Goal: Task Accomplishment & Management: Use online tool/utility

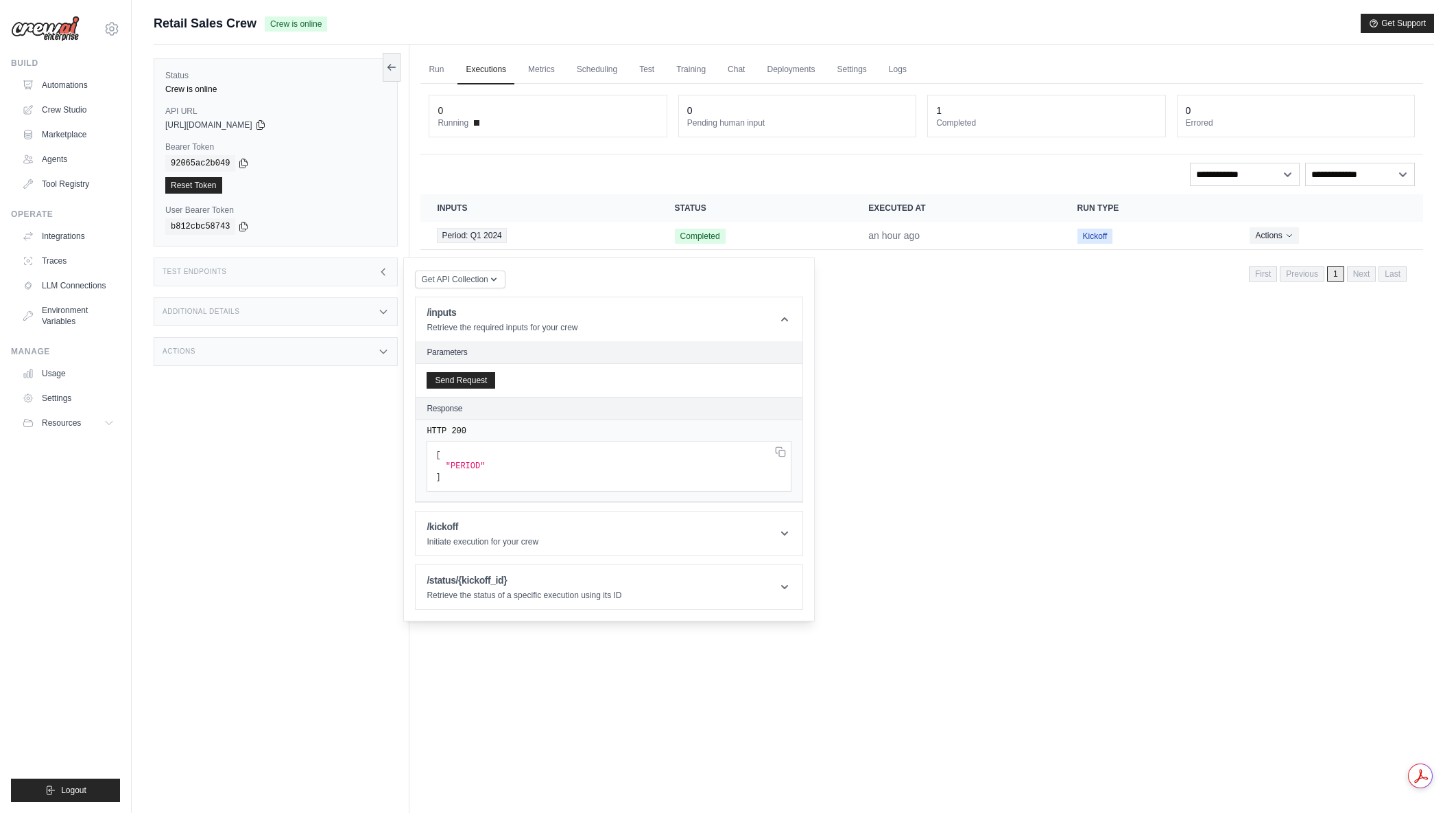
click at [62, 32] on img at bounding box center [45, 29] width 69 height 26
click at [54, 78] on link "Automations" at bounding box center [70, 84] width 103 height 22
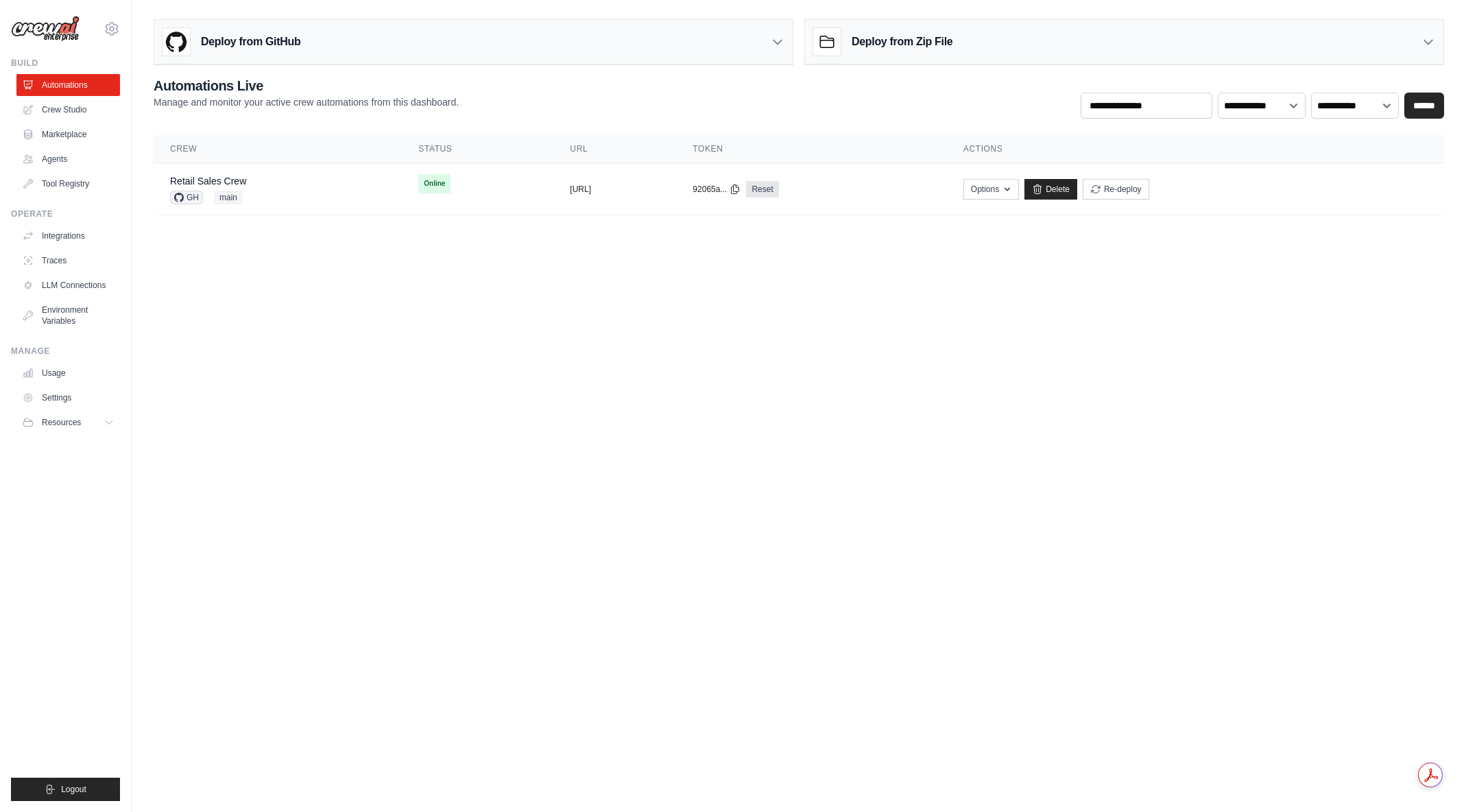
click at [345, 40] on div "Deploy from GitHub" at bounding box center [473, 42] width 638 height 45
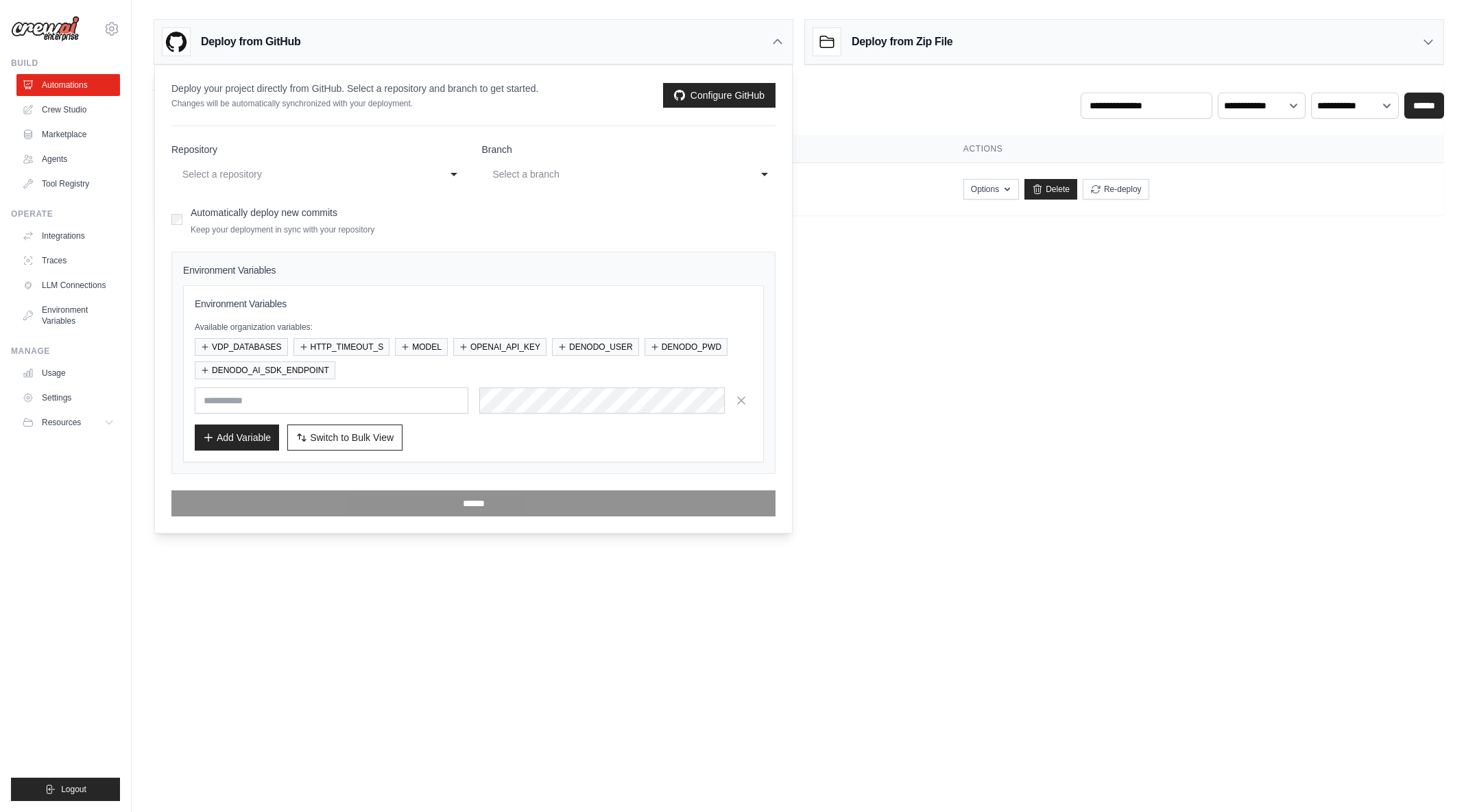
click at [291, 180] on div "Select a repository" at bounding box center [305, 174] width 245 height 16
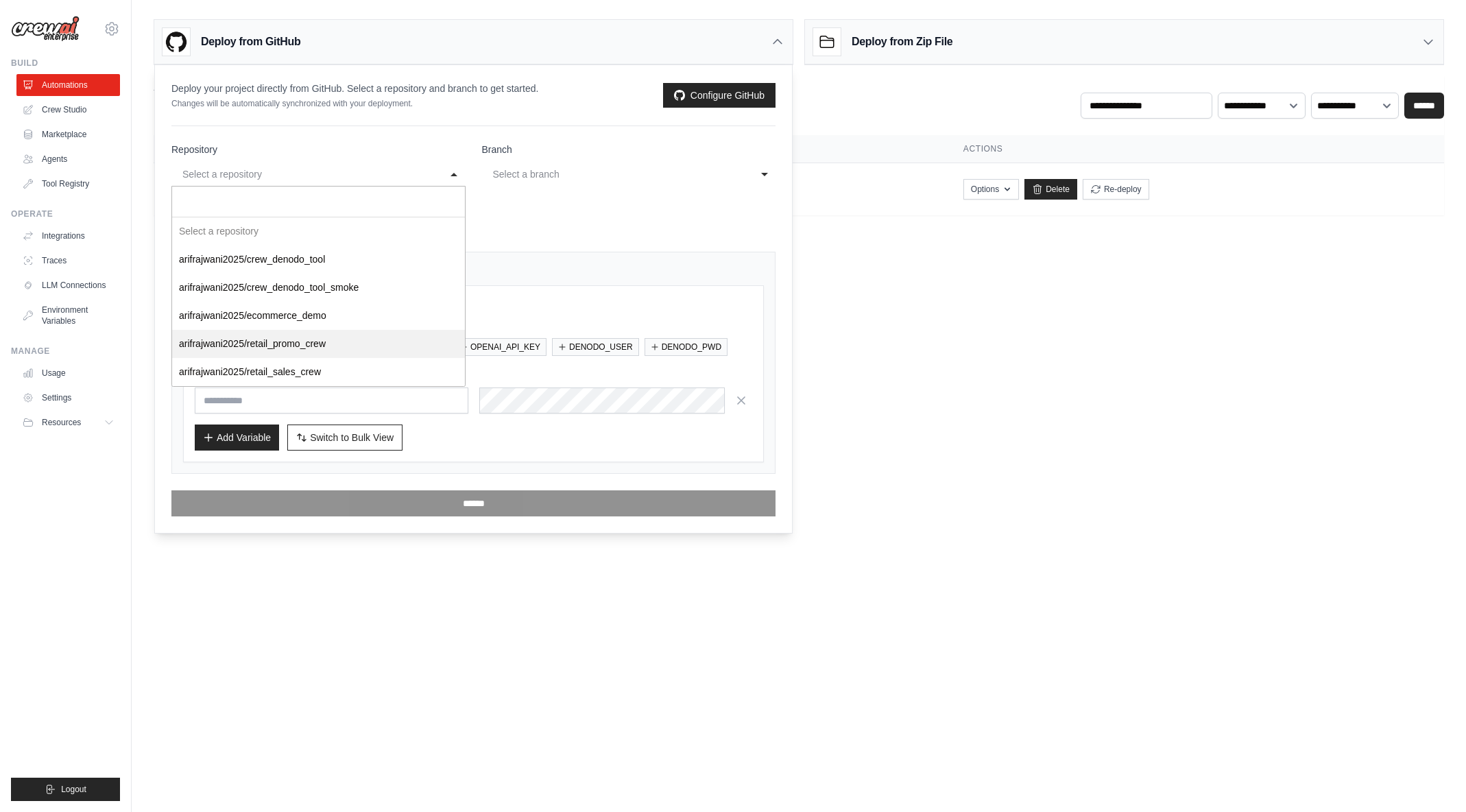
select select "**********"
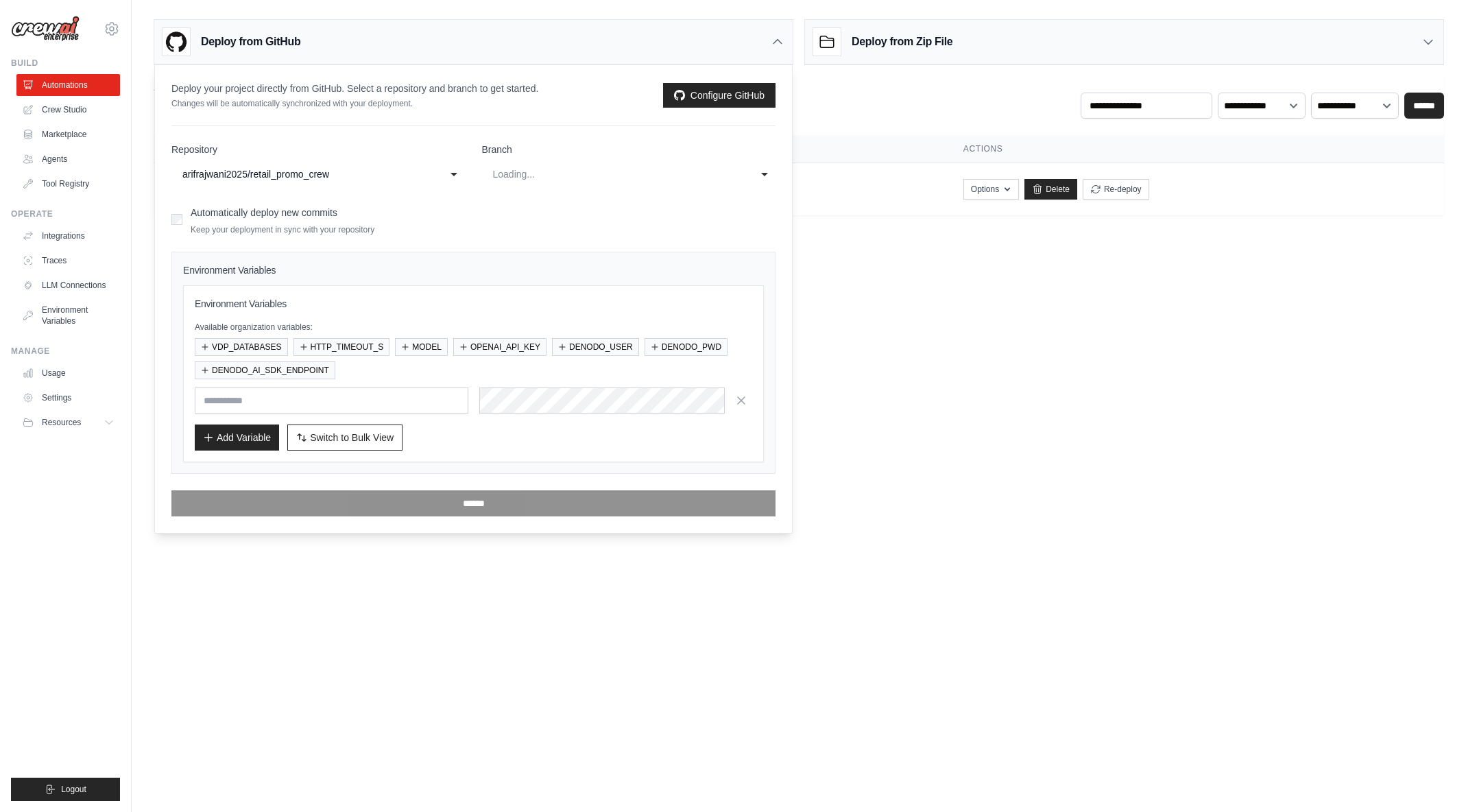
select select "****"
click at [264, 346] on button "VDP_DATABASES" at bounding box center [242, 346] width 94 height 18
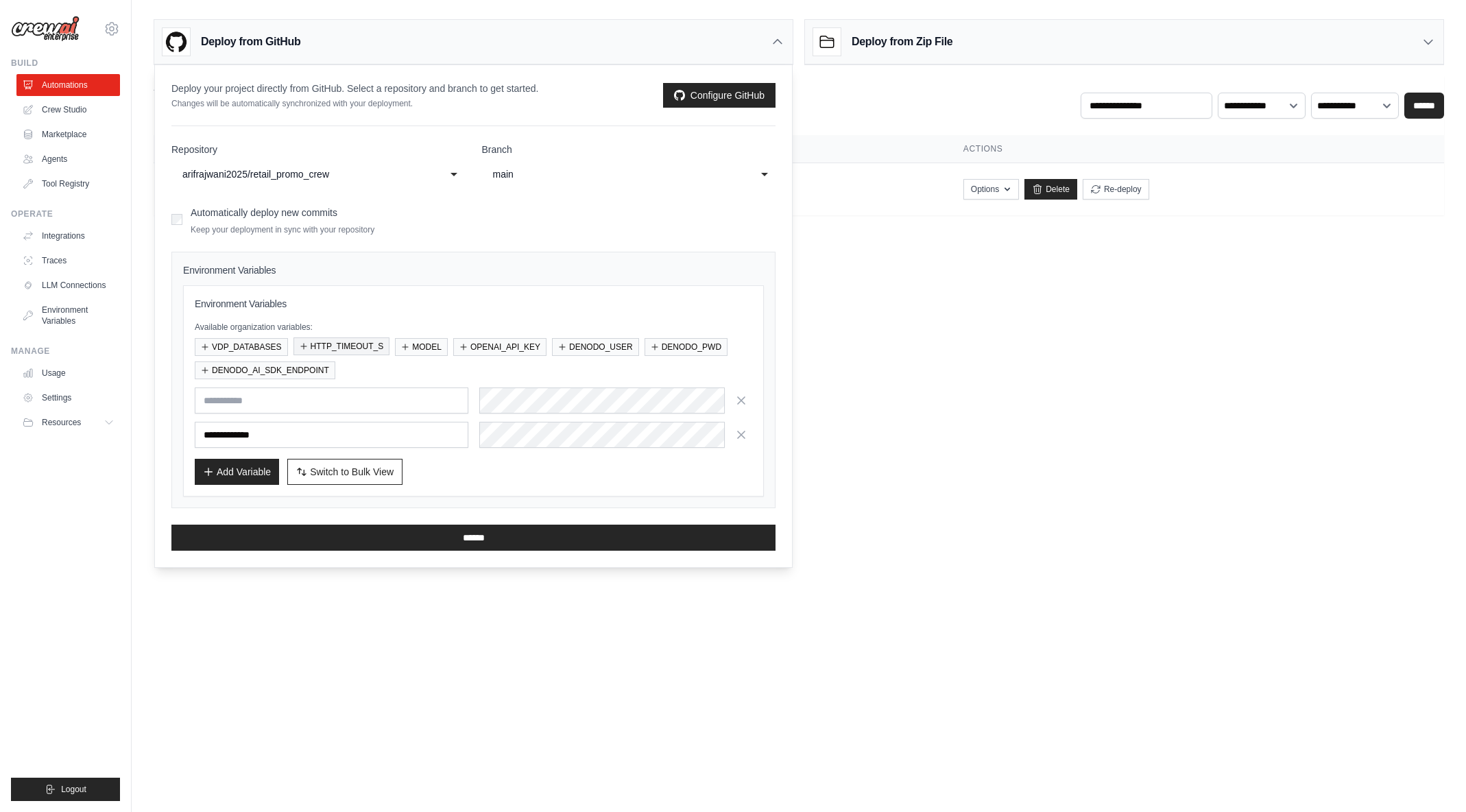
click at [336, 350] on button "HTTP_TIMEOUT_S" at bounding box center [341, 346] width 97 height 18
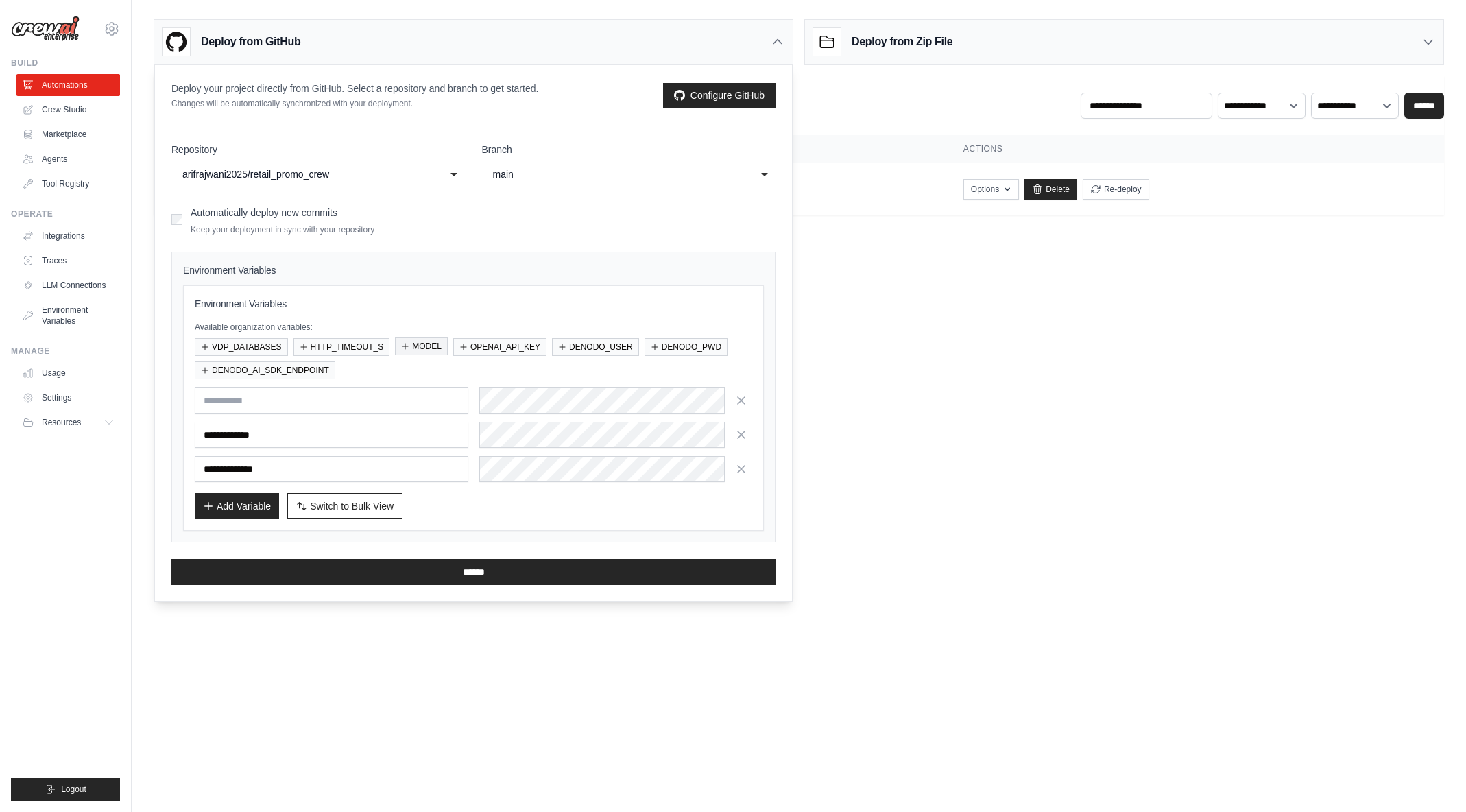
click at [421, 346] on button "MODEL" at bounding box center [420, 346] width 53 height 18
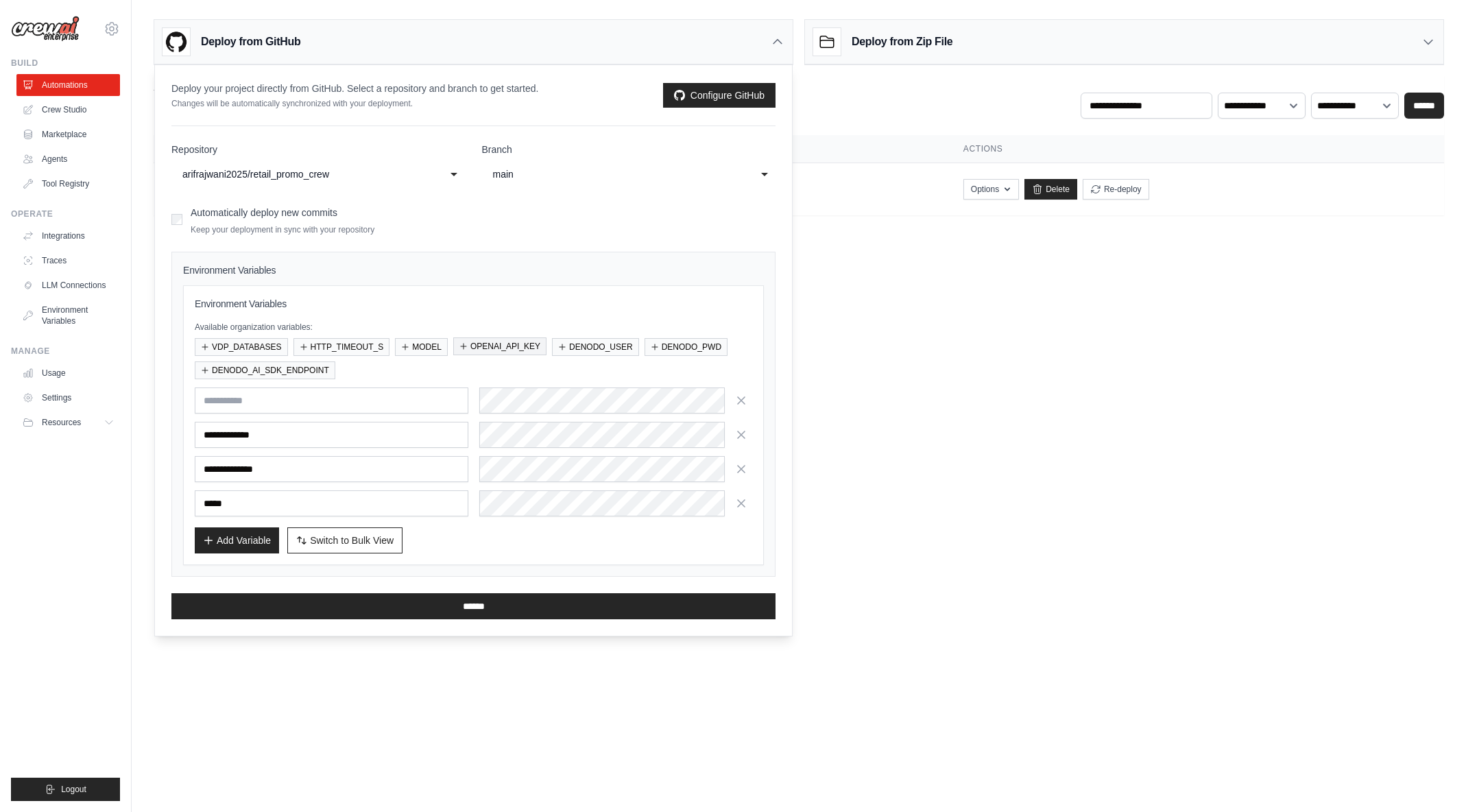
click at [487, 346] on button "OPENAI_API_KEY" at bounding box center [500, 346] width 94 height 18
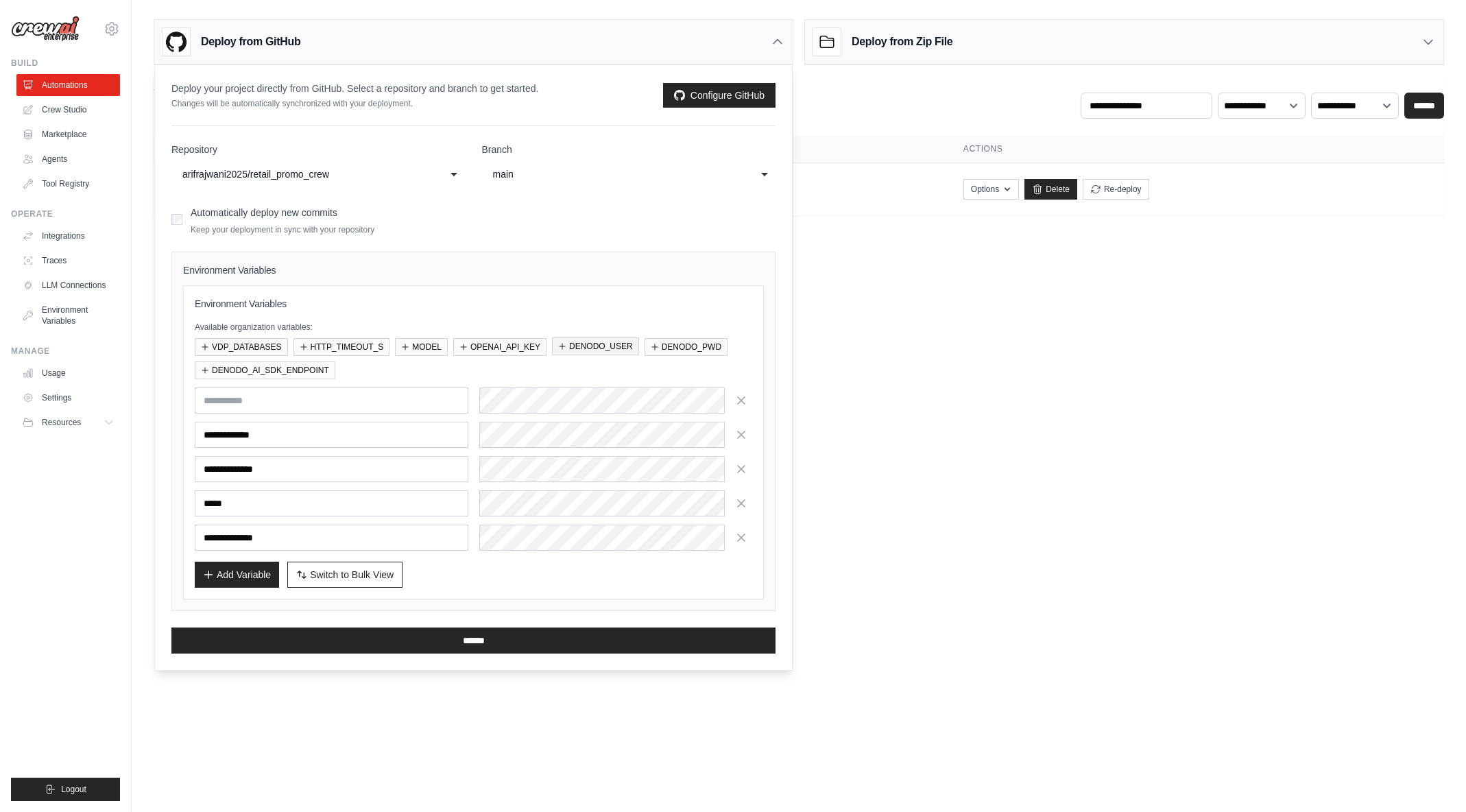
click at [577, 346] on button "DENODO_USER" at bounding box center [595, 346] width 87 height 18
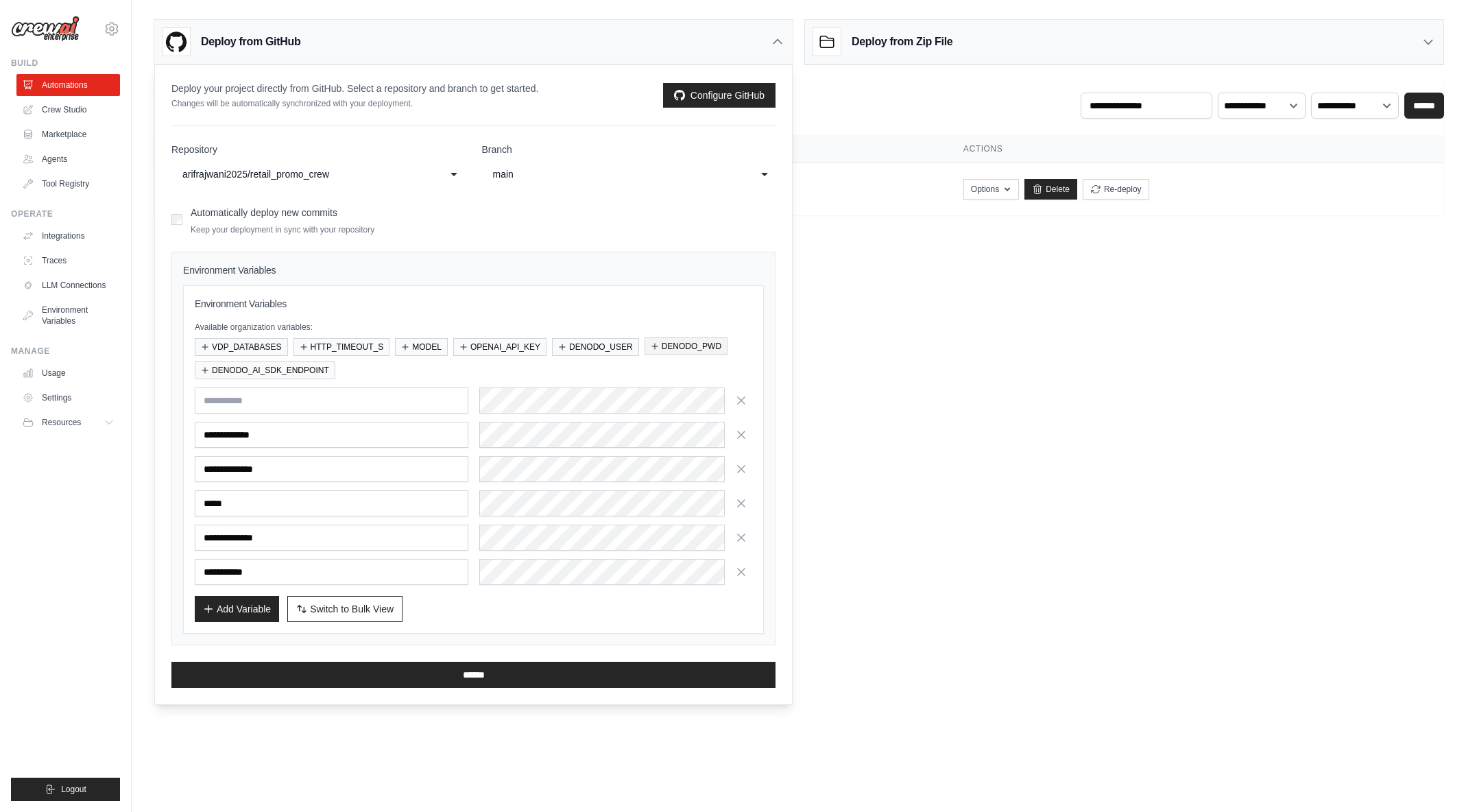
click at [674, 346] on button "DENODO_PWD" at bounding box center [685, 346] width 83 height 18
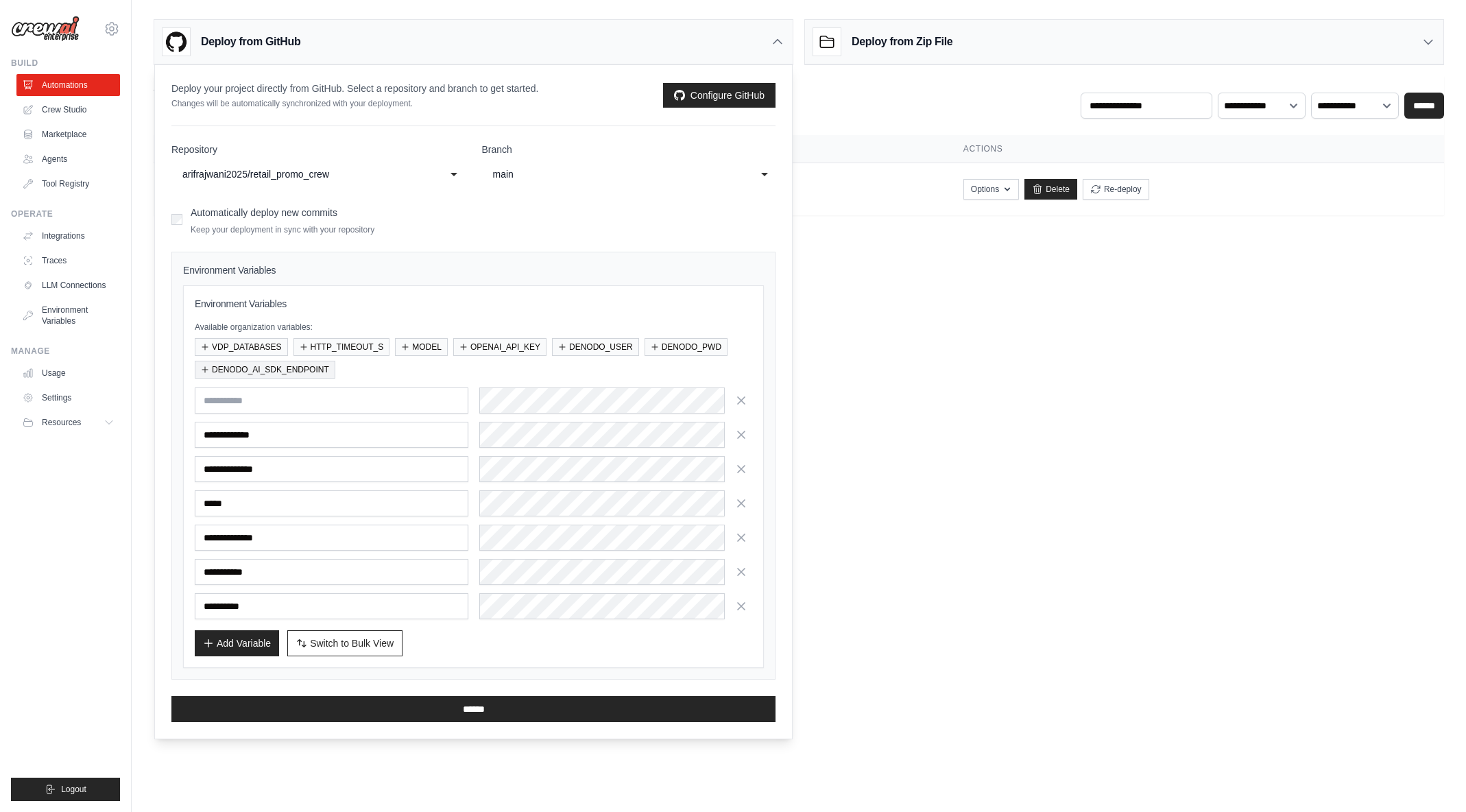
click at [266, 371] on button "DENODO_AI_SDK_ENDPOINT" at bounding box center [265, 369] width 140 height 18
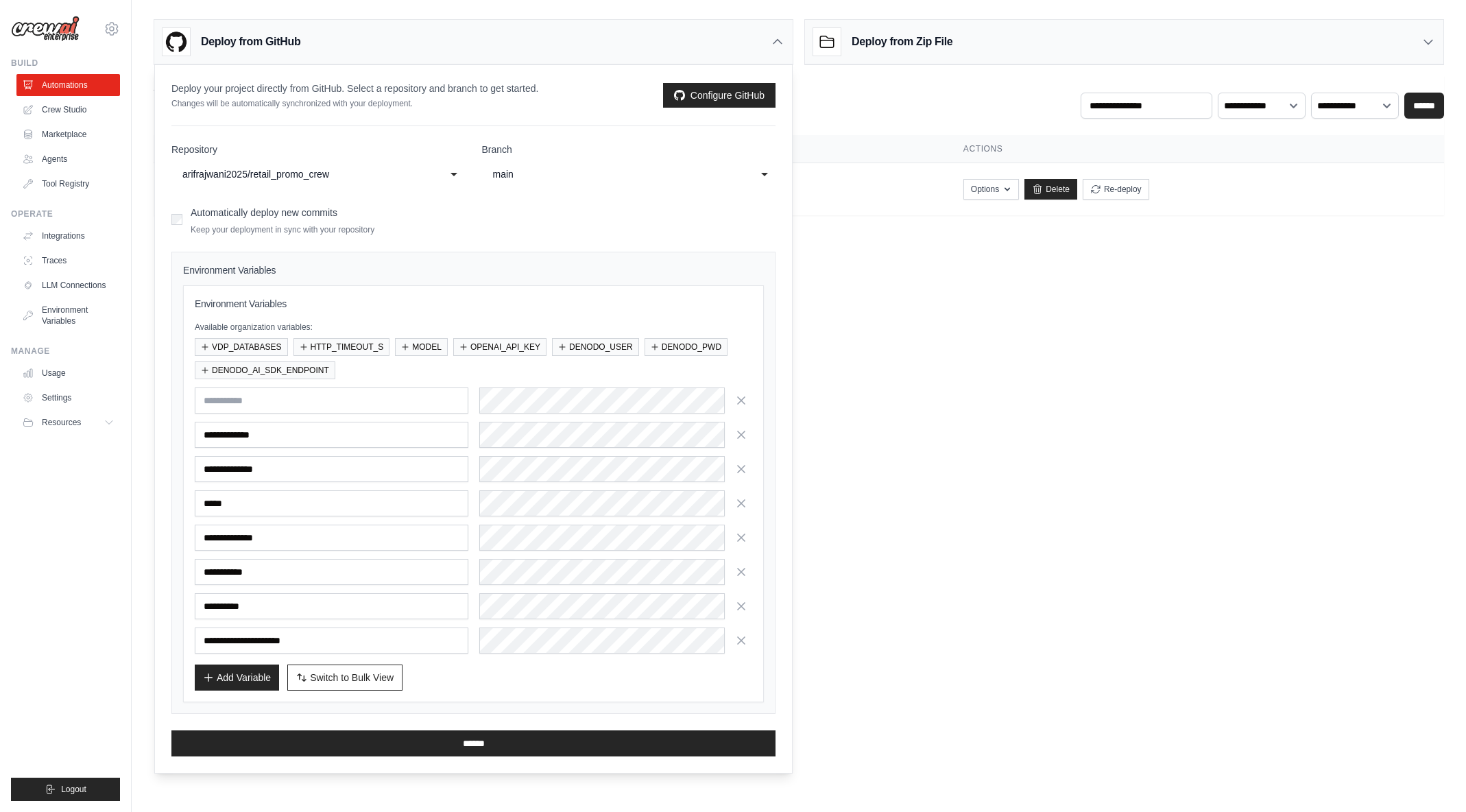
click at [991, 475] on body "[EMAIL_ADDRESS][DOMAIN_NAME] [PERSON_NAME]'s Personal Organization Denodo Techn…" at bounding box center [733, 406] width 1466 height 812
click at [1222, 502] on body "[EMAIL_ADDRESS][DOMAIN_NAME] [PERSON_NAME]'s Personal Organization Denodo Techn…" at bounding box center [733, 406] width 1466 height 812
click at [1007, 548] on body "[EMAIL_ADDRESS][DOMAIN_NAME] [PERSON_NAME]'s Personal Organization Denodo Techn…" at bounding box center [733, 406] width 1466 height 812
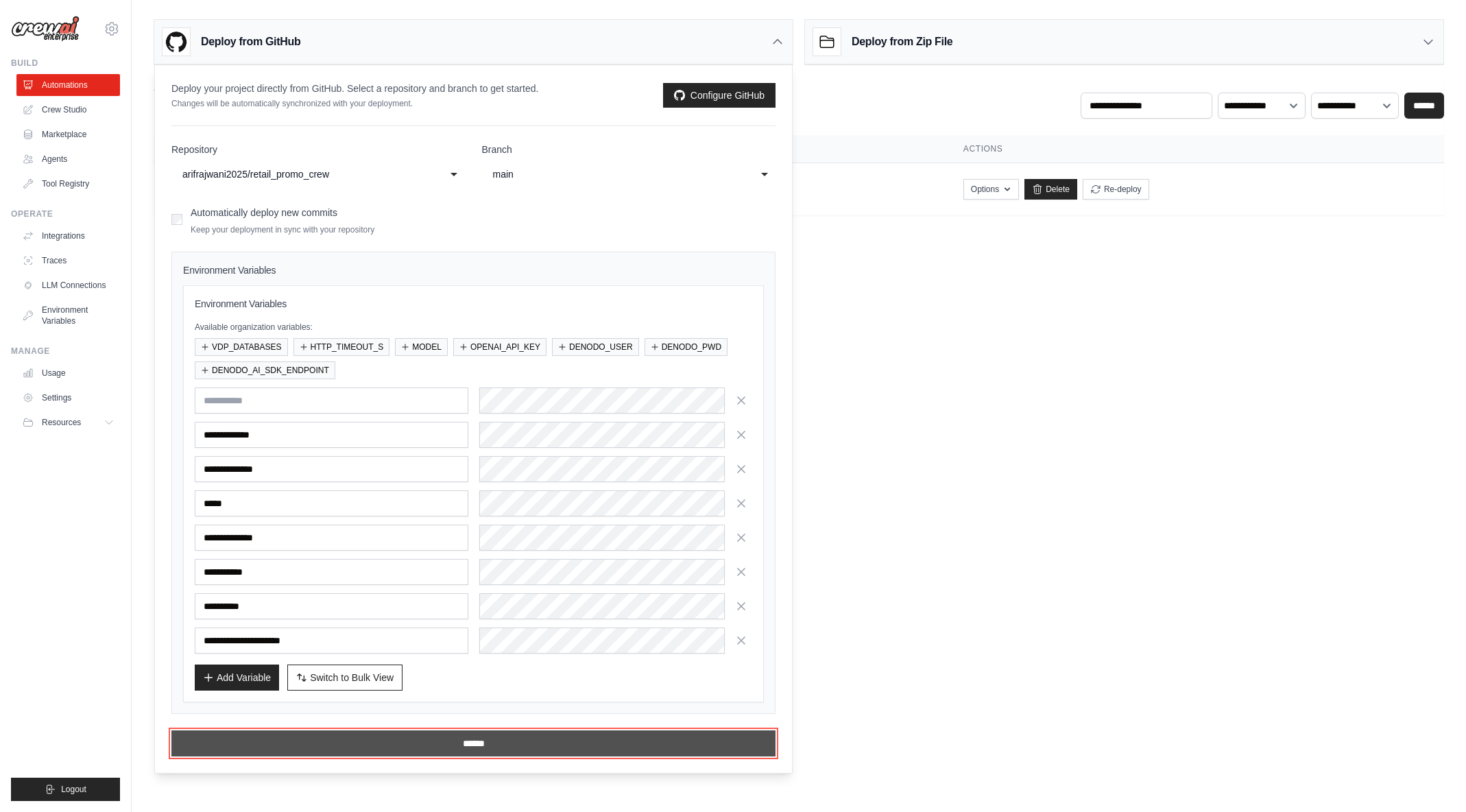
click at [486, 743] on input "******" at bounding box center [473, 742] width 604 height 26
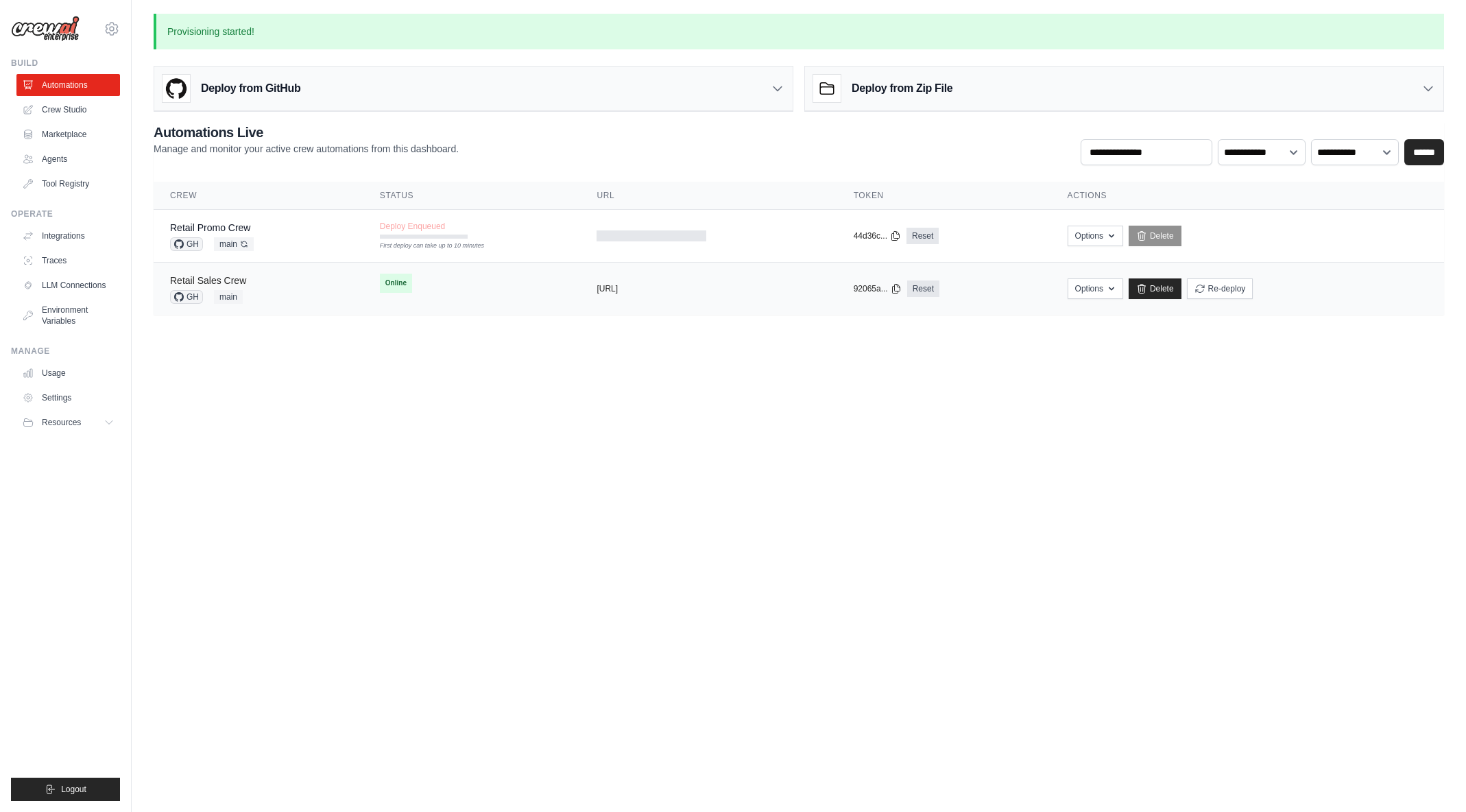
click at [245, 280] on link "Retail Sales Crew" at bounding box center [208, 280] width 76 height 11
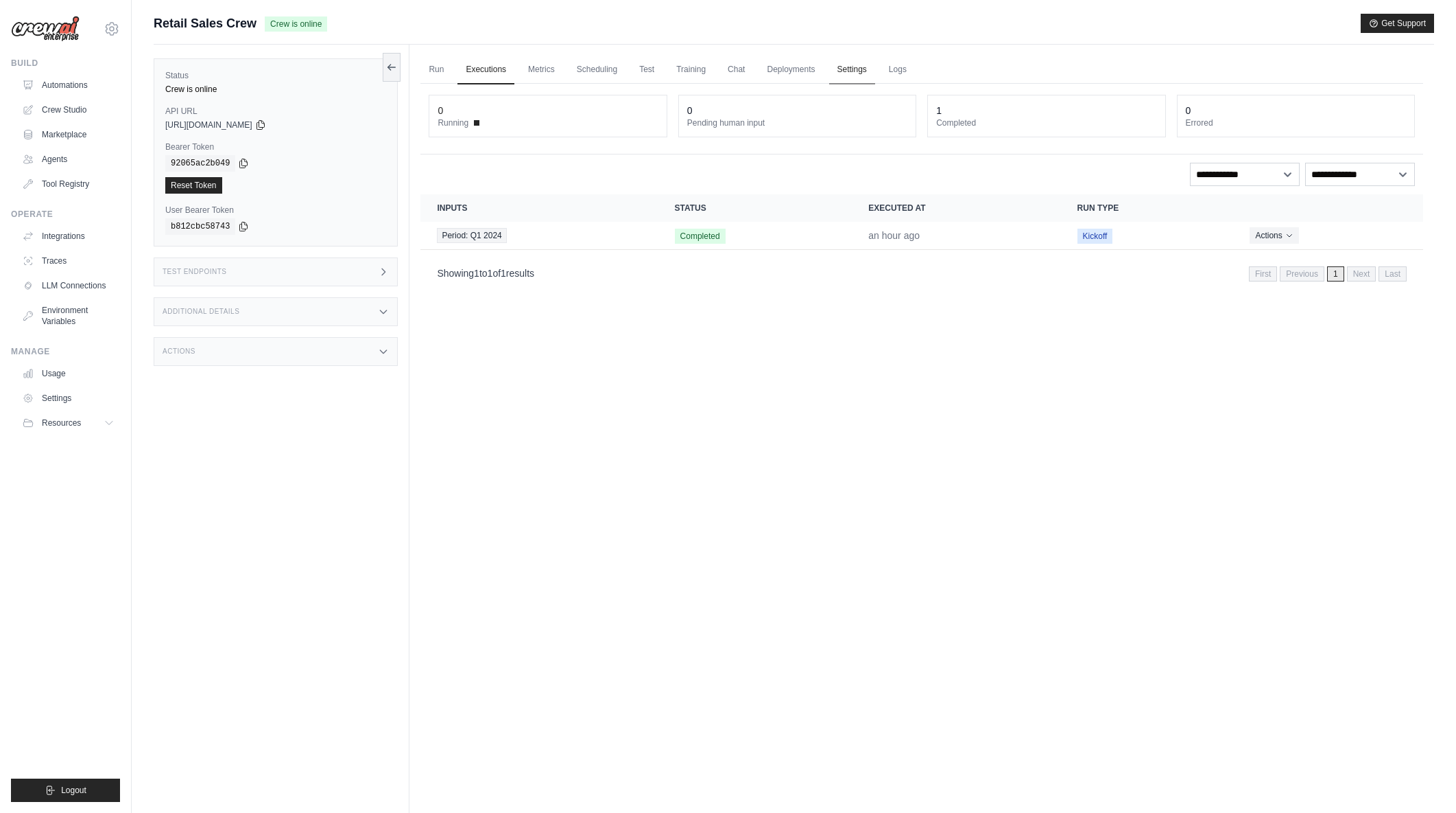
click at [841, 74] on link "Settings" at bounding box center [853, 70] width 46 height 29
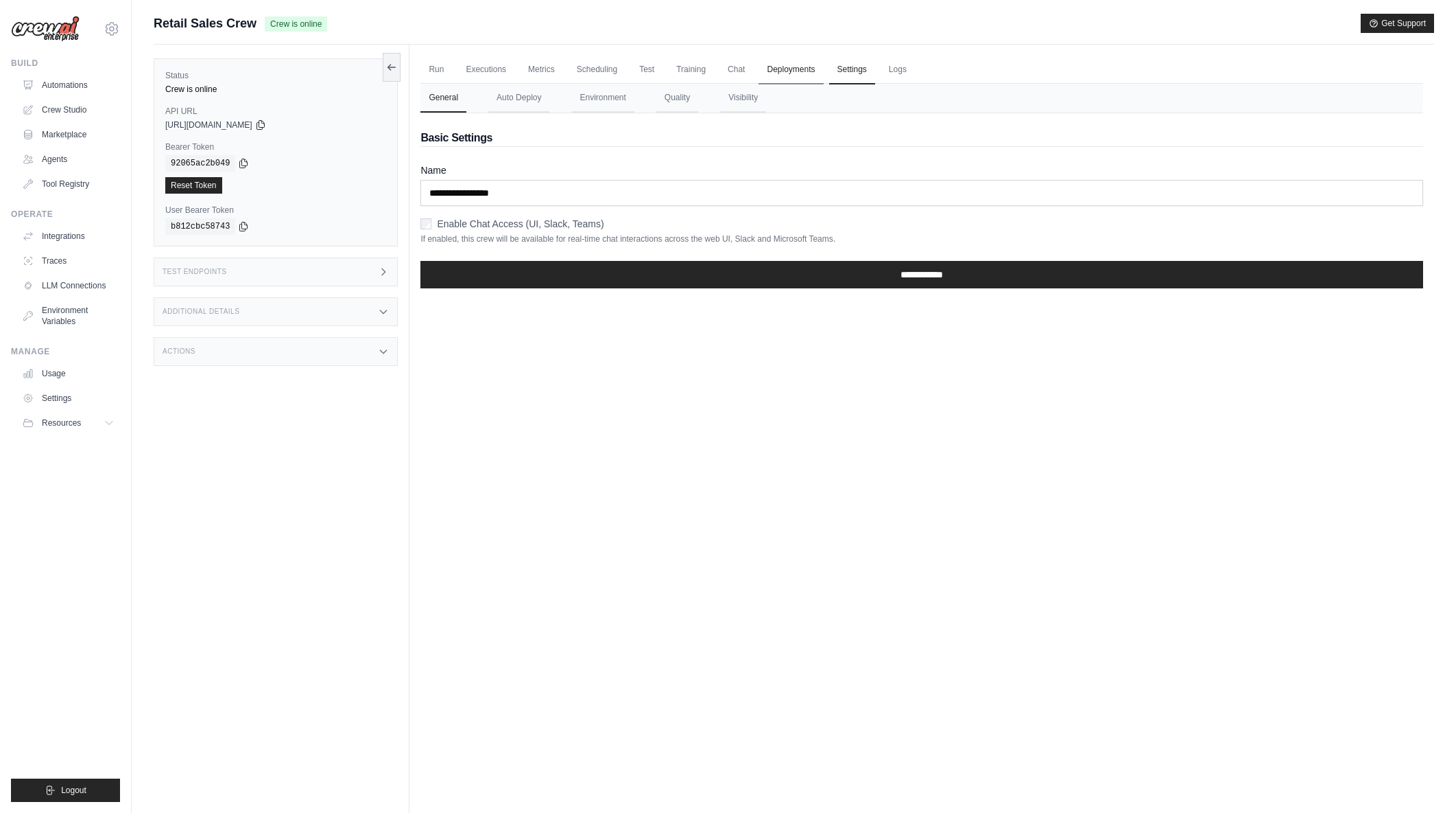
click at [808, 69] on link "Deployments" at bounding box center [791, 70] width 64 height 29
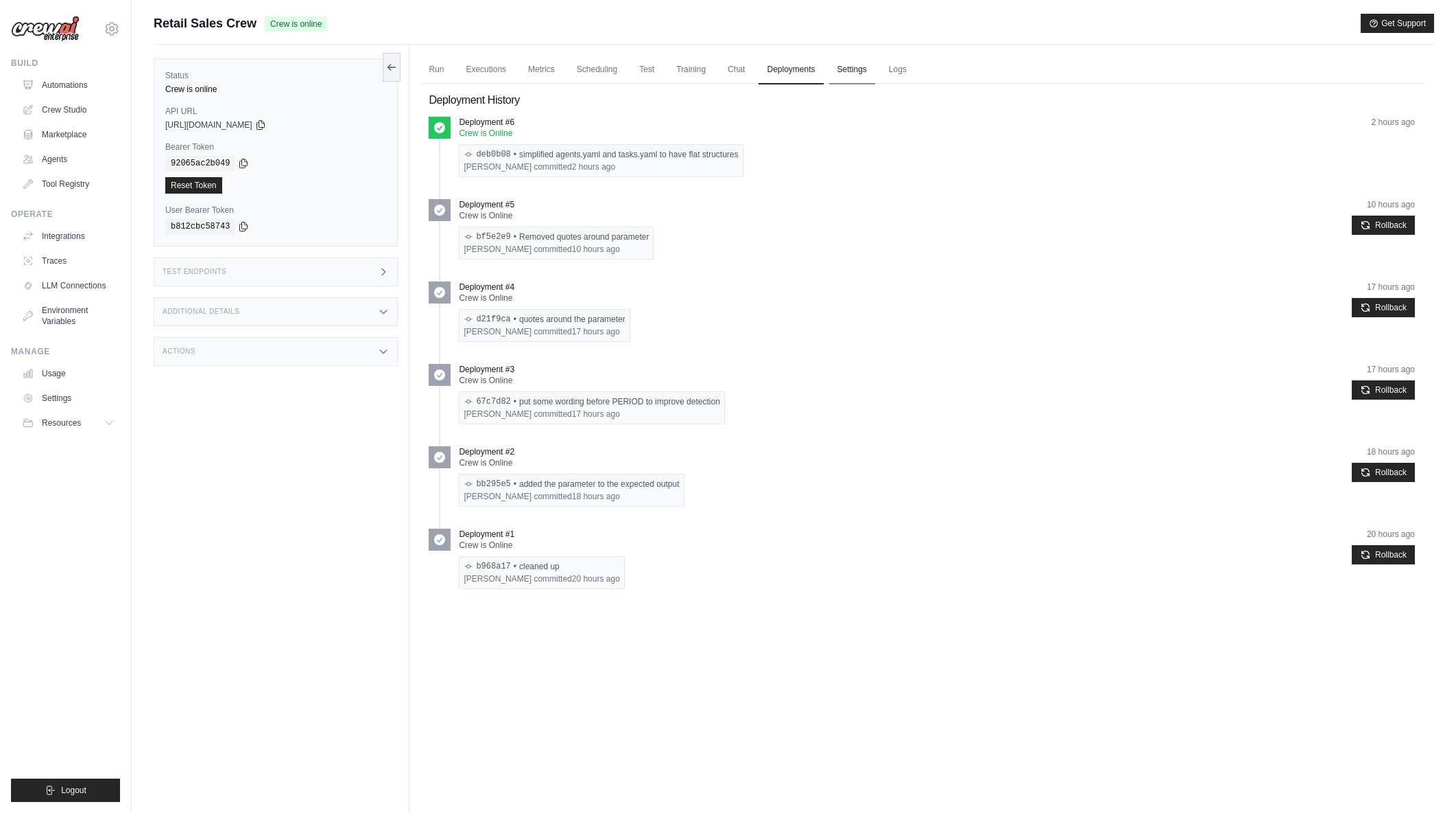
click at [831, 72] on link "Settings" at bounding box center [853, 70] width 46 height 29
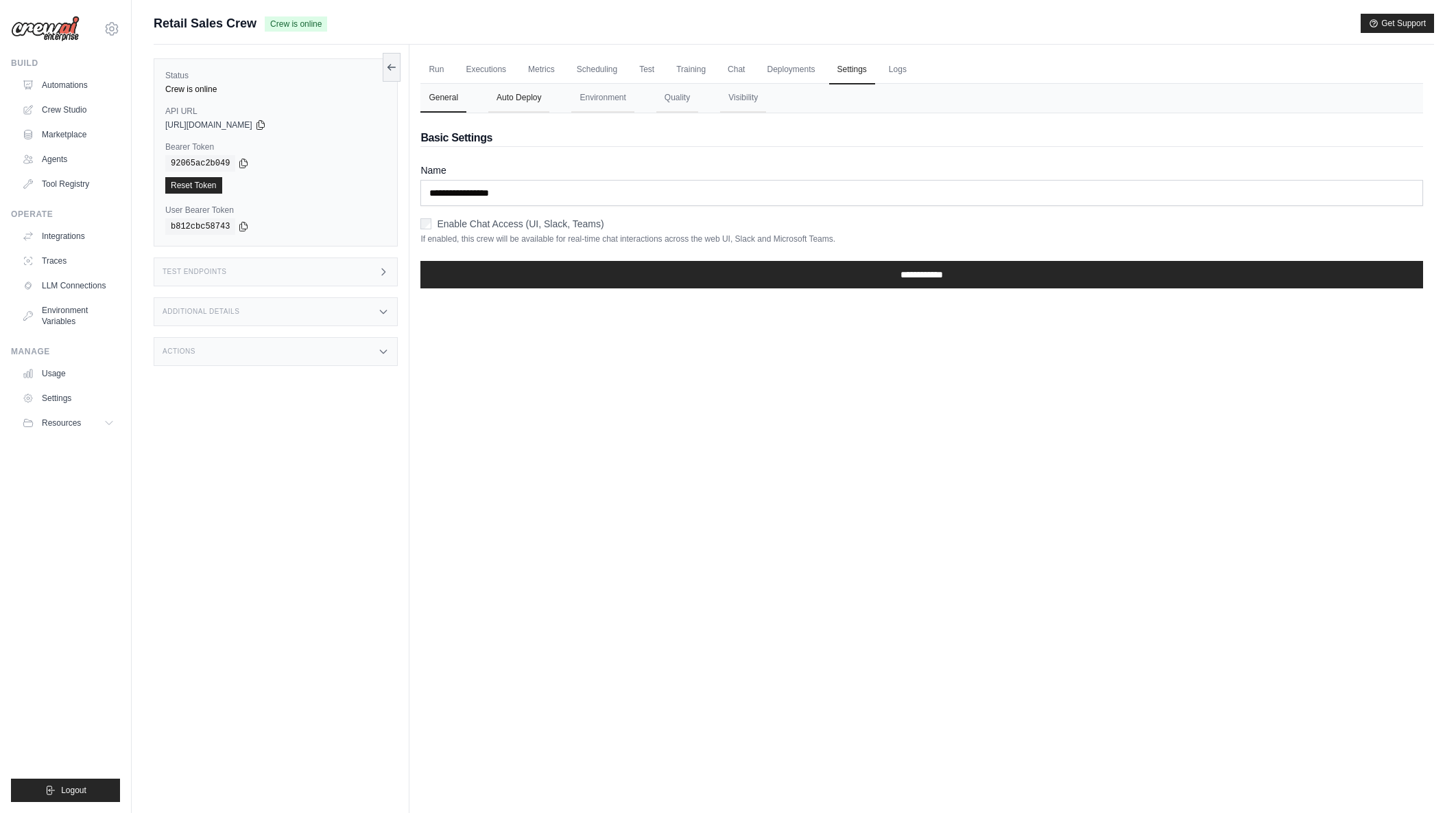
click at [511, 94] on button "Auto Deploy" at bounding box center [519, 99] width 61 height 29
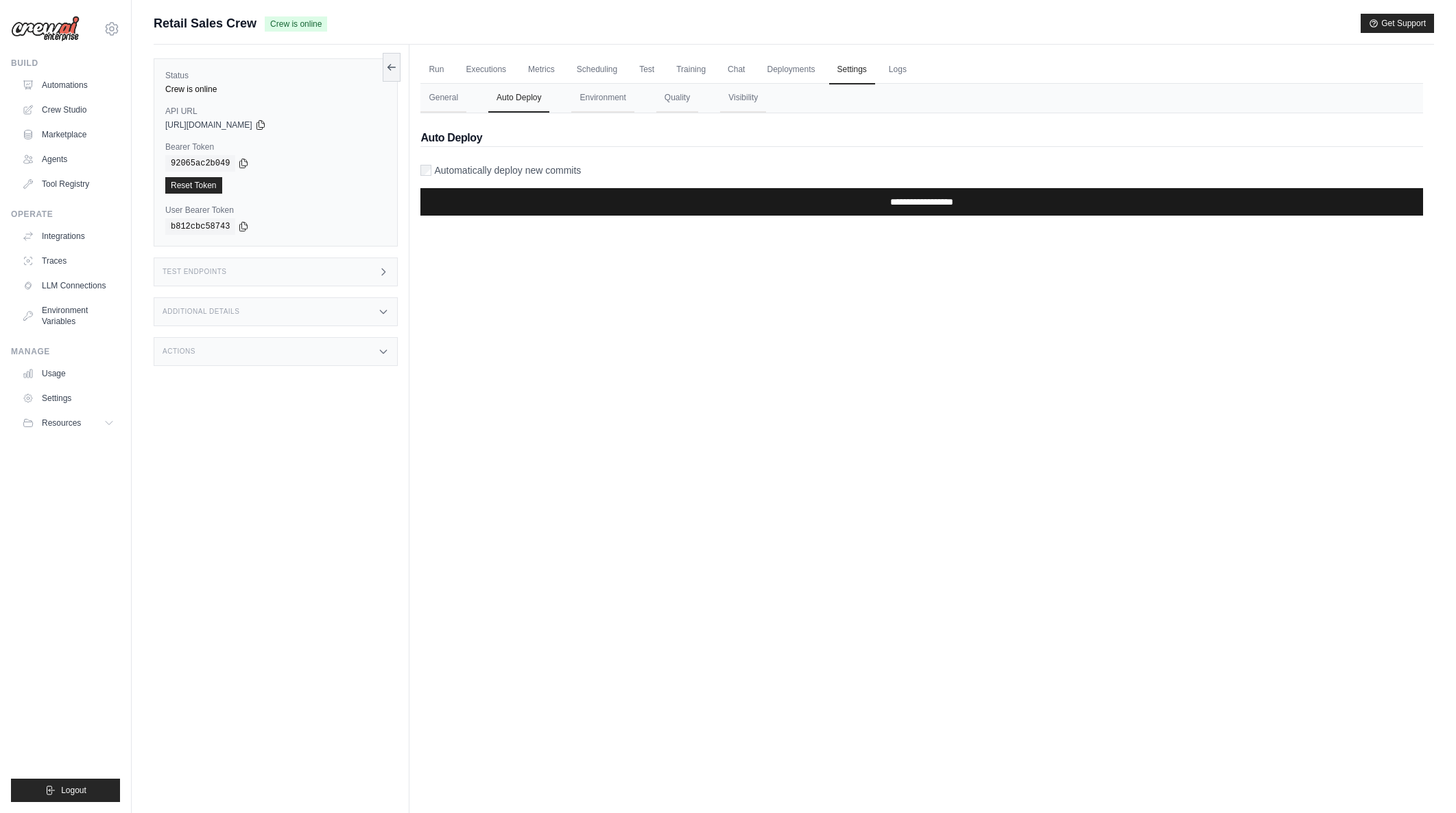
click at [845, 208] on input "**********" at bounding box center [922, 202] width 1003 height 28
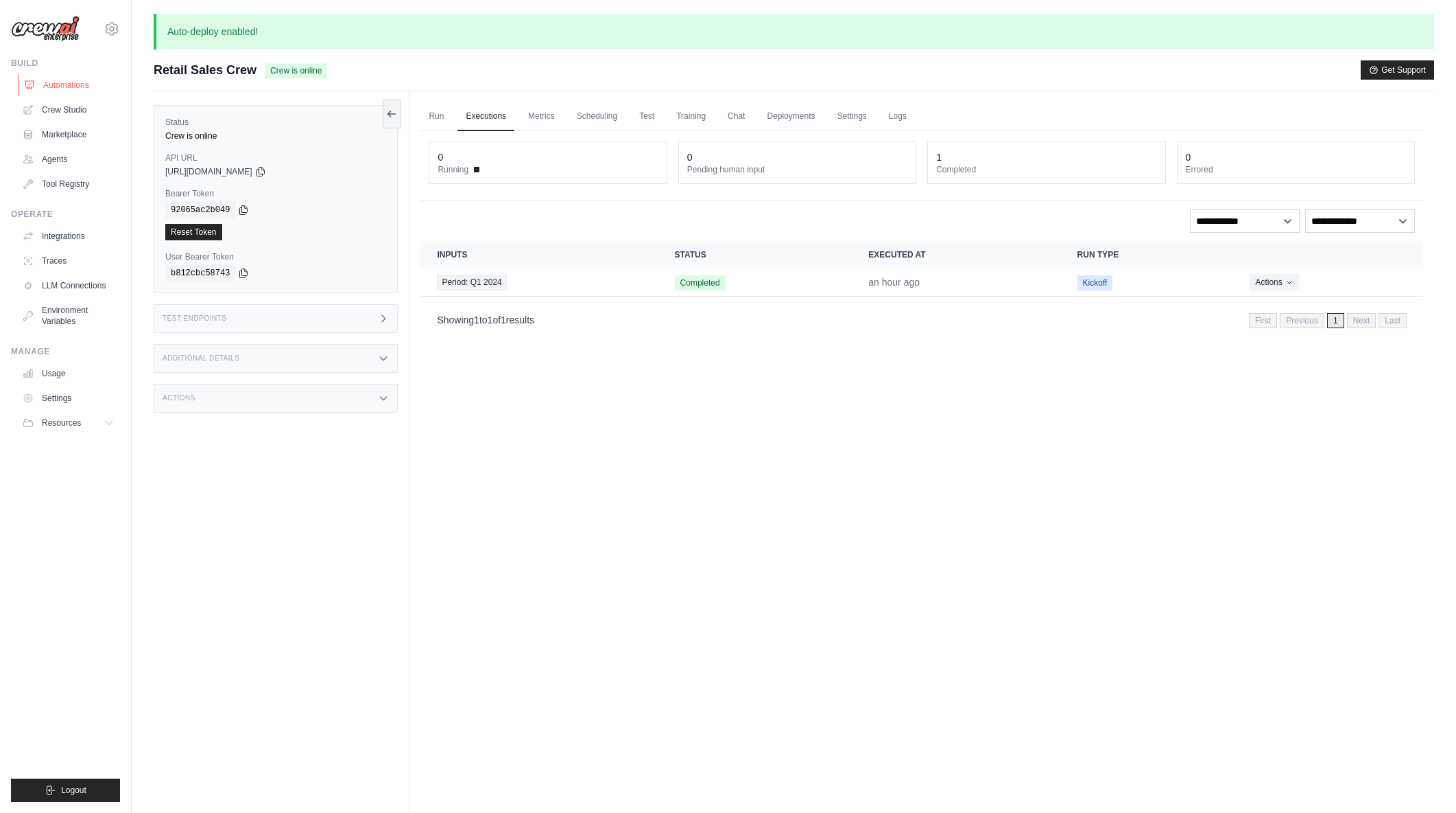
click at [74, 81] on link "Automations" at bounding box center [70, 84] width 103 height 22
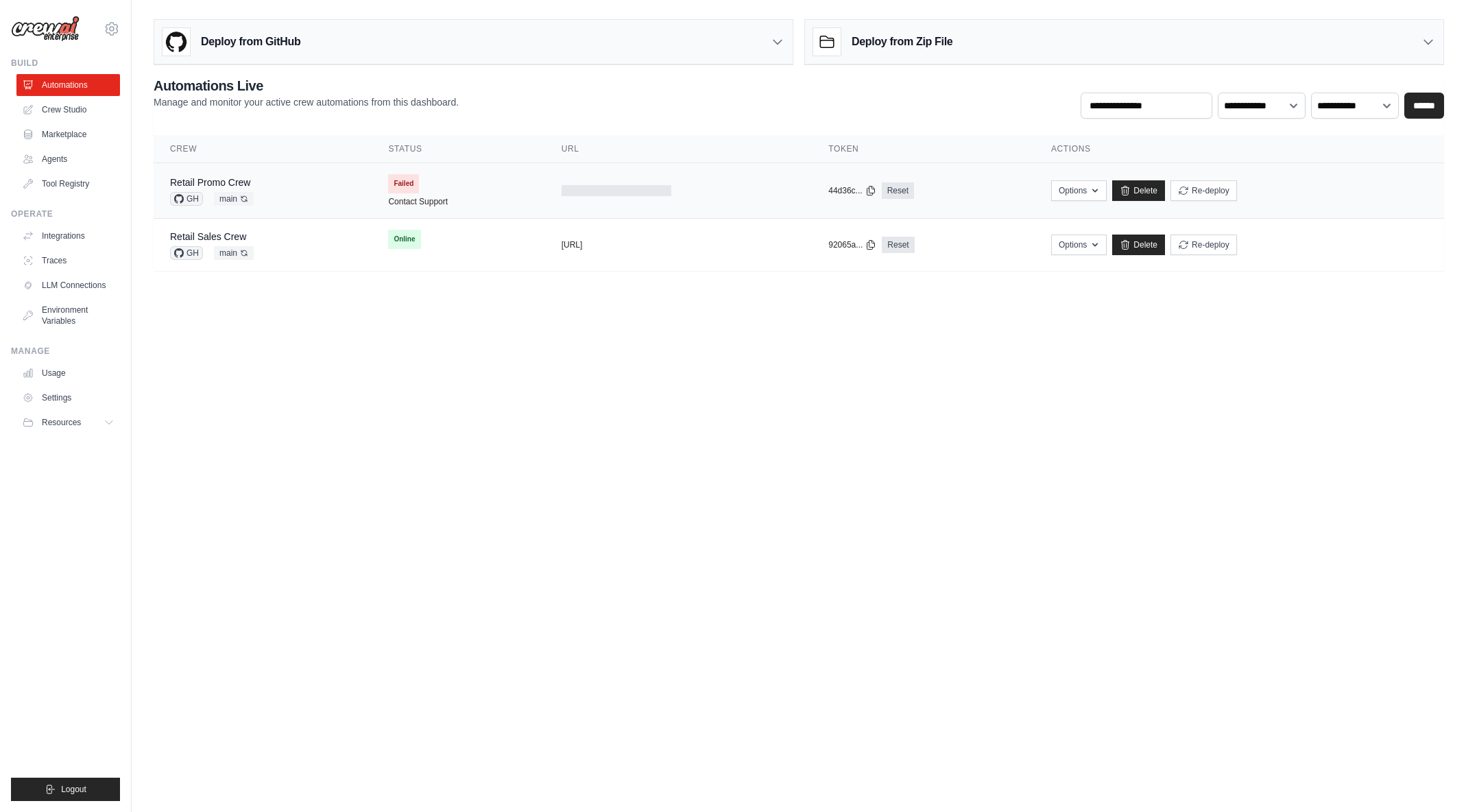
click at [404, 176] on span "Failed" at bounding box center [403, 183] width 31 height 19
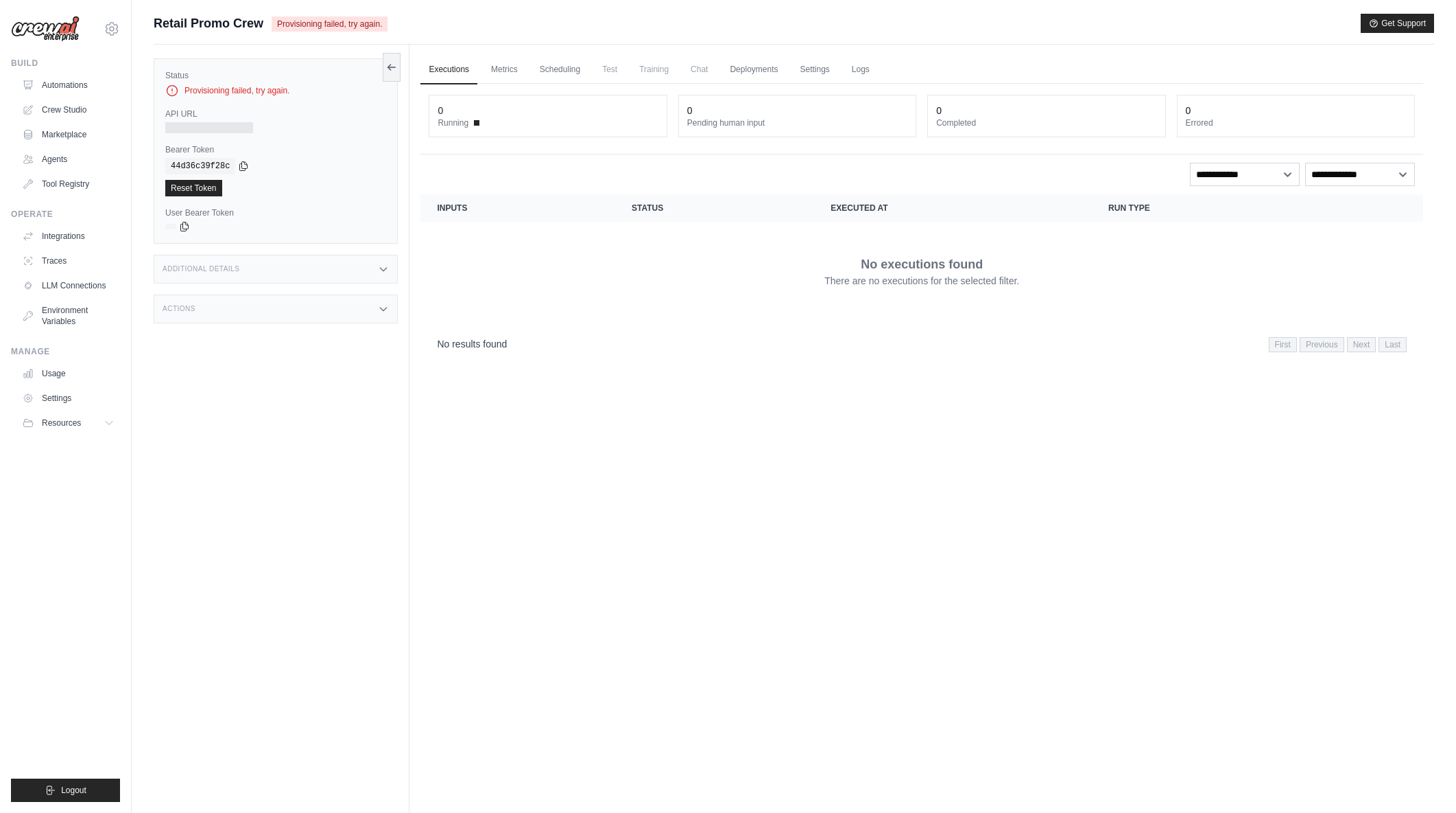
drag, startPoint x: 263, startPoint y: 90, endPoint x: 303, endPoint y: 87, distance: 40.1
click at [303, 87] on div "Provisioning failed, try again." at bounding box center [275, 91] width 221 height 13
drag, startPoint x: 280, startPoint y: 87, endPoint x: 250, endPoint y: 86, distance: 30.0
click at [234, 85] on div "Provisioning failed, try again." at bounding box center [275, 91] width 221 height 13
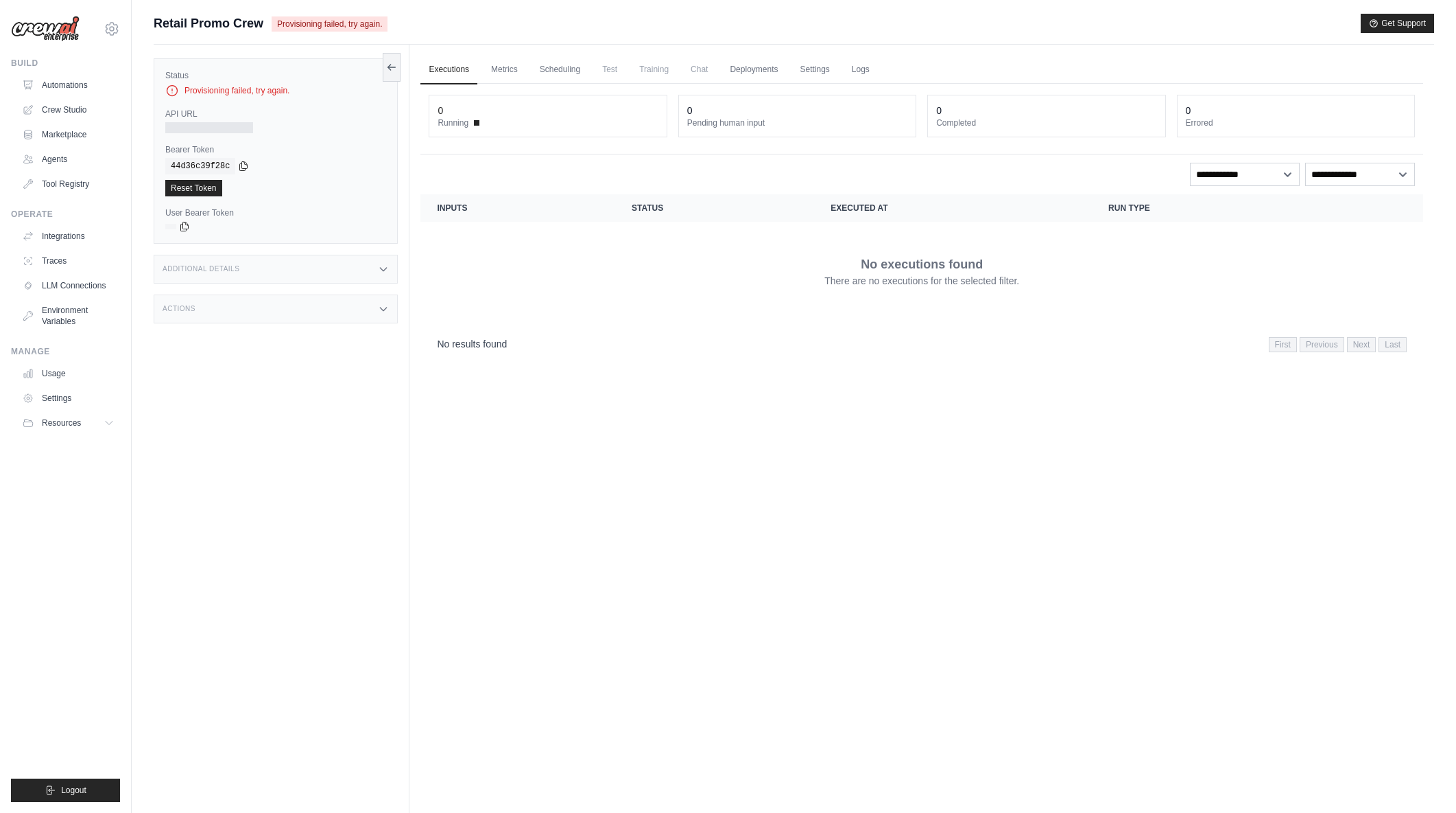
click at [256, 86] on div "Provisioning failed, try again." at bounding box center [275, 91] width 221 height 13
drag, startPoint x: 289, startPoint y: 88, endPoint x: 190, endPoint y: 89, distance: 99.0
click at [190, 89] on div "Provisioning failed, try again." at bounding box center [275, 91] width 221 height 13
click at [73, 81] on link "Automations" at bounding box center [70, 84] width 103 height 22
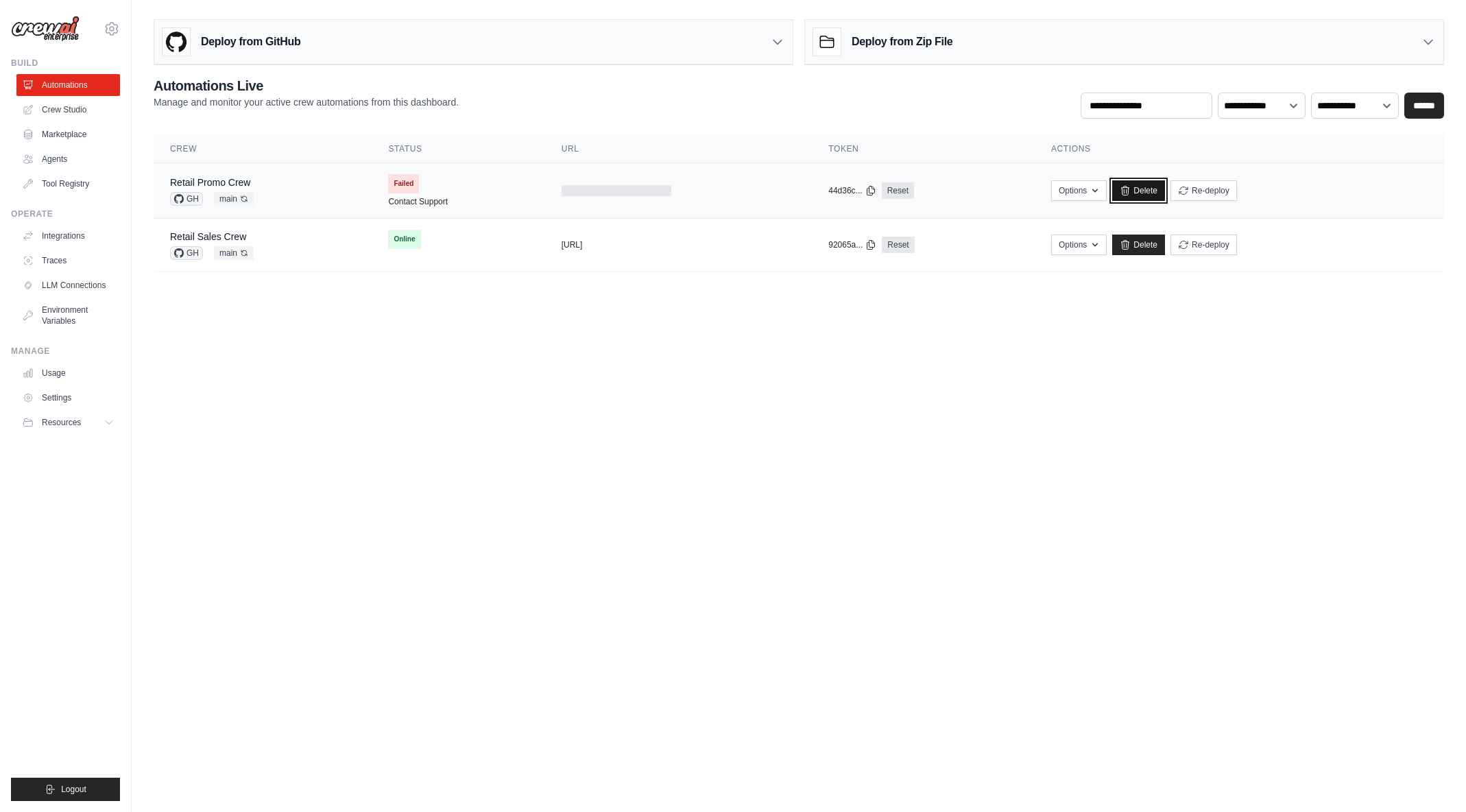
click at [1148, 184] on link "Delete" at bounding box center [1138, 191] width 53 height 21
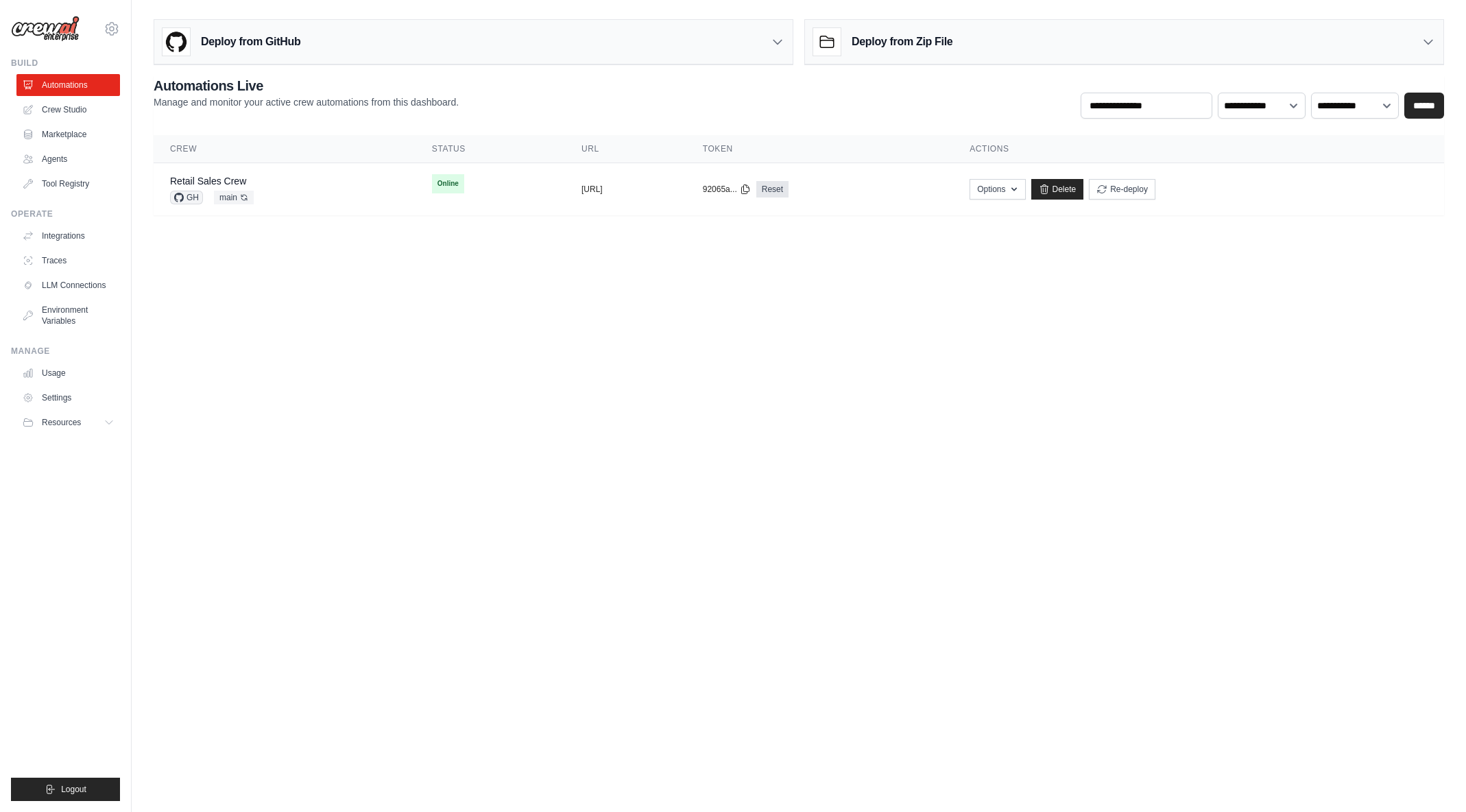
click at [280, 314] on body "[EMAIL_ADDRESS][DOMAIN_NAME] [PERSON_NAME]'s Personal Organization Denodo Techn…" at bounding box center [733, 406] width 1466 height 812
click at [352, 31] on div "Deploy from GitHub" at bounding box center [473, 42] width 638 height 45
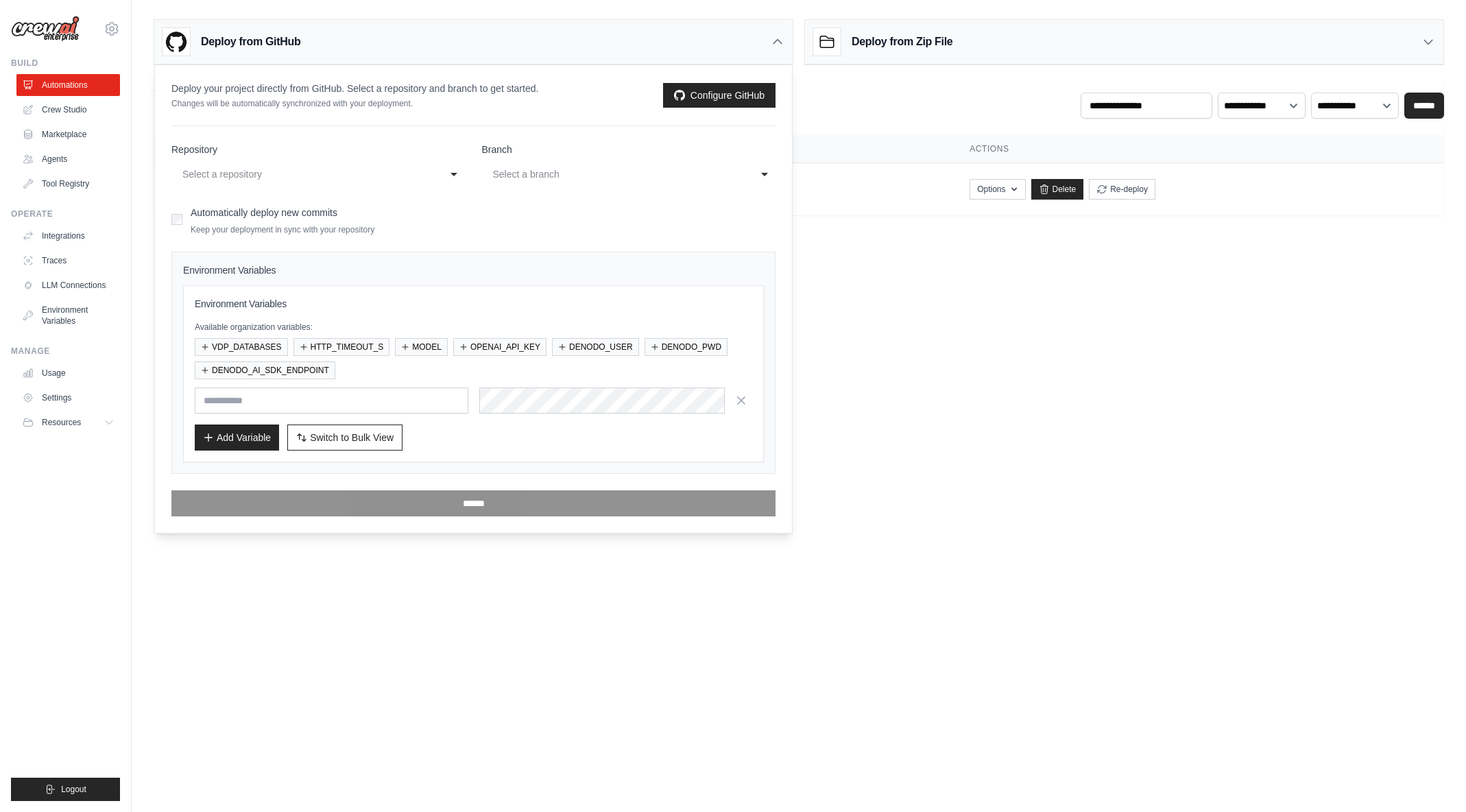
click at [314, 171] on div "Select a repository" at bounding box center [305, 174] width 245 height 16
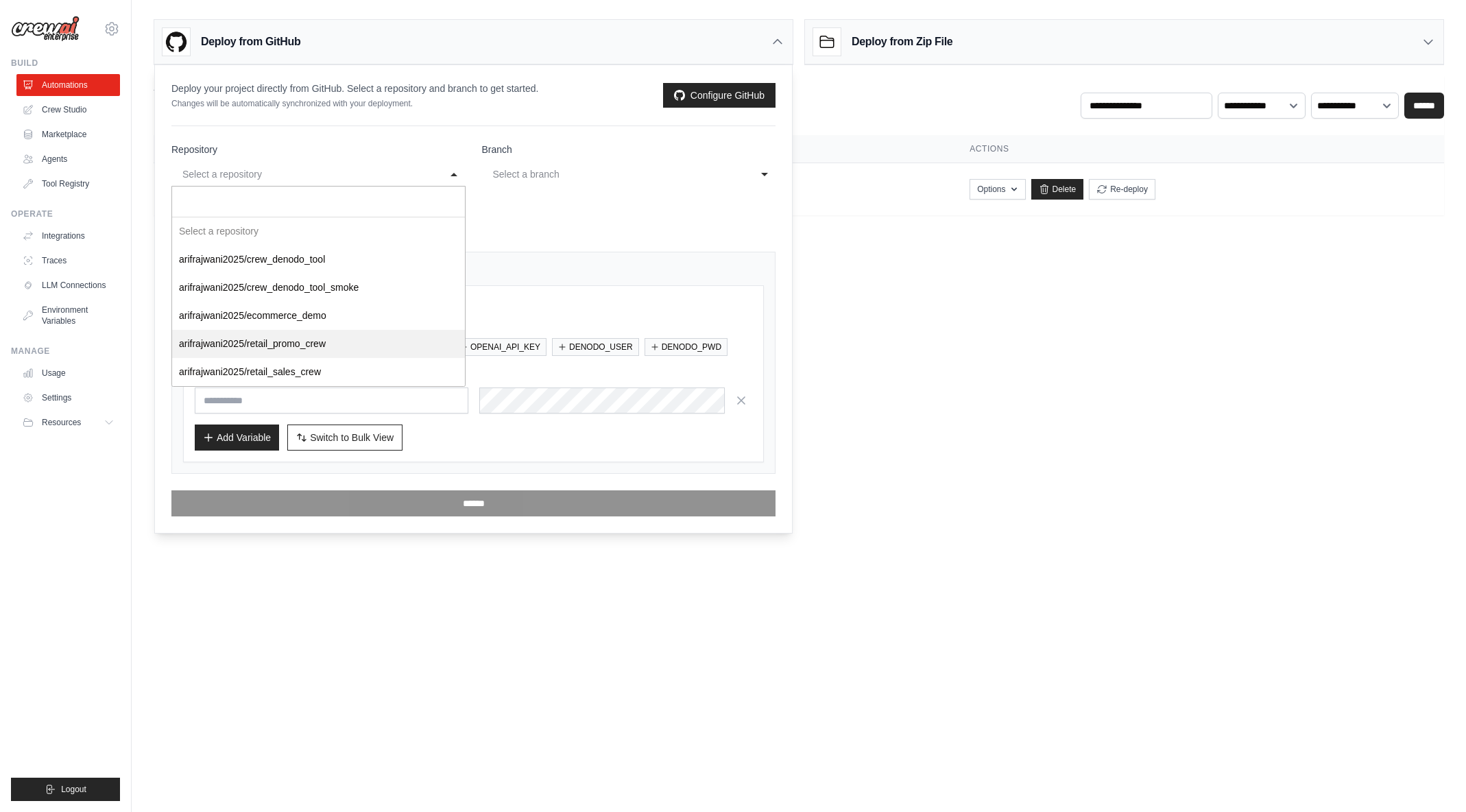
select select "**********"
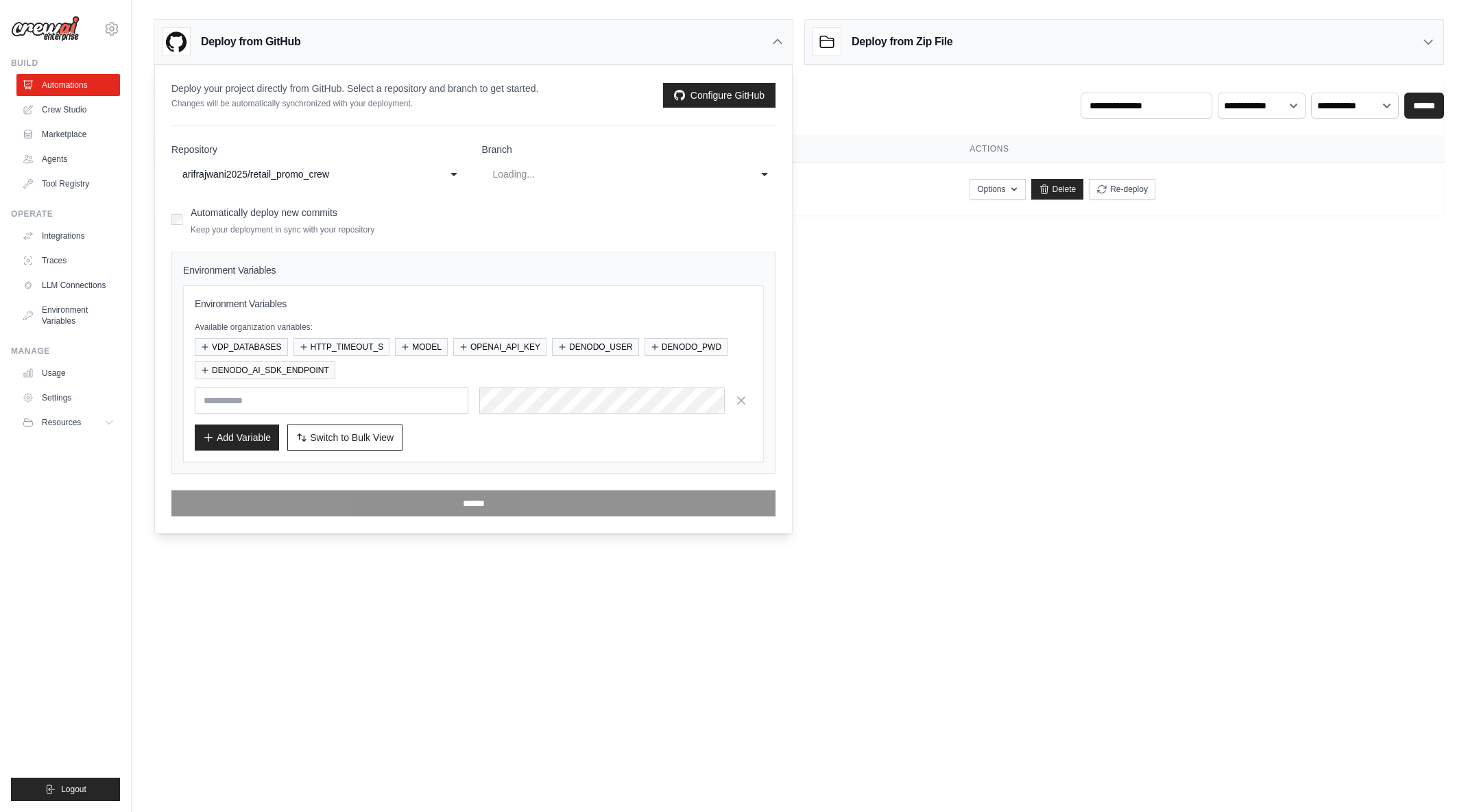
select select "****"
click at [268, 347] on button "VDP_DATABASES" at bounding box center [242, 346] width 94 height 18
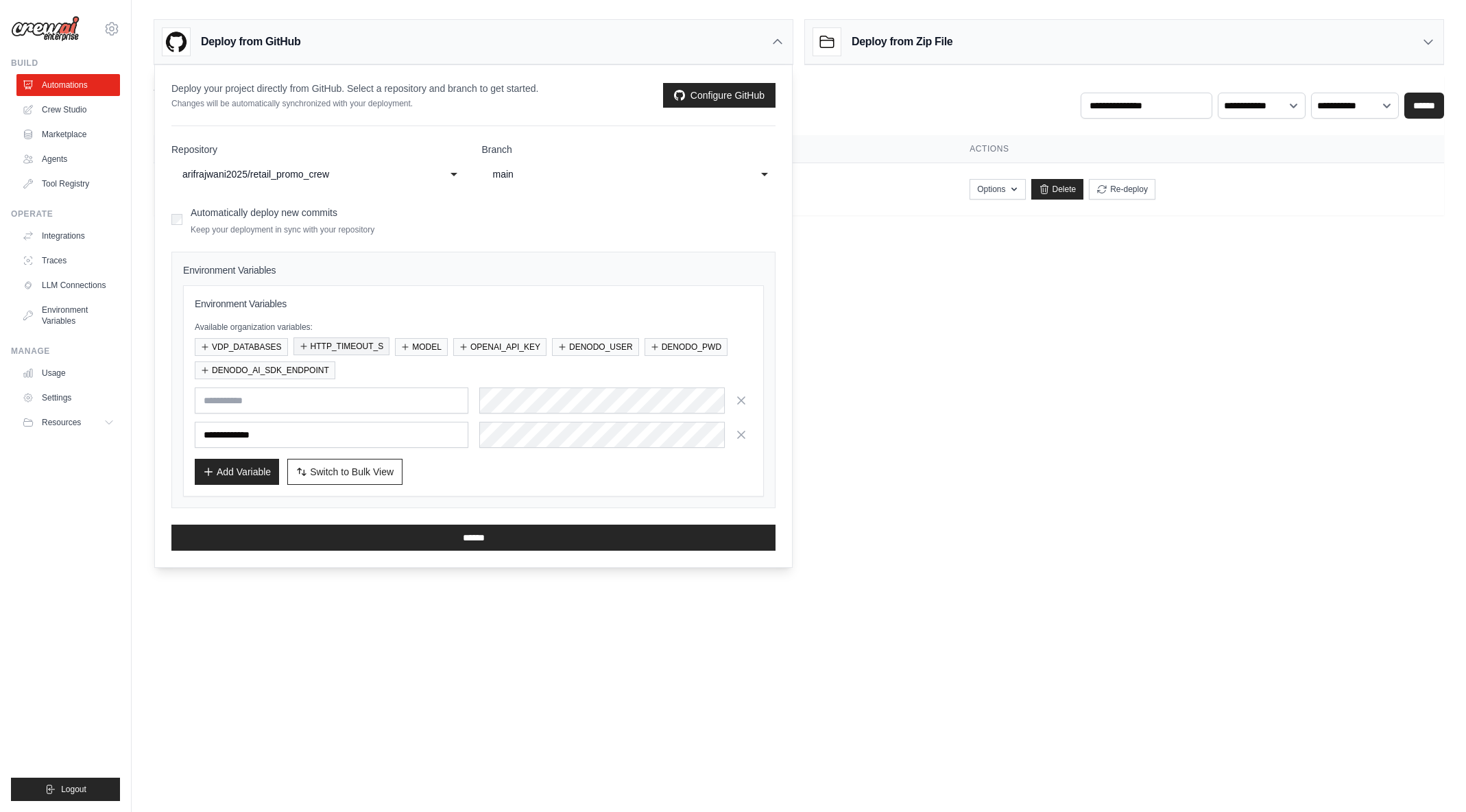
click at [333, 343] on button "HTTP_TIMEOUT_S" at bounding box center [341, 346] width 97 height 18
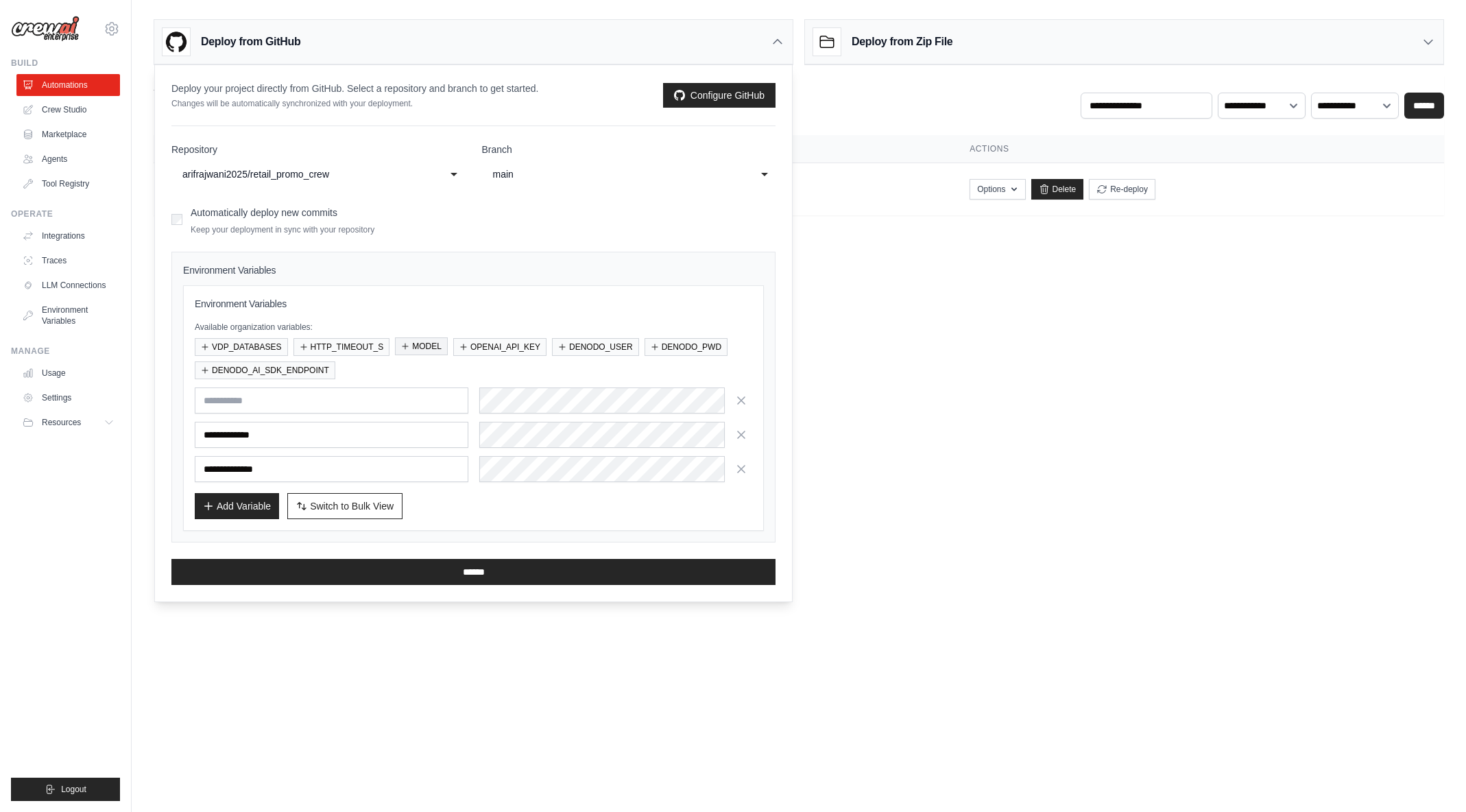
click at [409, 346] on icon "button" at bounding box center [405, 346] width 9 height 9
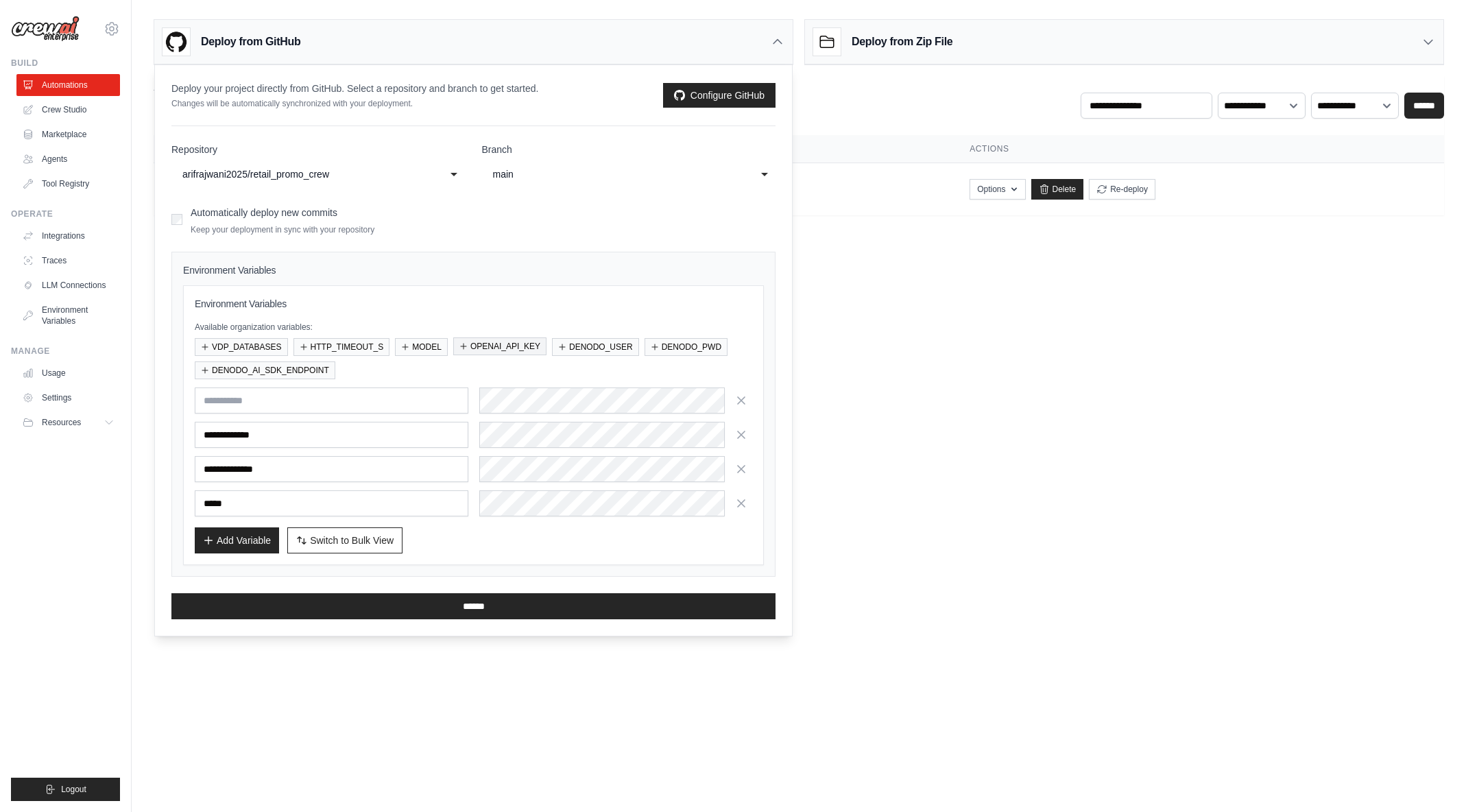
click at [486, 346] on button "OPENAI_API_KEY" at bounding box center [500, 346] width 94 height 18
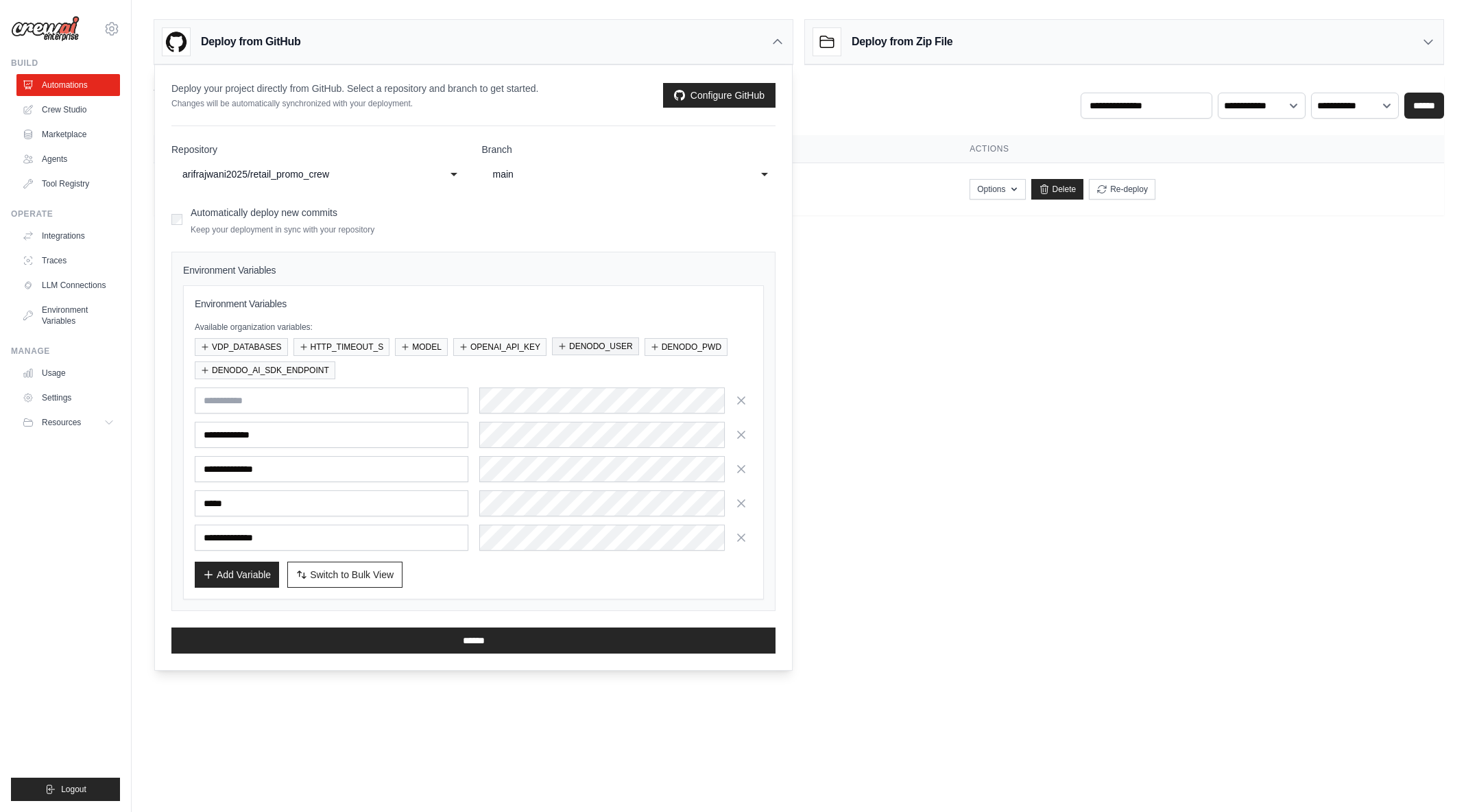
click at [575, 345] on button "DENODO_USER" at bounding box center [595, 346] width 87 height 18
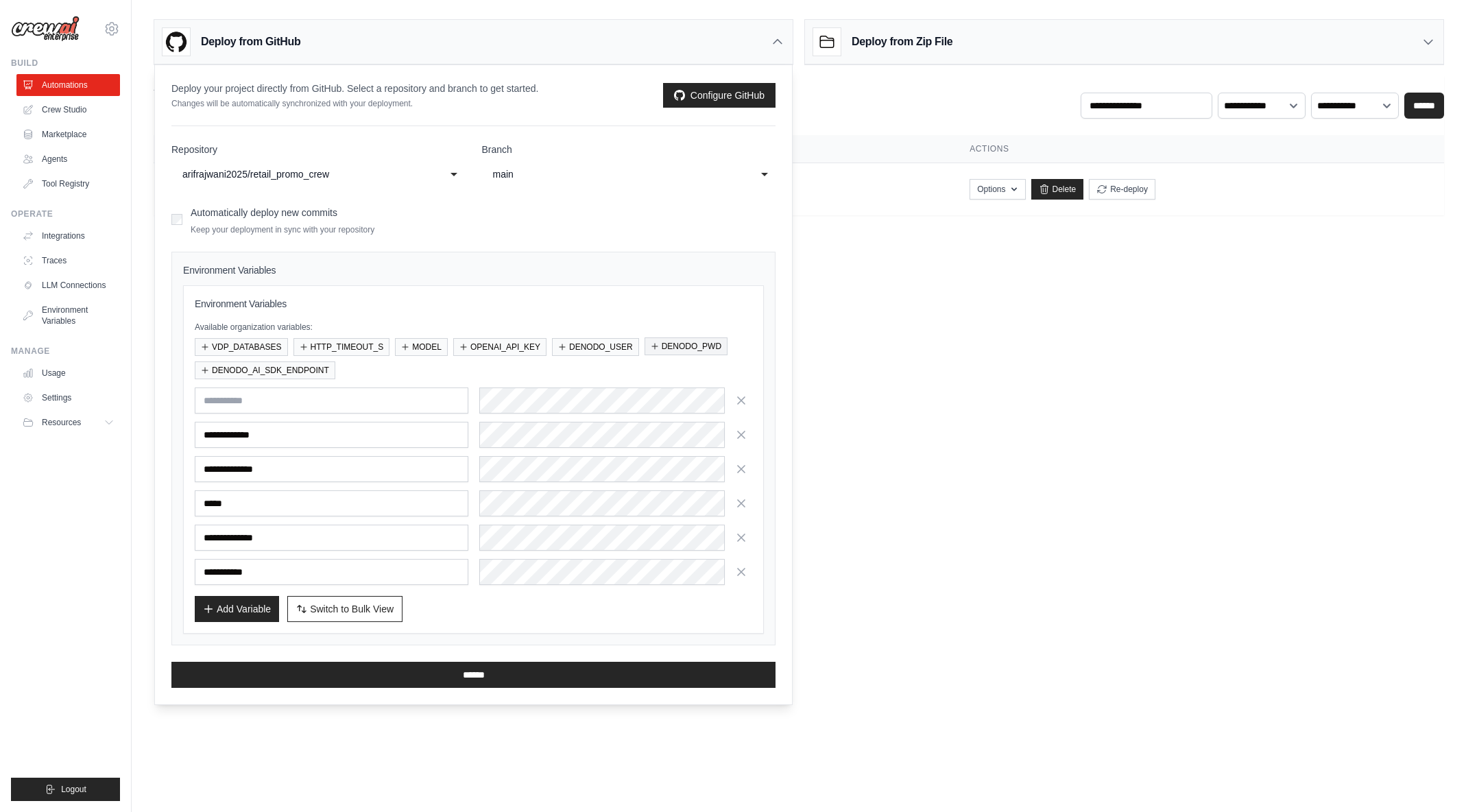
click at [655, 346] on icon "button" at bounding box center [655, 346] width 6 height 6
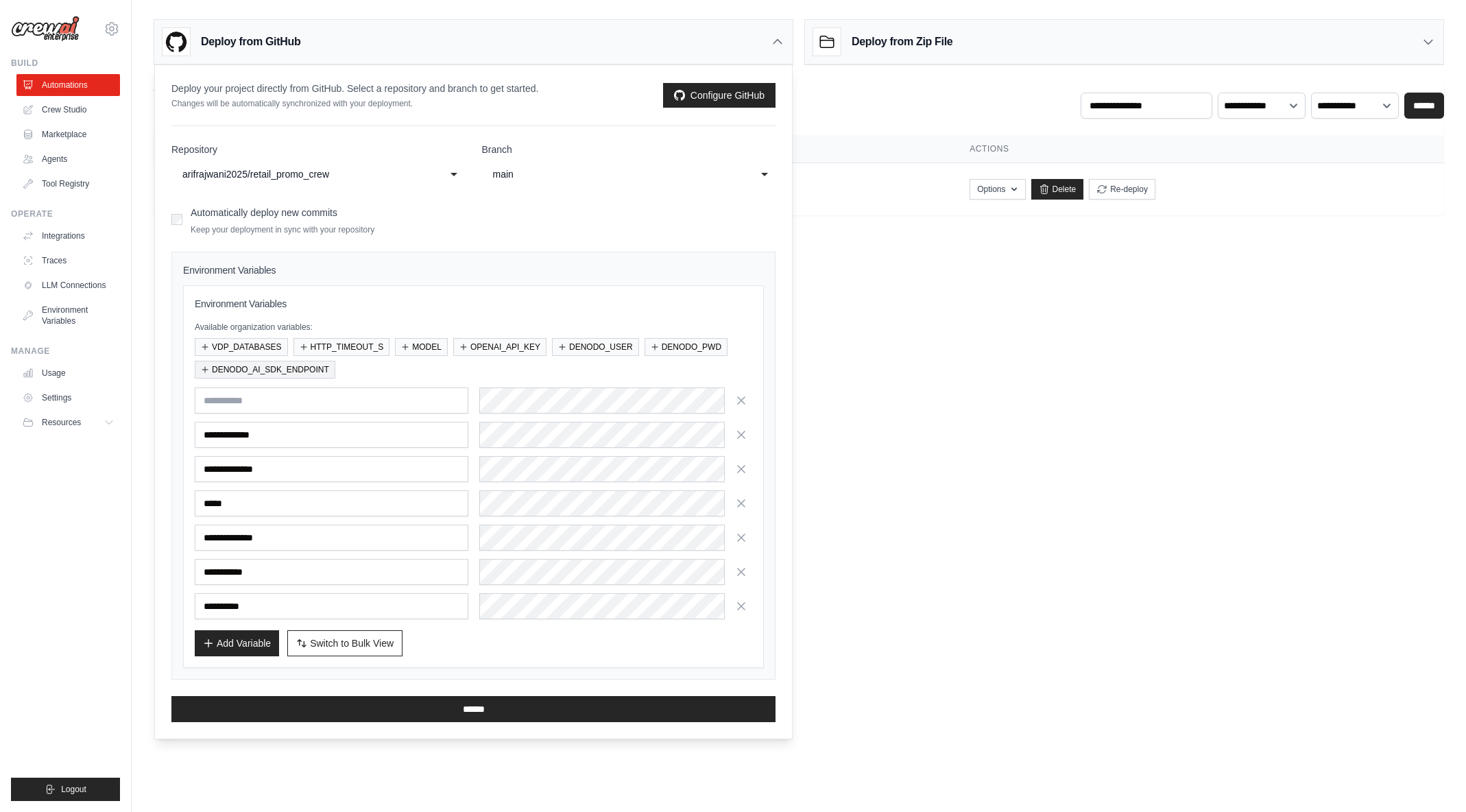
click at [278, 370] on button "DENODO_AI_SDK_ENDPOINT" at bounding box center [265, 369] width 140 height 18
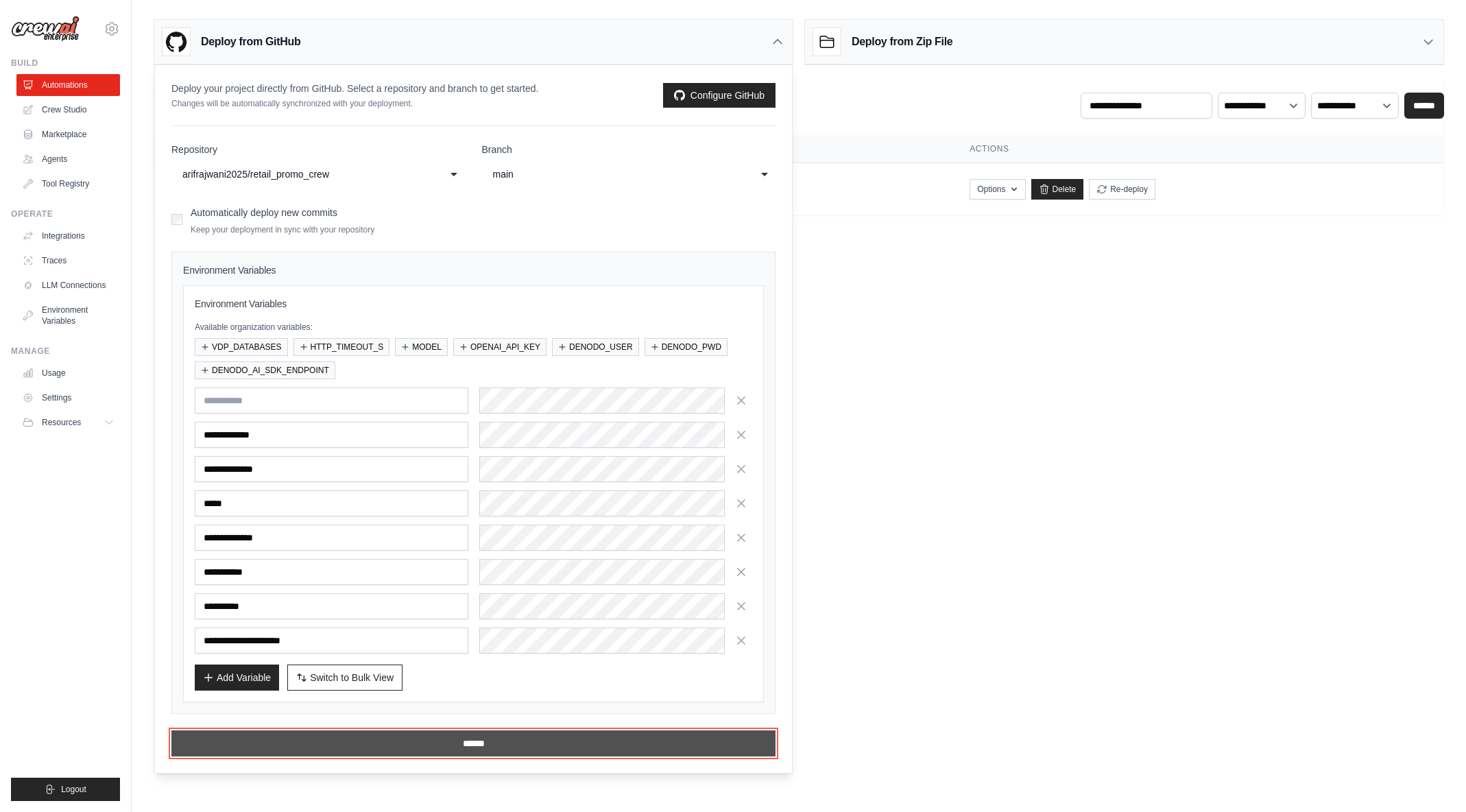
click at [516, 744] on input "******" at bounding box center [473, 742] width 604 height 26
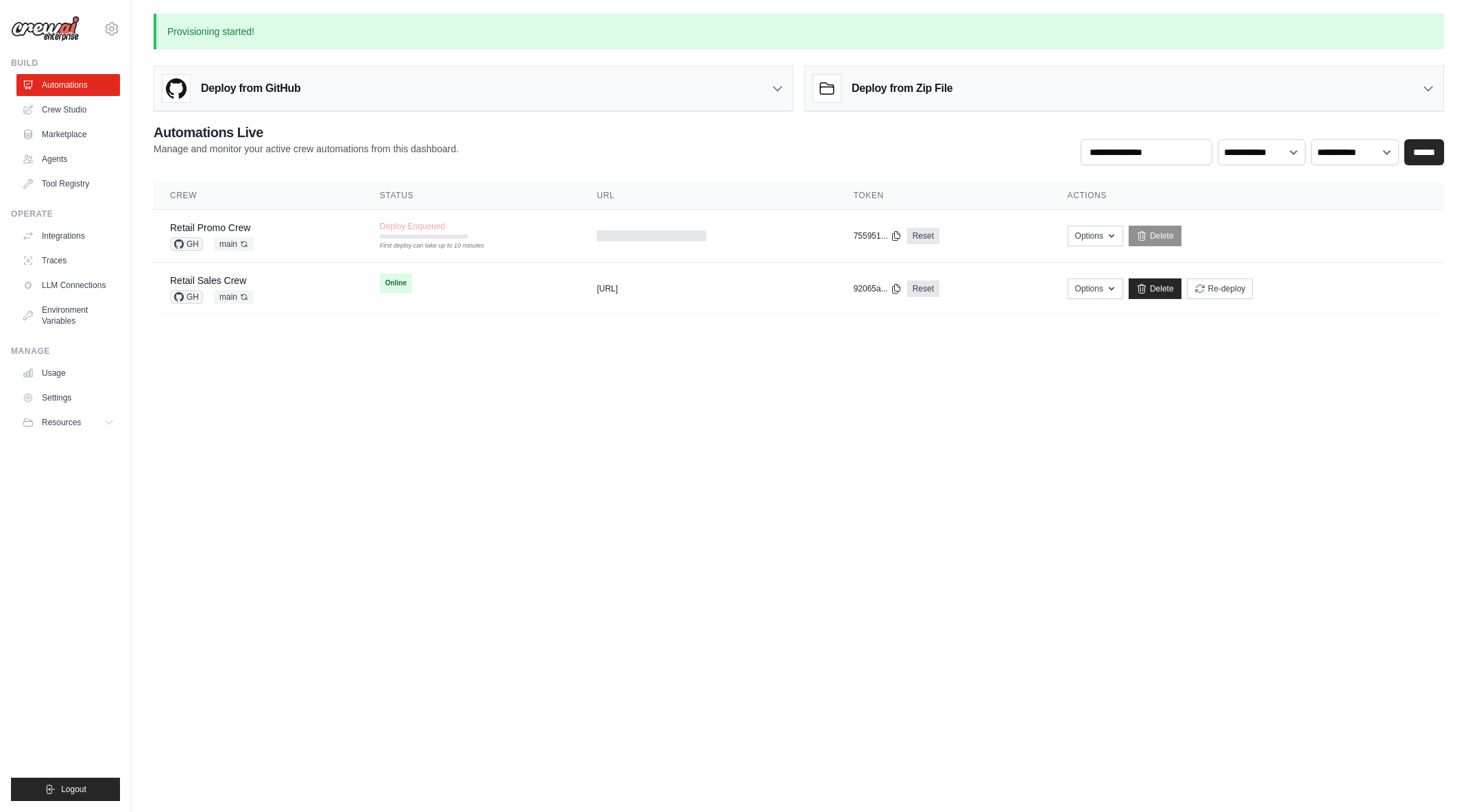
click at [458, 465] on body "[EMAIL_ADDRESS][DOMAIN_NAME] [PERSON_NAME]'s Personal Organization Denodo Techn…" at bounding box center [733, 406] width 1466 height 812
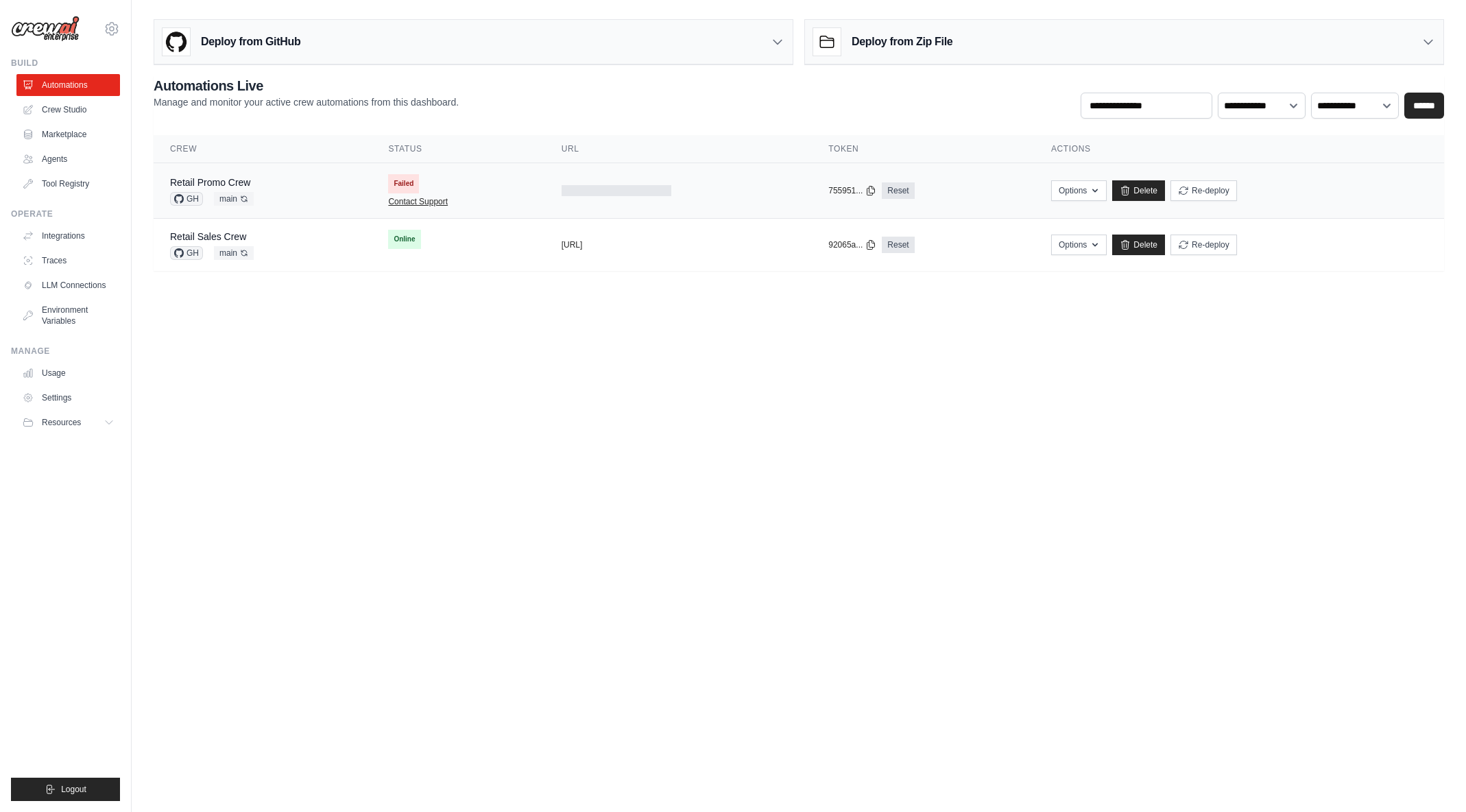
click at [396, 202] on link "Contact Support" at bounding box center [418, 201] width 59 height 11
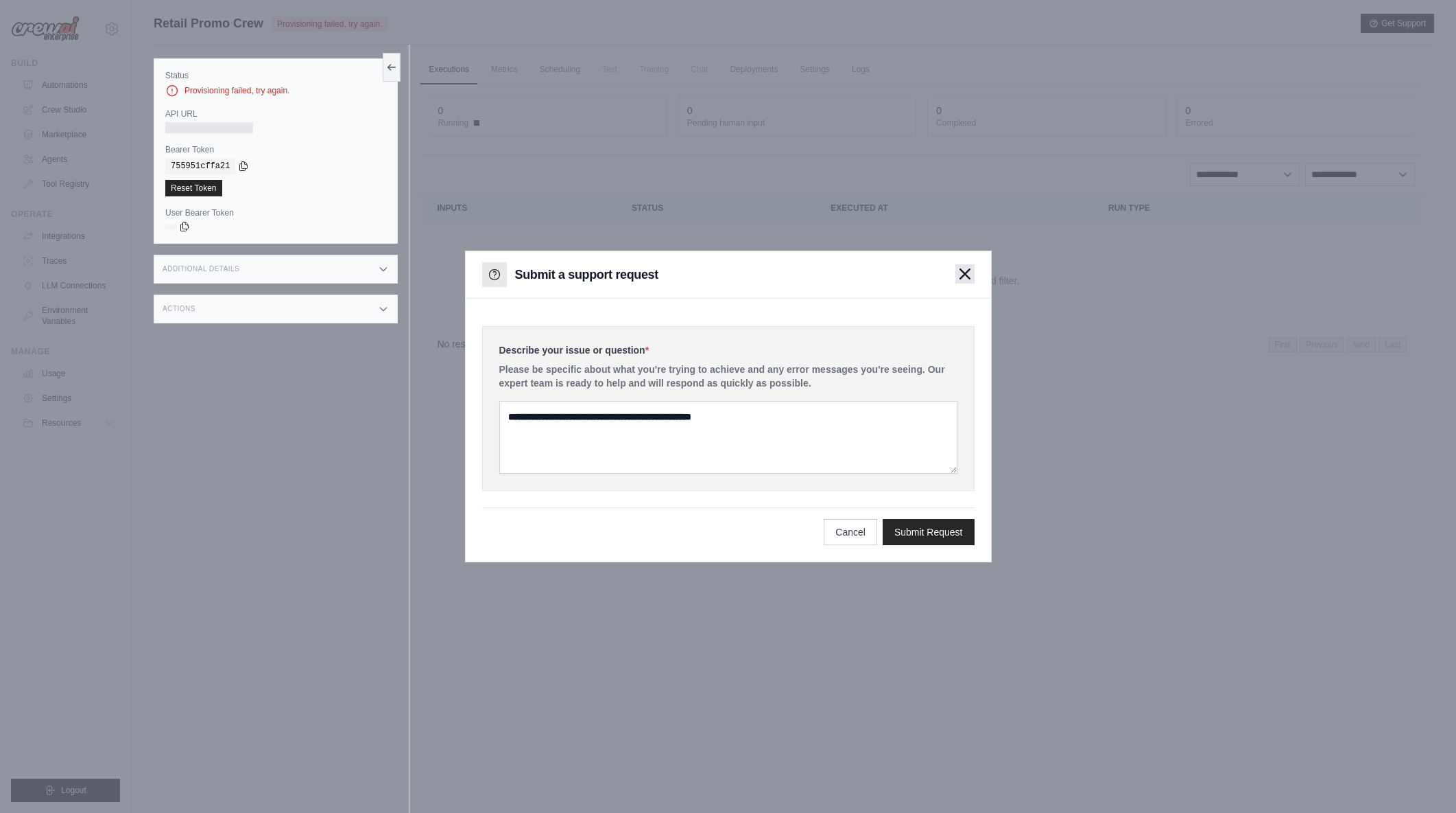
click at [961, 271] on icon "button" at bounding box center [966, 274] width 10 height 10
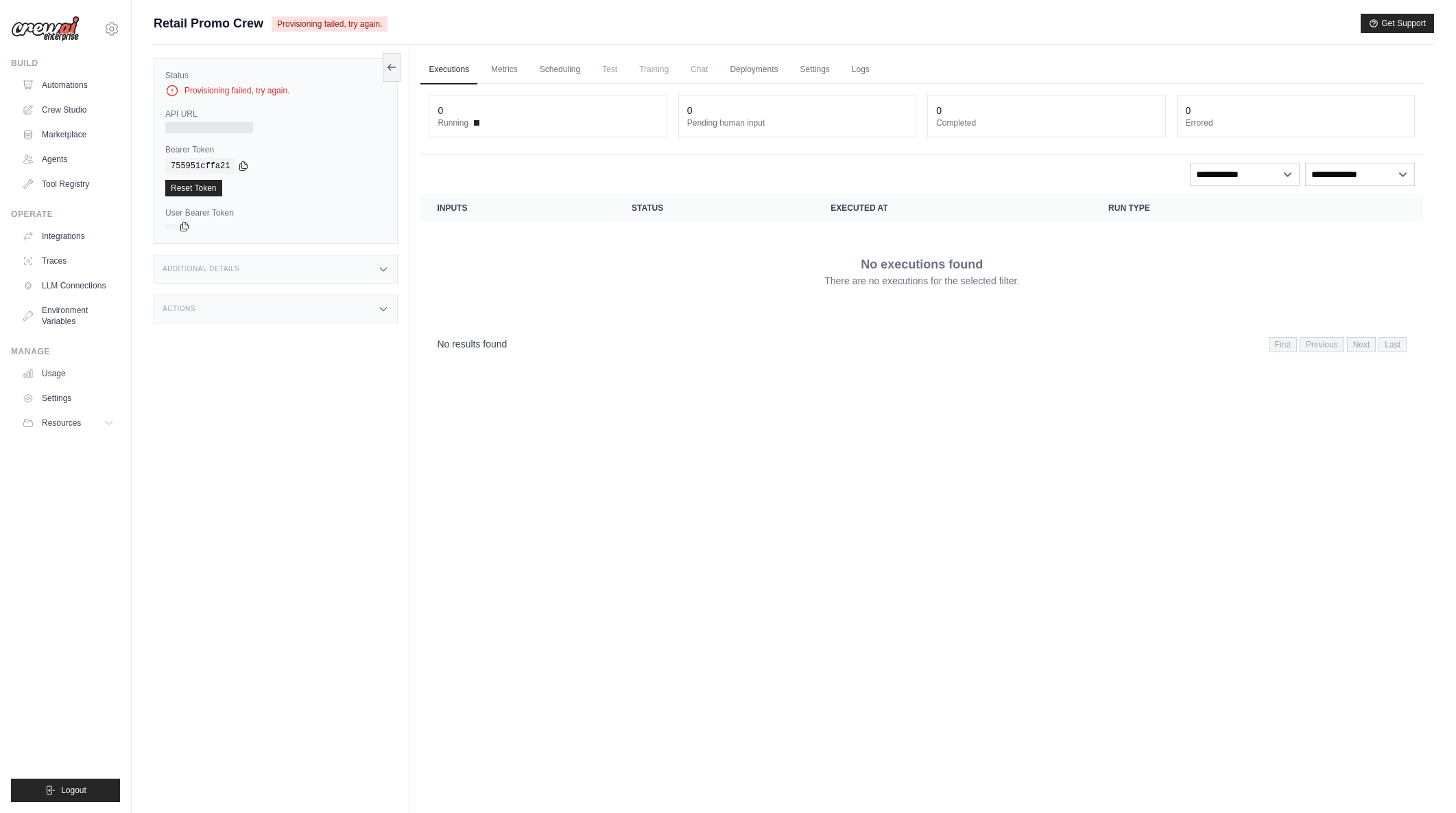
click at [646, 389] on div "Executions Metrics Scheduling Test Training Chat Deployments Settings Logs 0 Ru…" at bounding box center [922, 451] width 1025 height 813
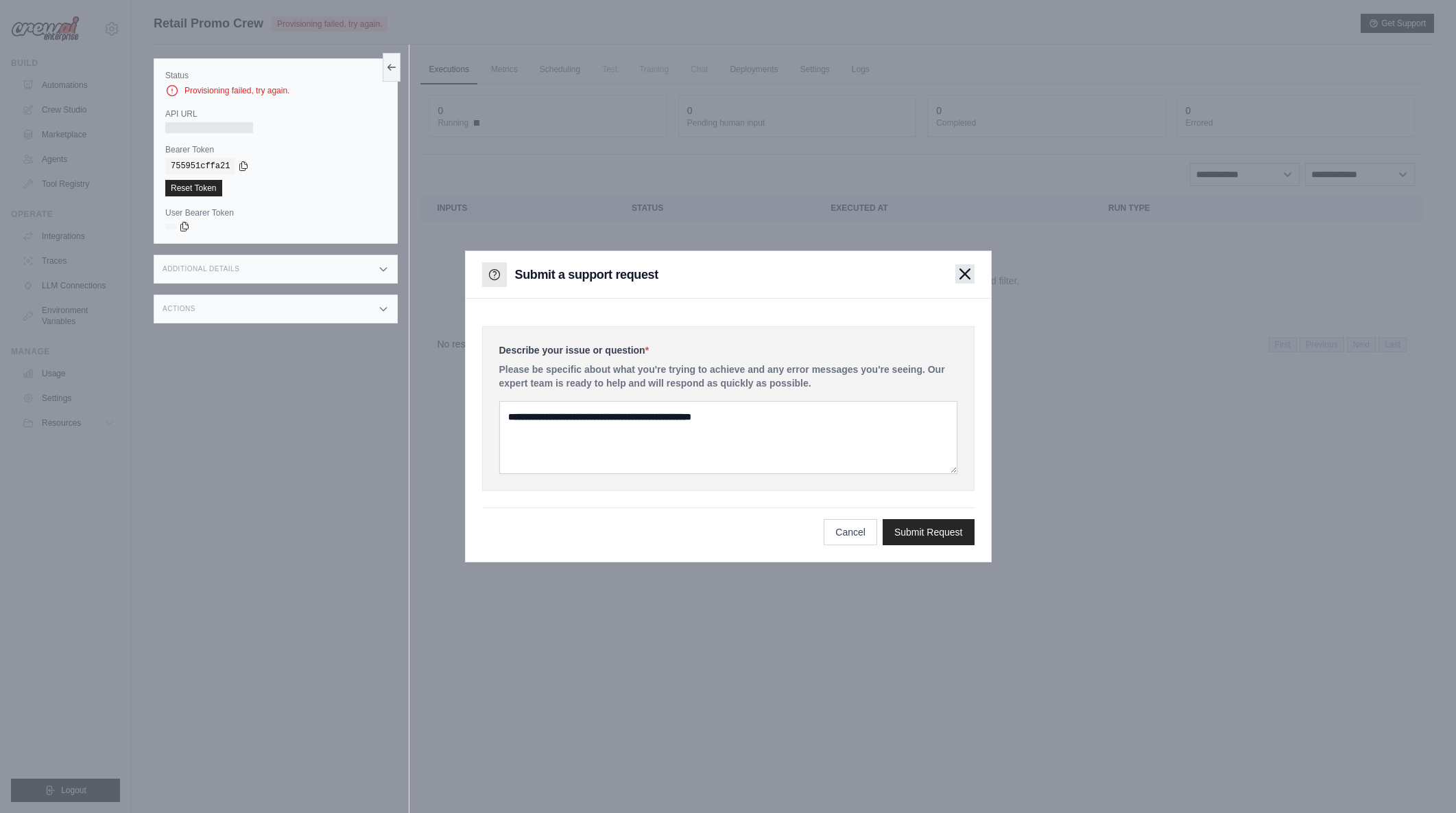
click at [962, 273] on icon "button" at bounding box center [965, 274] width 11 height 11
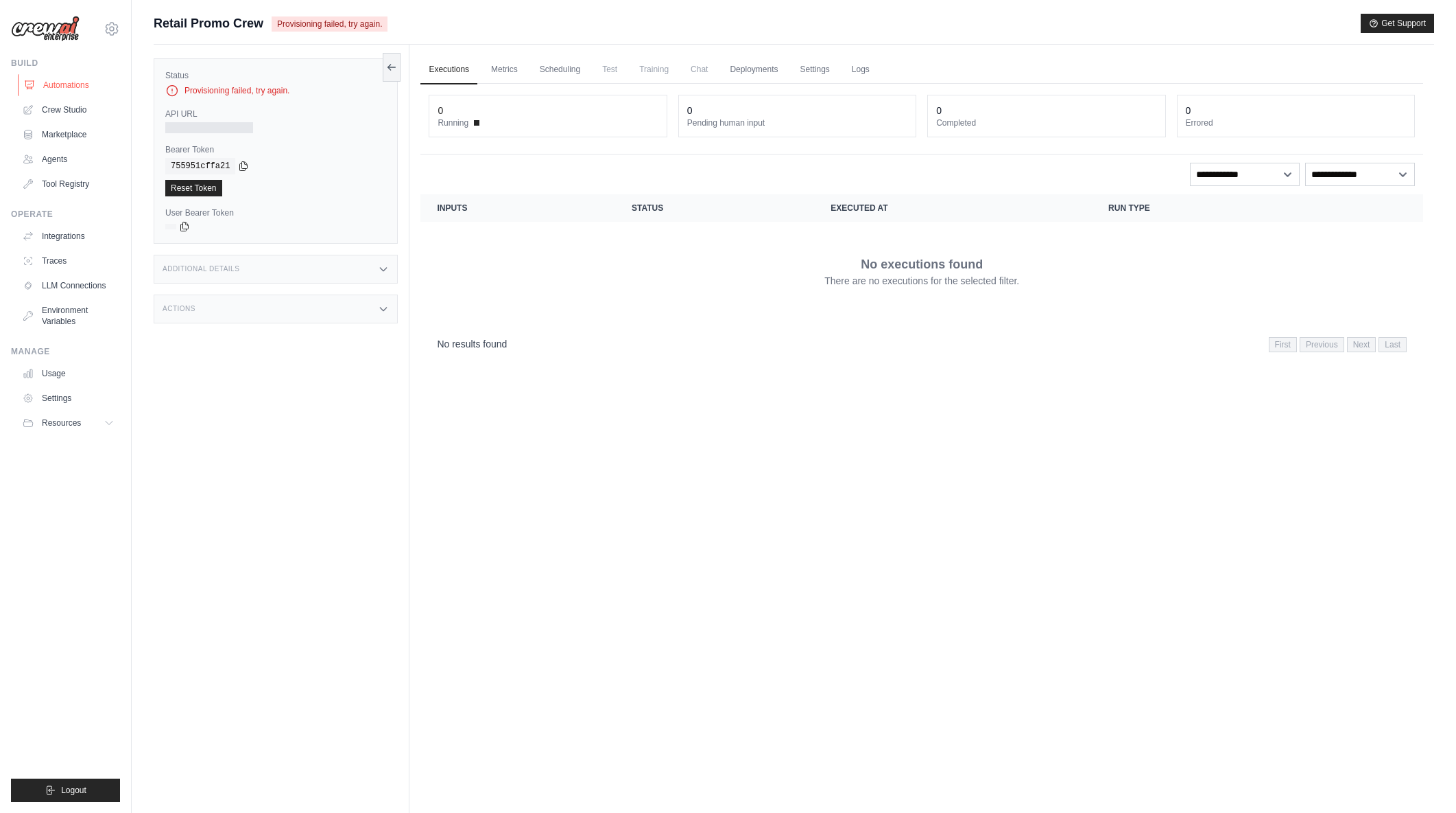
click at [84, 85] on link "Automations" at bounding box center [70, 84] width 103 height 22
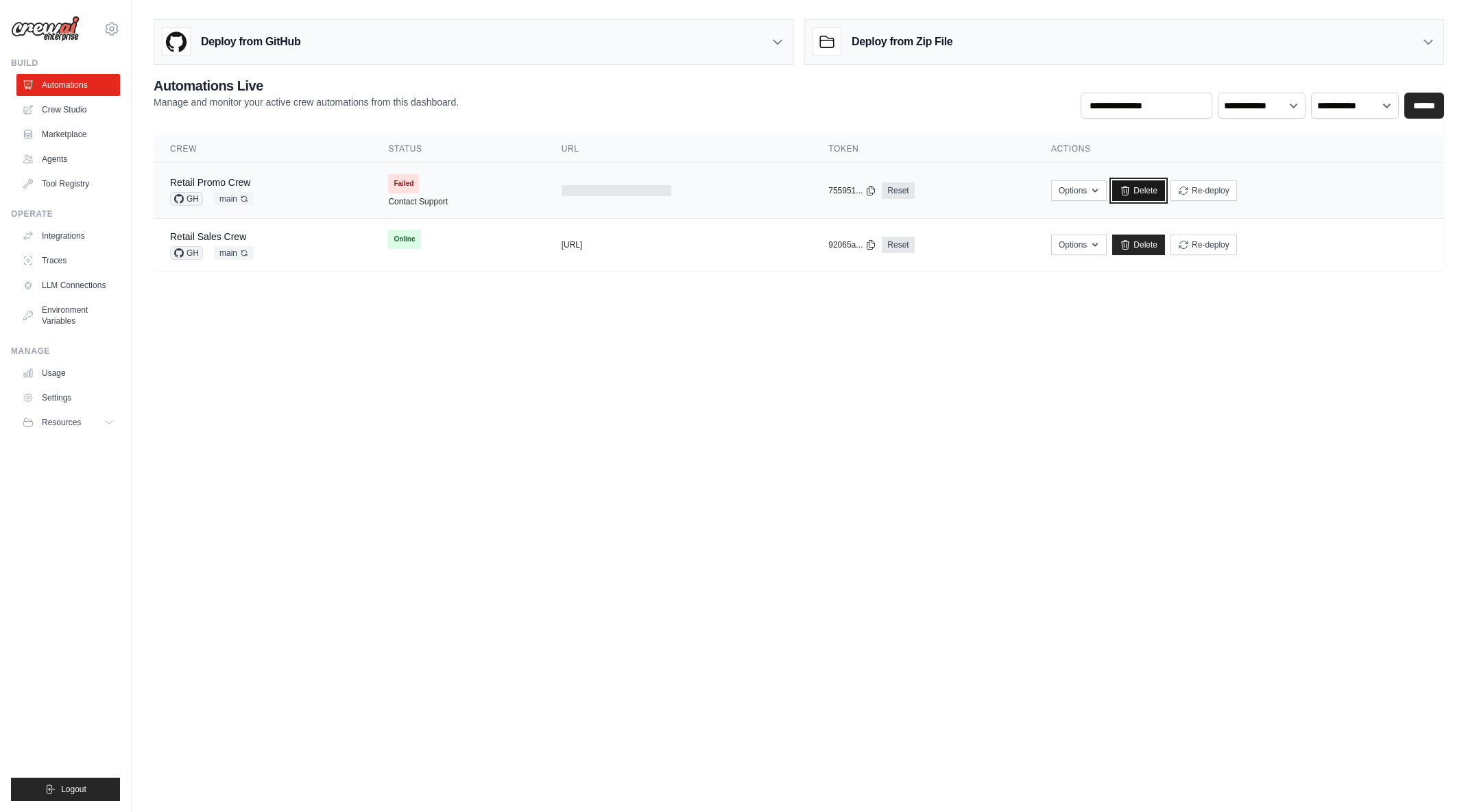
click at [1131, 188] on icon at bounding box center [1125, 190] width 11 height 11
click at [1157, 188] on link "Delete" at bounding box center [1138, 191] width 53 height 21
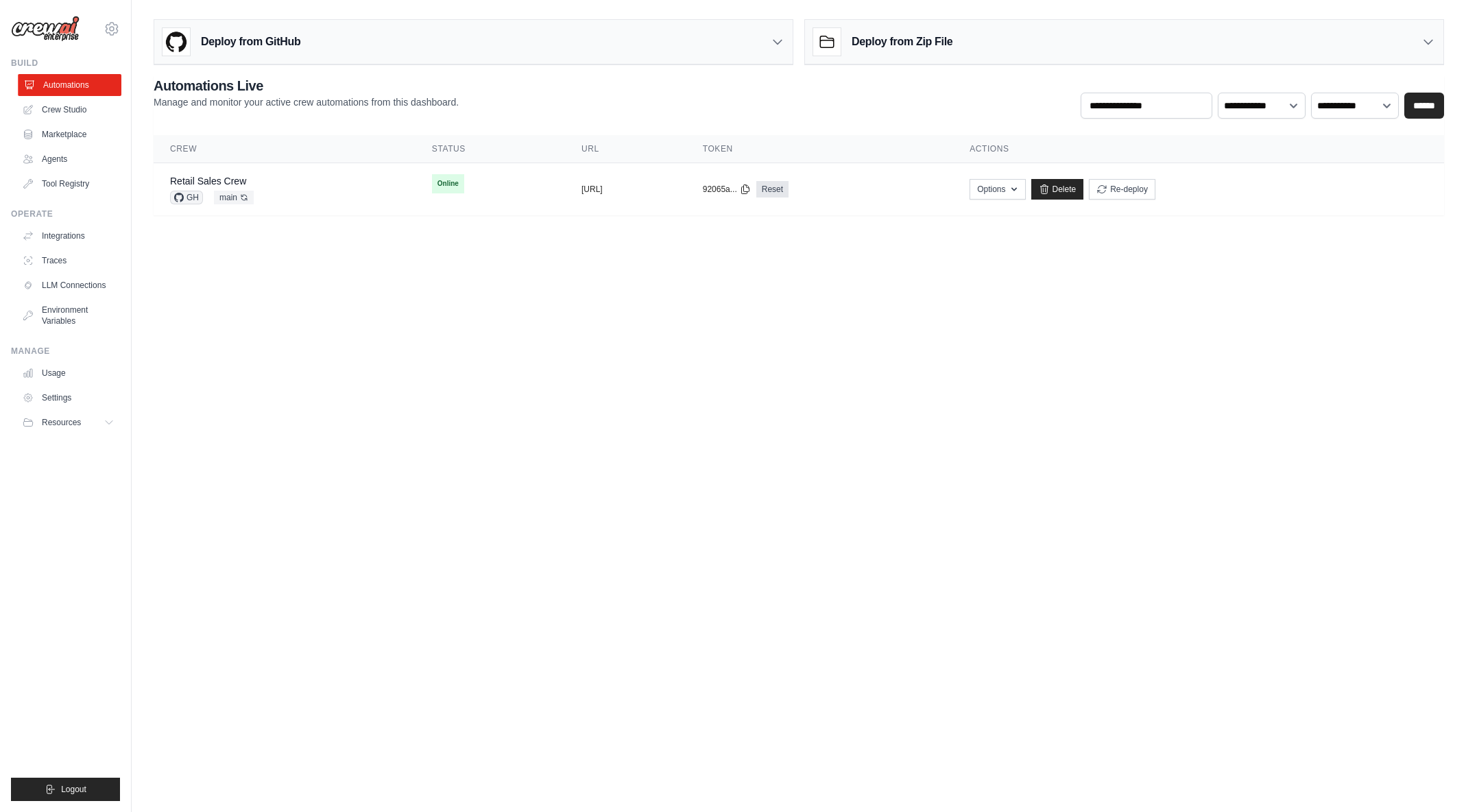
click at [84, 93] on link "Automations" at bounding box center [70, 84] width 103 height 22
click at [533, 39] on div "Deploy from GitHub" at bounding box center [473, 42] width 638 height 45
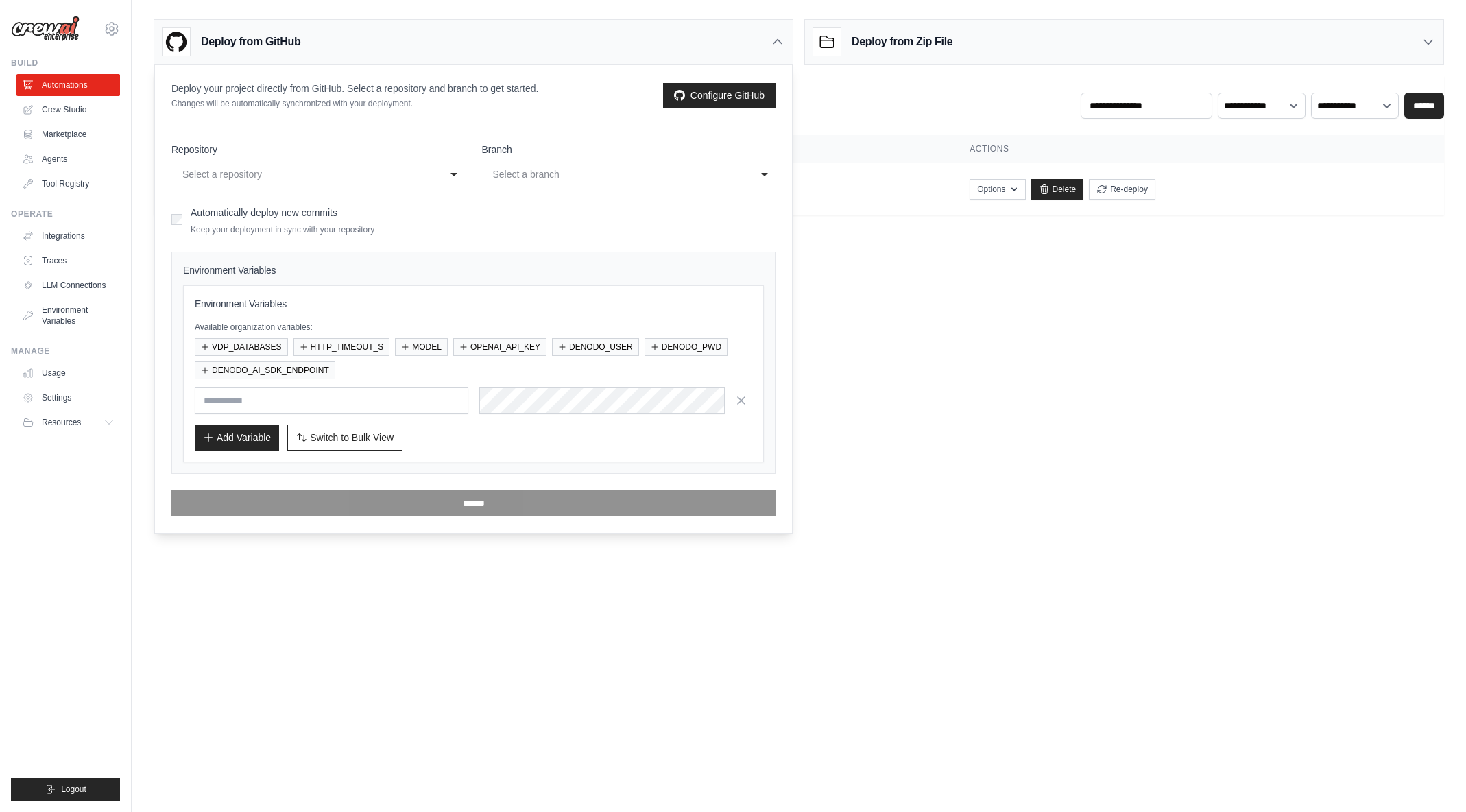
click at [285, 172] on div "Select a repository" at bounding box center [305, 174] width 245 height 16
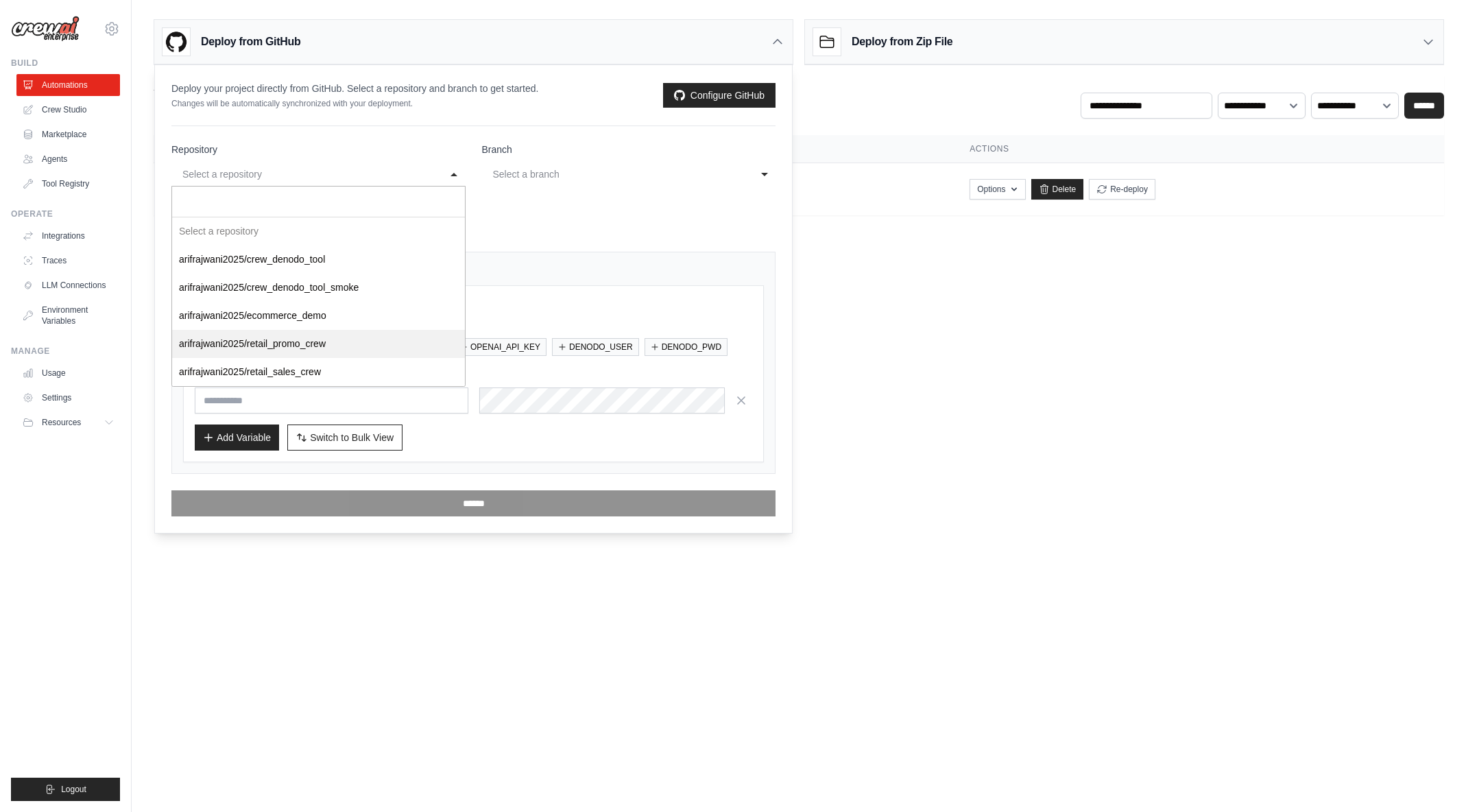
select select "**********"
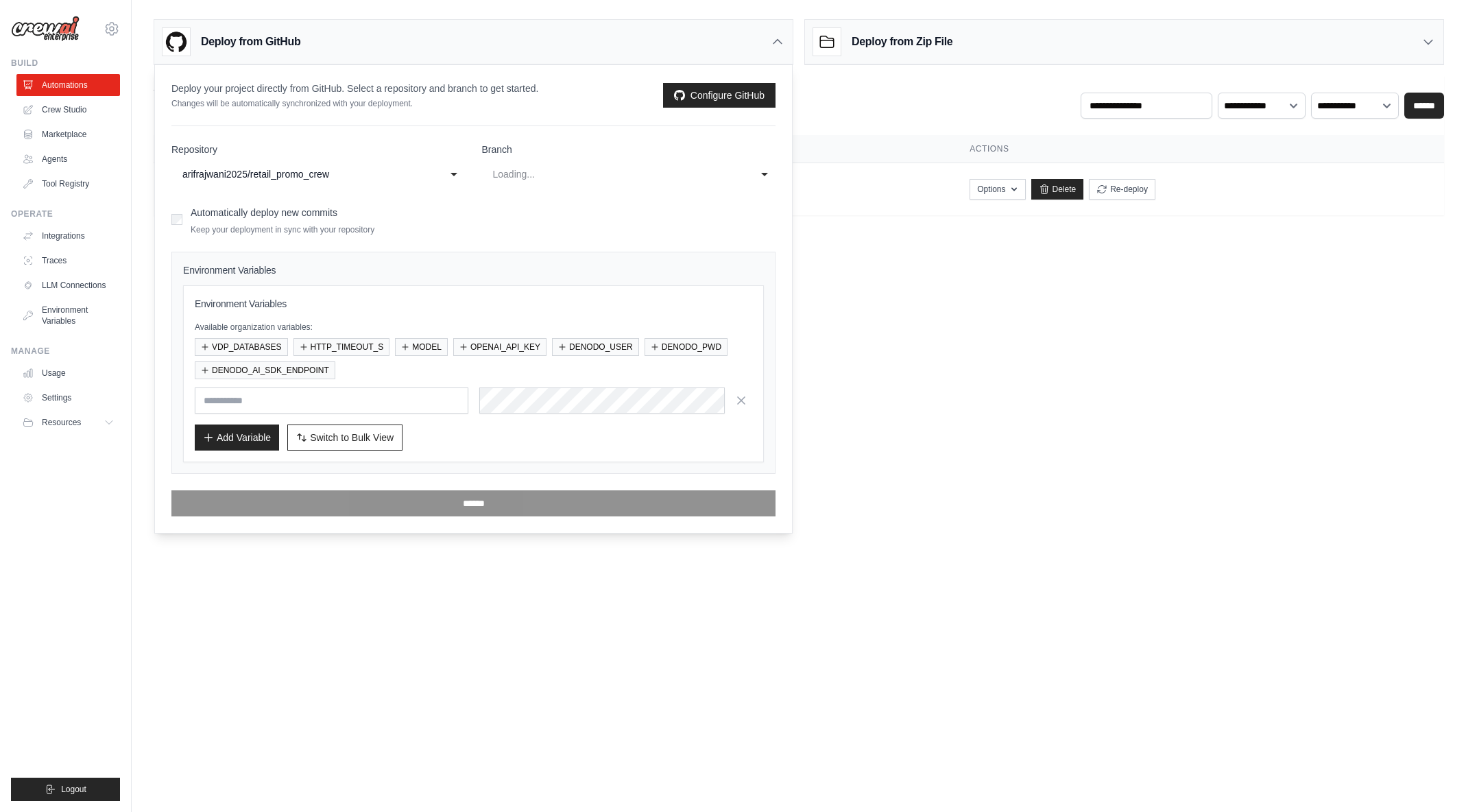
select select "****"
click at [234, 341] on button "VDP_DATABASES" at bounding box center [242, 346] width 94 height 18
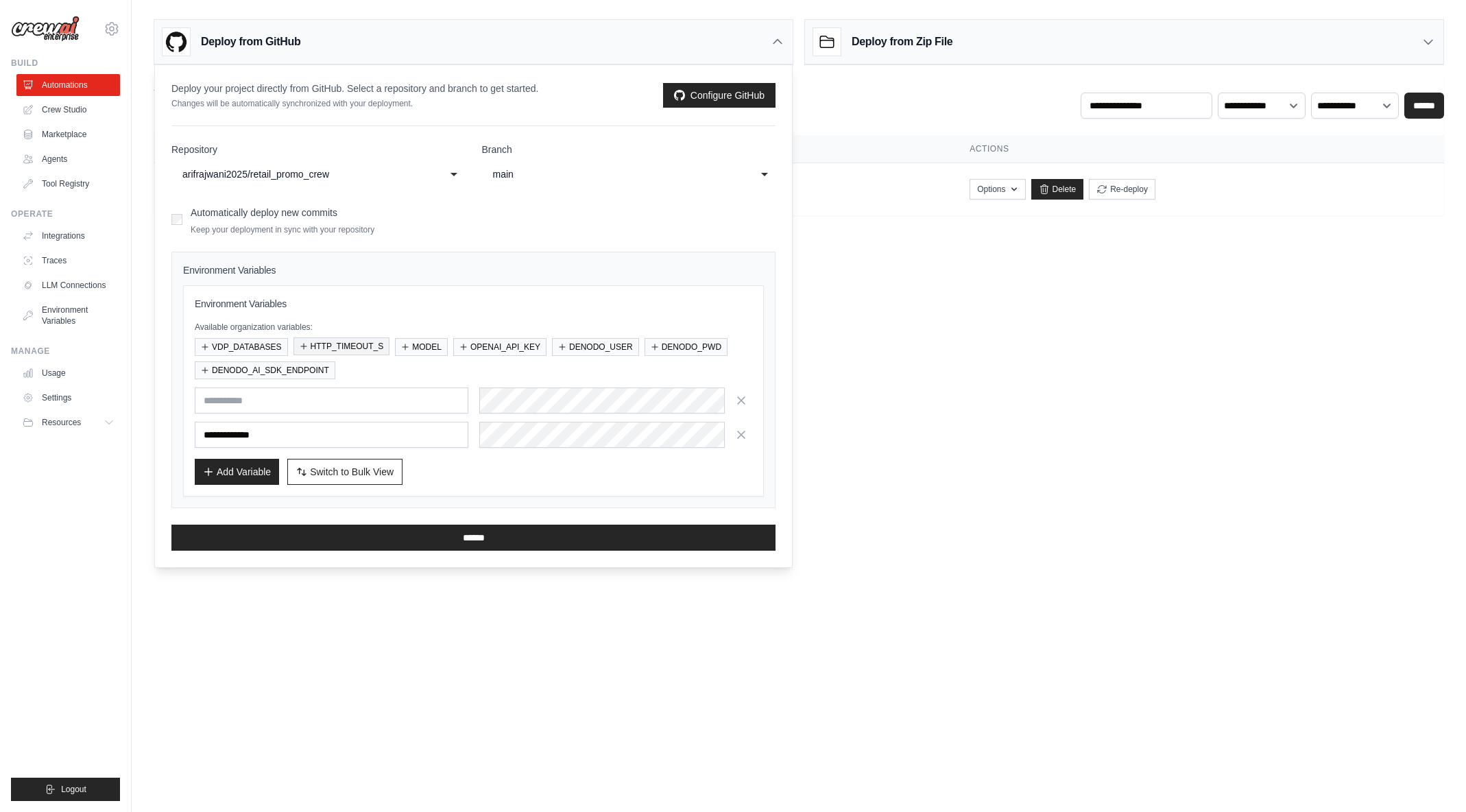
click at [334, 345] on button "HTTP_TIMEOUT_S" at bounding box center [341, 346] width 97 height 18
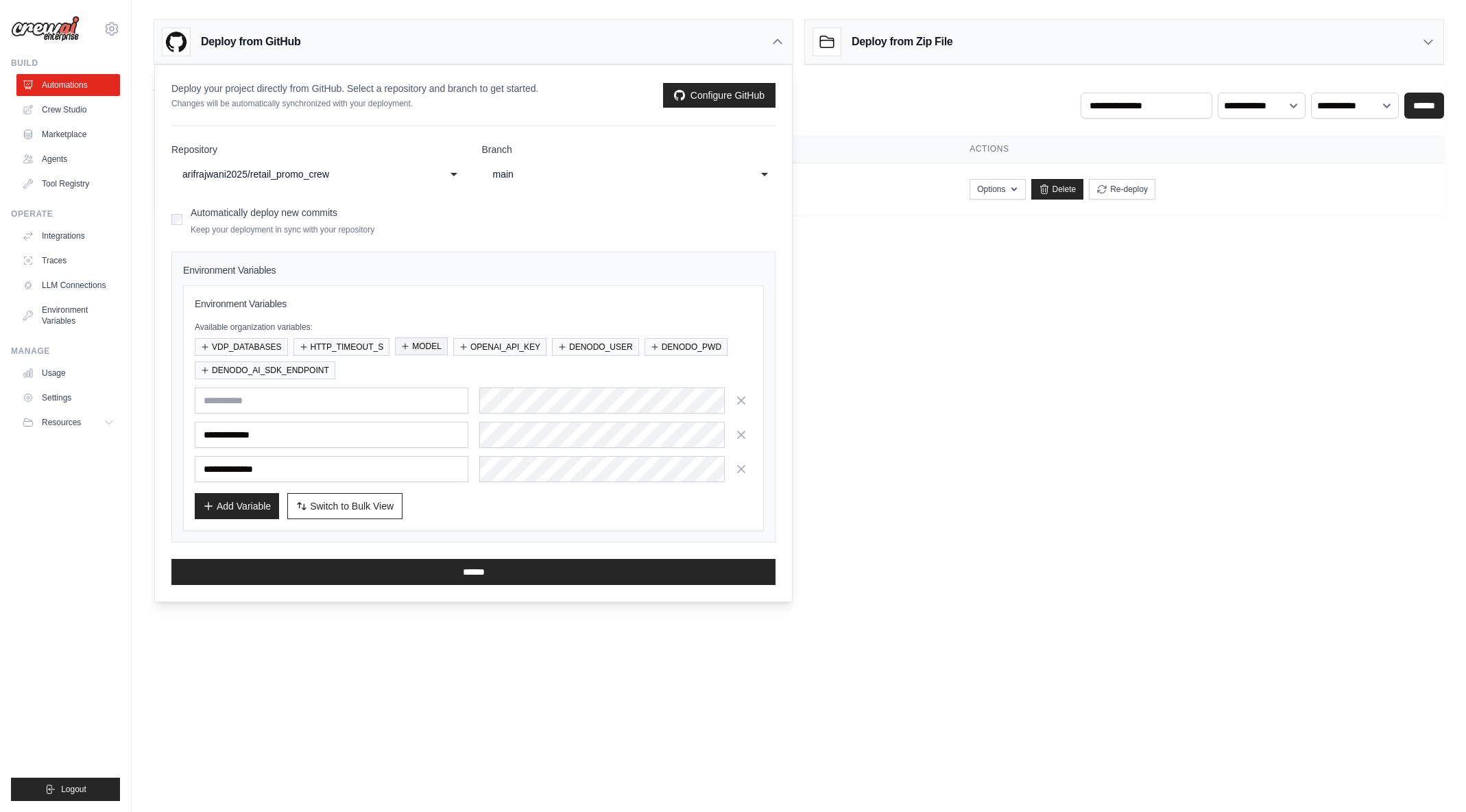
click at [412, 344] on button "MODEL" at bounding box center [420, 346] width 53 height 18
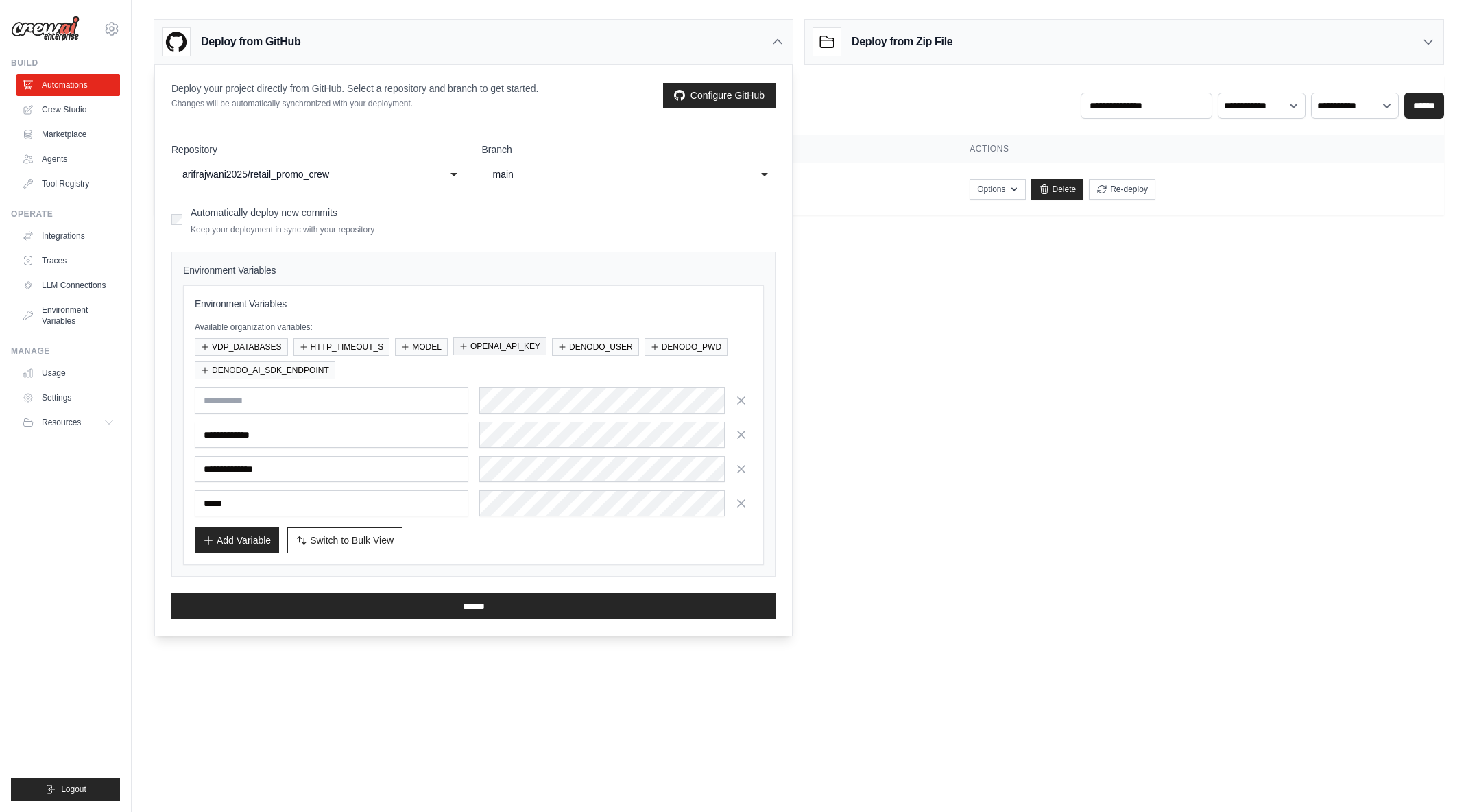
click at [484, 348] on button "OPENAI_API_KEY" at bounding box center [500, 346] width 94 height 18
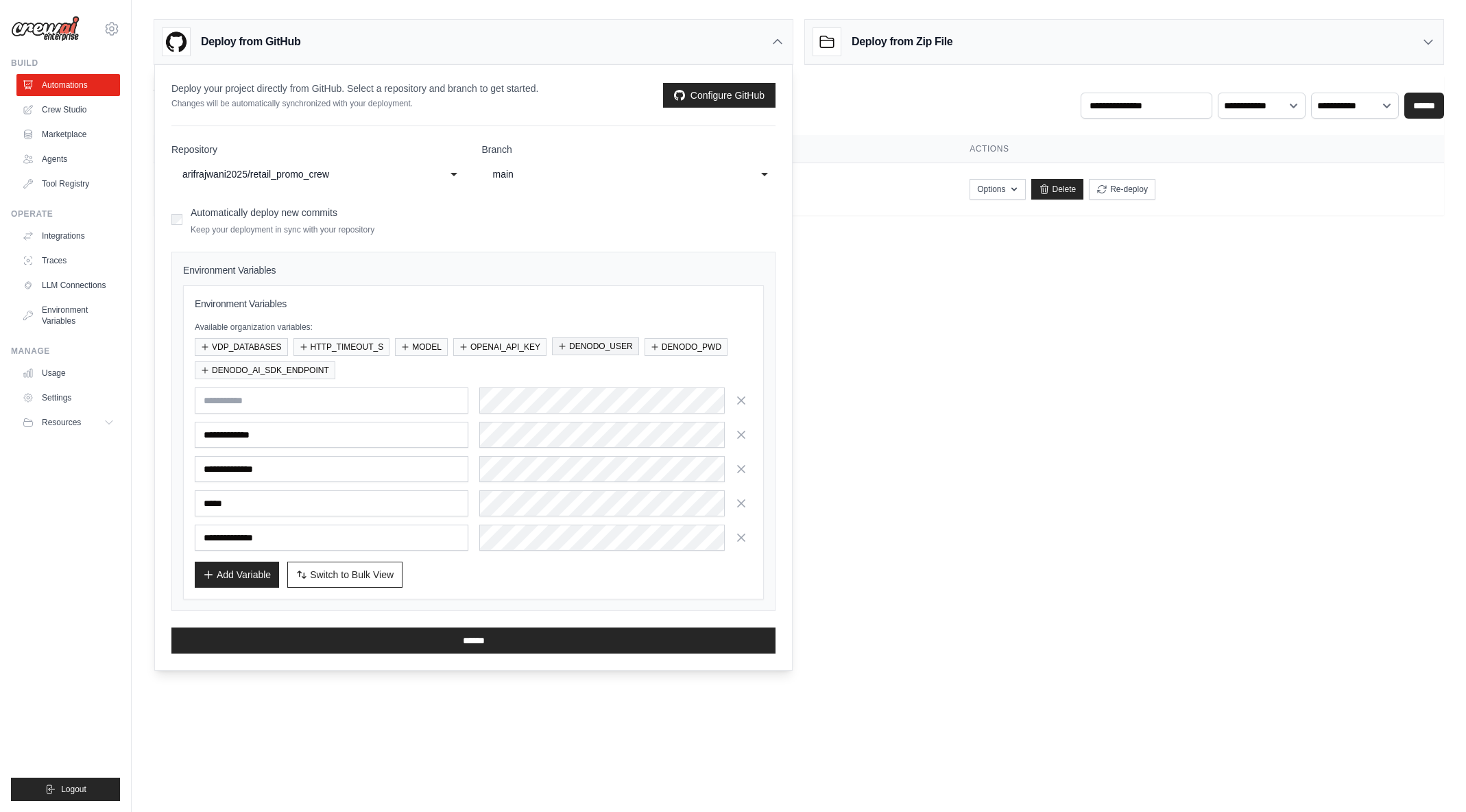
click at [576, 346] on button "DENODO_USER" at bounding box center [595, 346] width 87 height 18
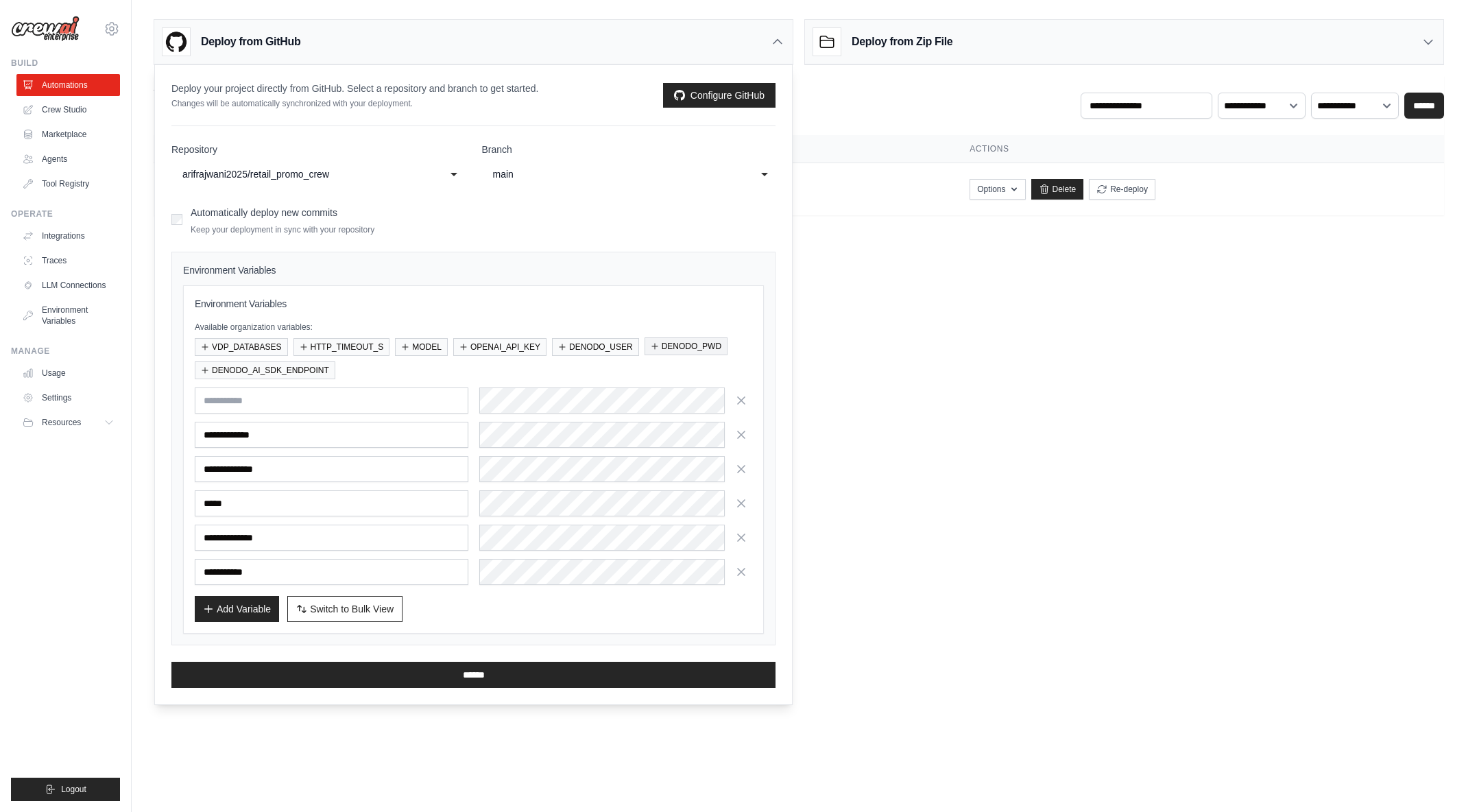
click at [674, 347] on button "DENODO_PWD" at bounding box center [685, 346] width 83 height 18
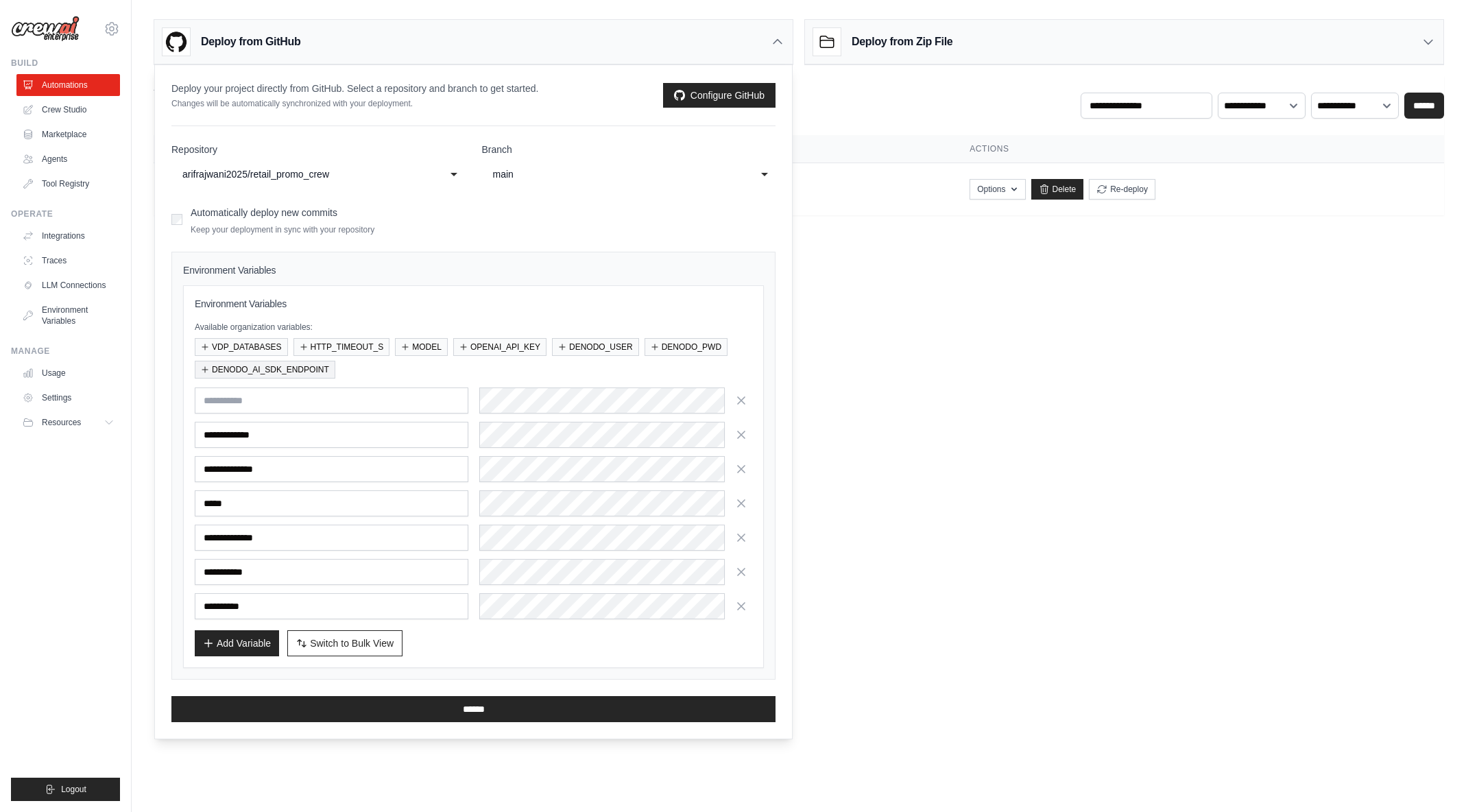
click at [275, 373] on button "DENODO_AI_SDK_ENDPOINT" at bounding box center [265, 369] width 140 height 18
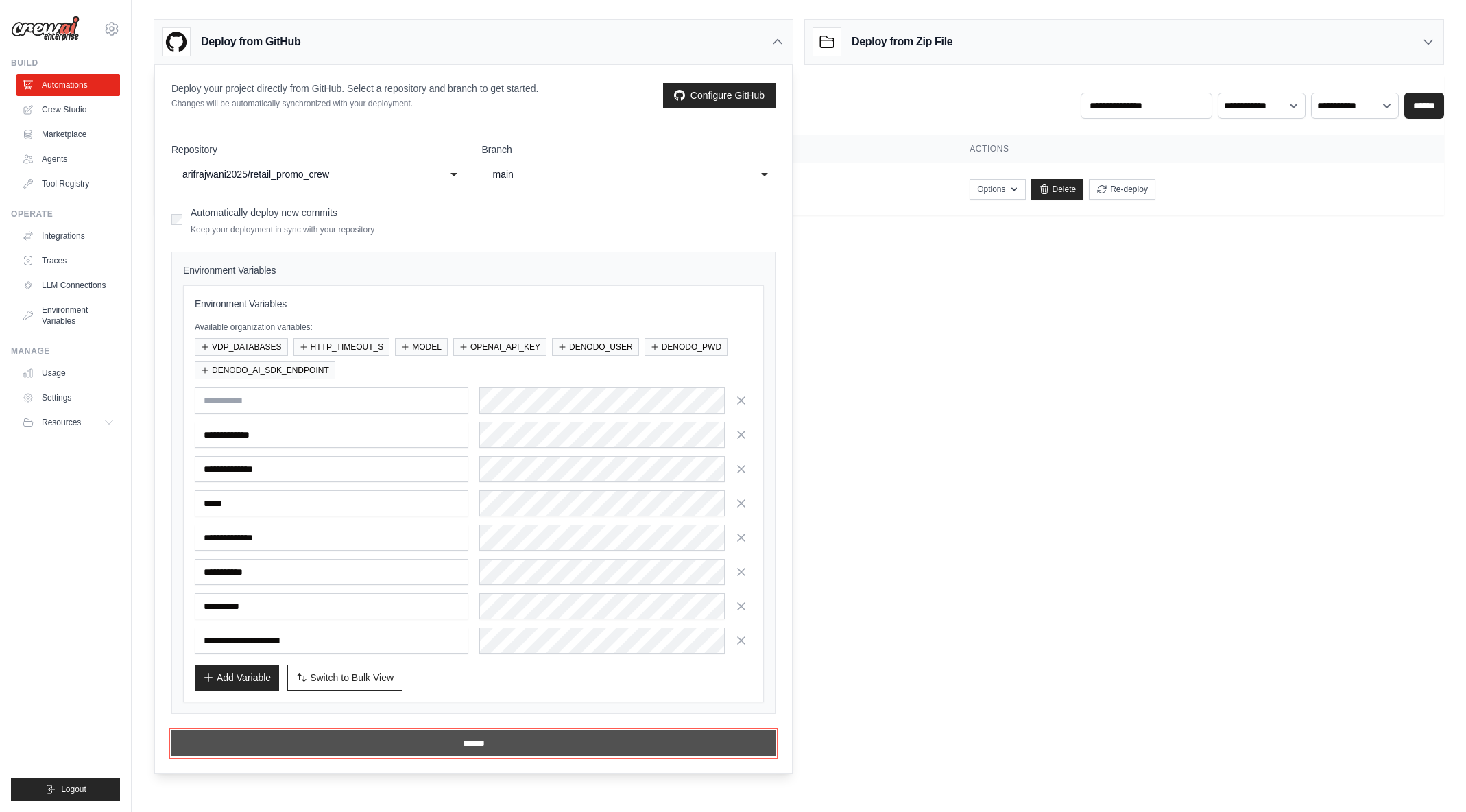
click at [465, 739] on input "******" at bounding box center [473, 742] width 604 height 26
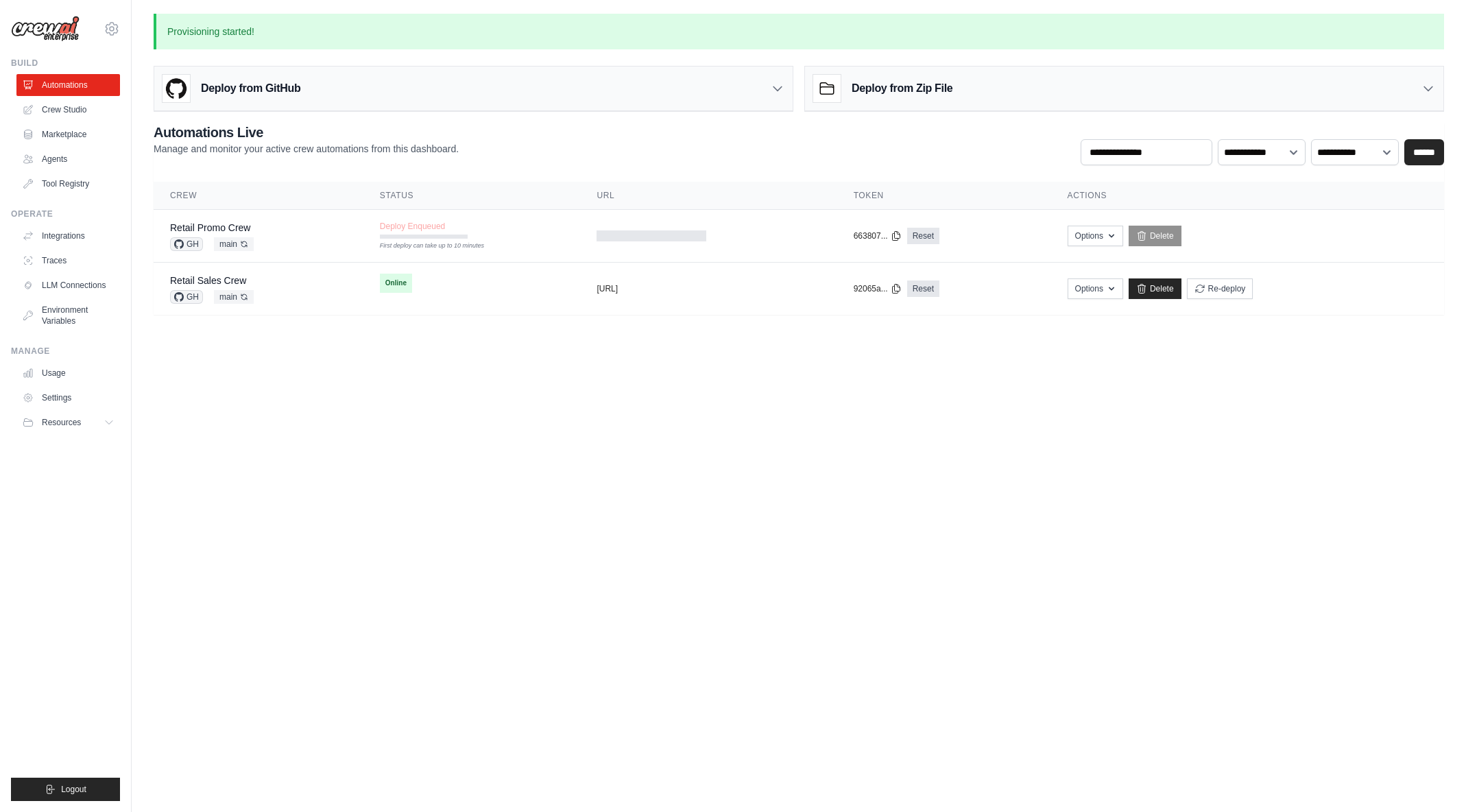
click at [584, 499] on body "arajwani@denodo.com Arif's Personal Organization Denodo Technologies ✓ Settings…" at bounding box center [733, 406] width 1466 height 812
click at [62, 112] on link "Crew Studio" at bounding box center [70, 109] width 103 height 22
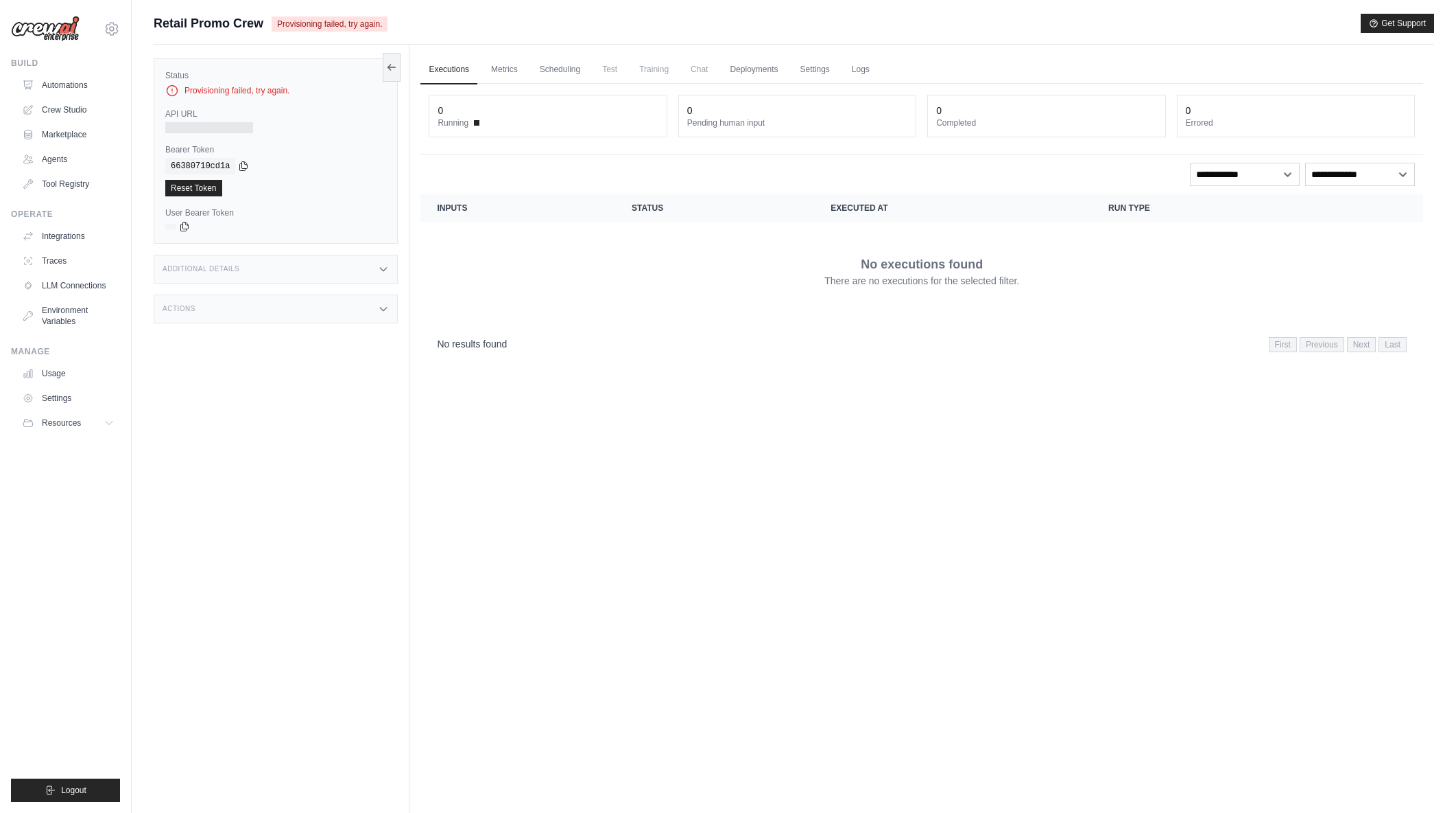
drag, startPoint x: 208, startPoint y: 91, endPoint x: 297, endPoint y: 93, distance: 89.0
click at [298, 93] on div "Provisioning failed, try again." at bounding box center [275, 91] width 221 height 13
click at [293, 94] on div "Provisioning failed, try again." at bounding box center [275, 91] width 221 height 13
drag, startPoint x: 290, startPoint y: 93, endPoint x: 260, endPoint y: 93, distance: 30.0
click at [260, 93] on div "Provisioning failed, try again." at bounding box center [275, 91] width 221 height 13
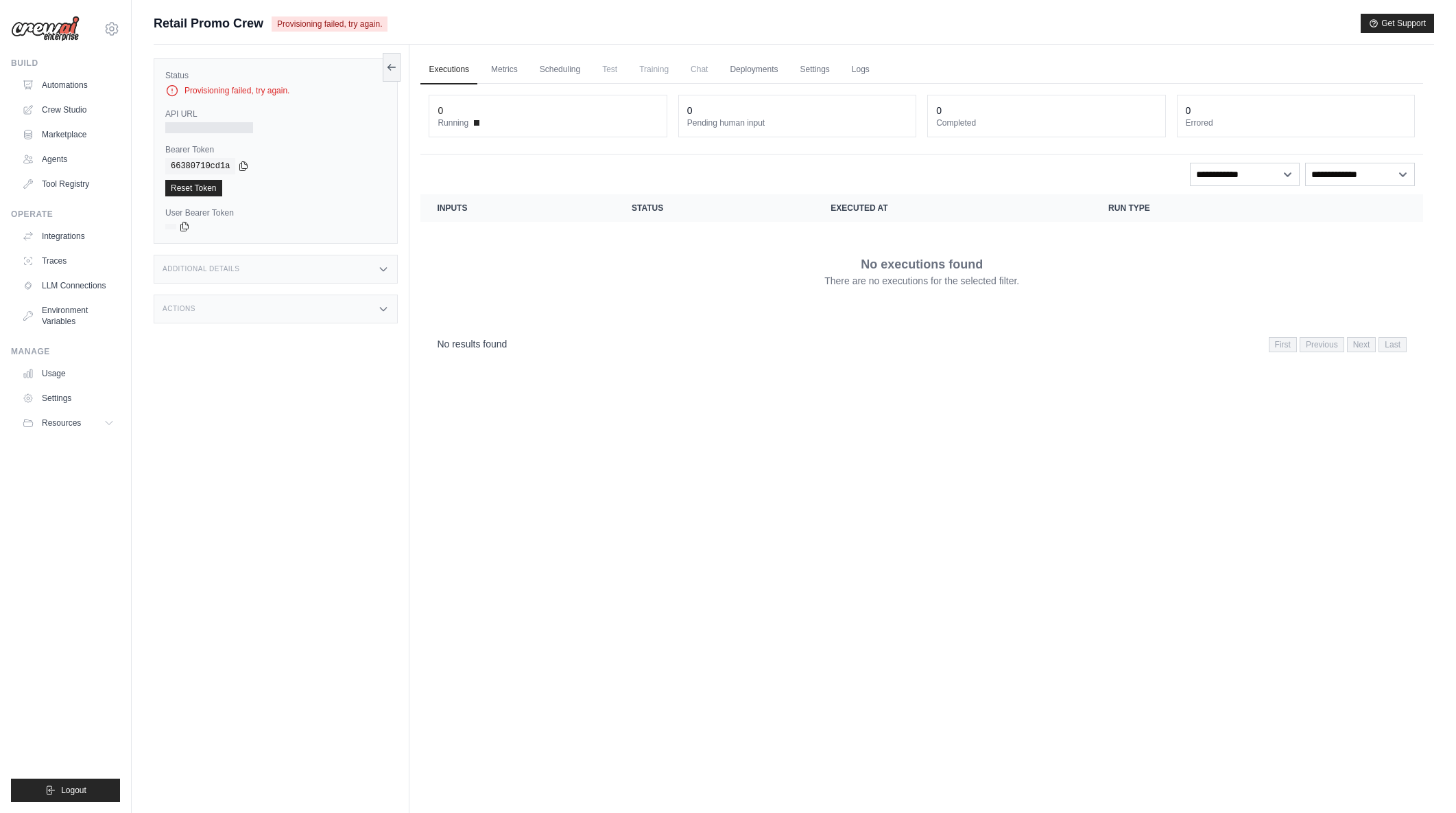
click at [260, 93] on div "Provisioning failed, try again." at bounding box center [275, 91] width 221 height 13
drag, startPoint x: 225, startPoint y: 87, endPoint x: 312, endPoint y: 91, distance: 87.1
click at [312, 91] on div "Provisioning failed, try again." at bounding box center [275, 91] width 221 height 13
click at [302, 91] on div "Provisioning failed, try again." at bounding box center [275, 91] width 221 height 13
drag, startPoint x: 295, startPoint y: 90, endPoint x: 251, endPoint y: 93, distance: 44.1
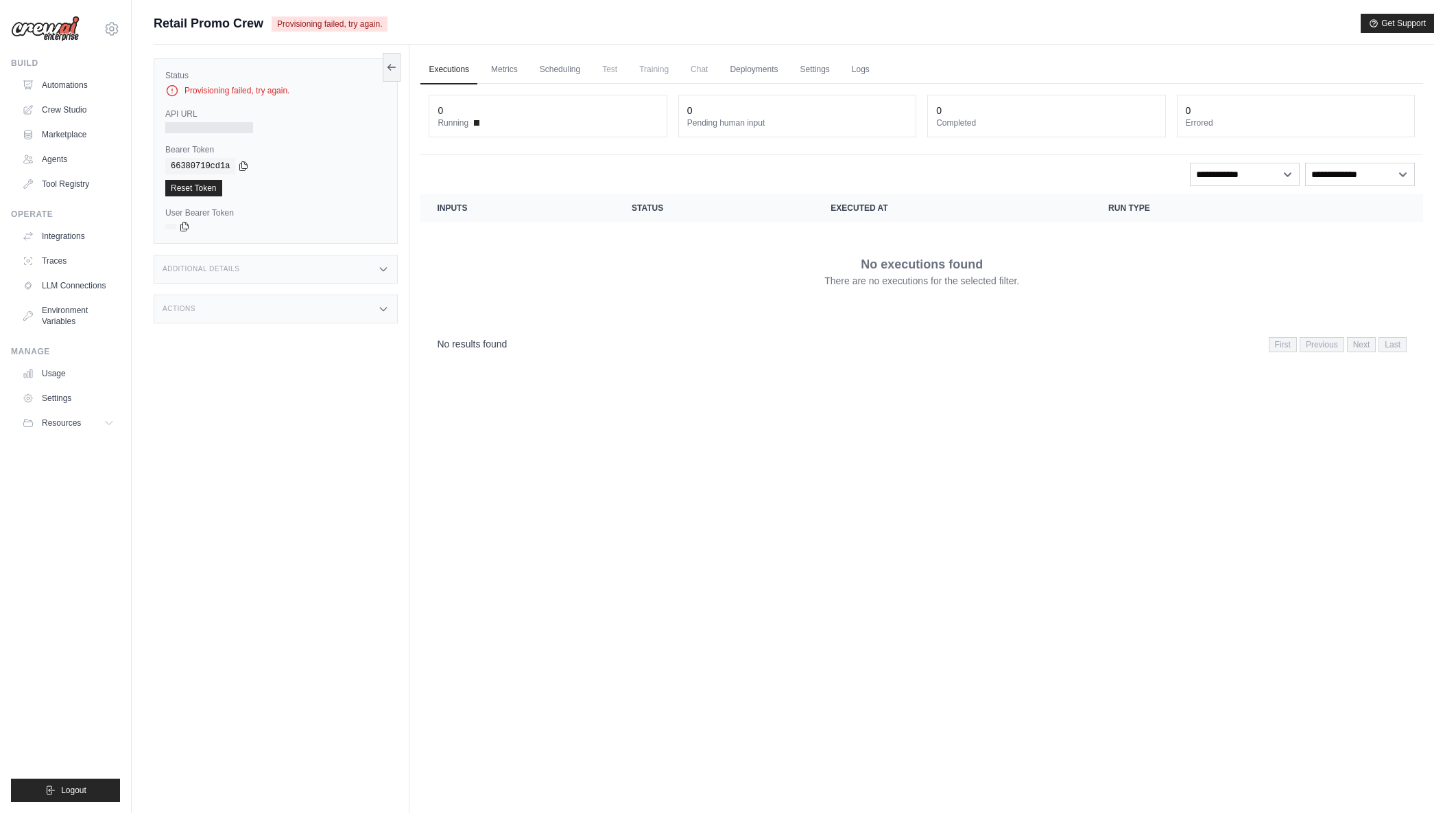
click at [251, 93] on div "Provisioning failed, try again." at bounding box center [275, 91] width 221 height 13
drag, startPoint x: 251, startPoint y: 93, endPoint x: 293, endPoint y: 96, distance: 42.1
click at [293, 96] on div "Provisioning failed, try again." at bounding box center [275, 91] width 221 height 13
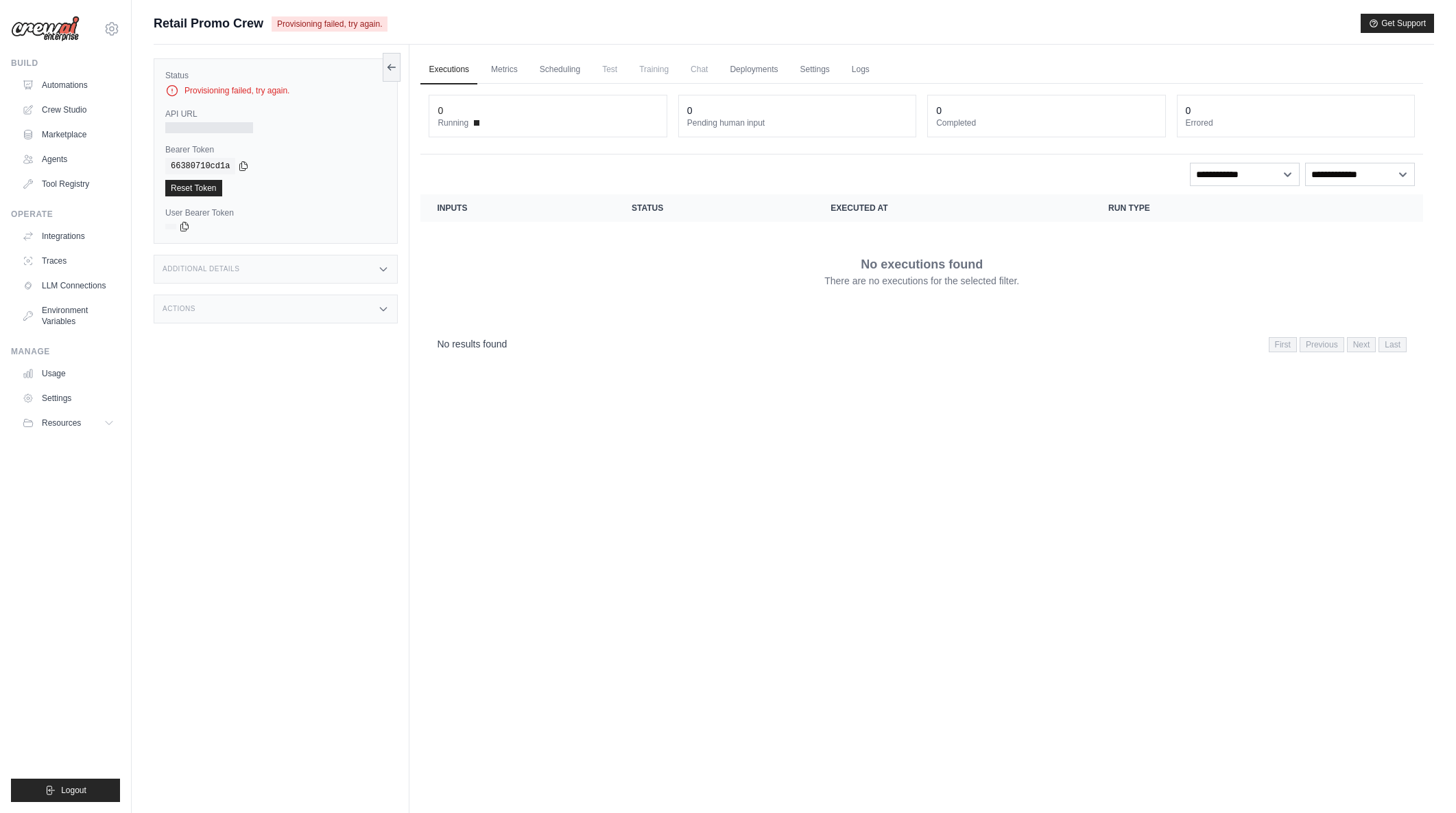
drag, startPoint x: 308, startPoint y: 21, endPoint x: 352, endPoint y: 22, distance: 44.0
click at [352, 22] on span "Provisioning failed, try again." at bounding box center [329, 24] width 116 height 15
click at [83, 87] on link "Automations" at bounding box center [70, 84] width 103 height 22
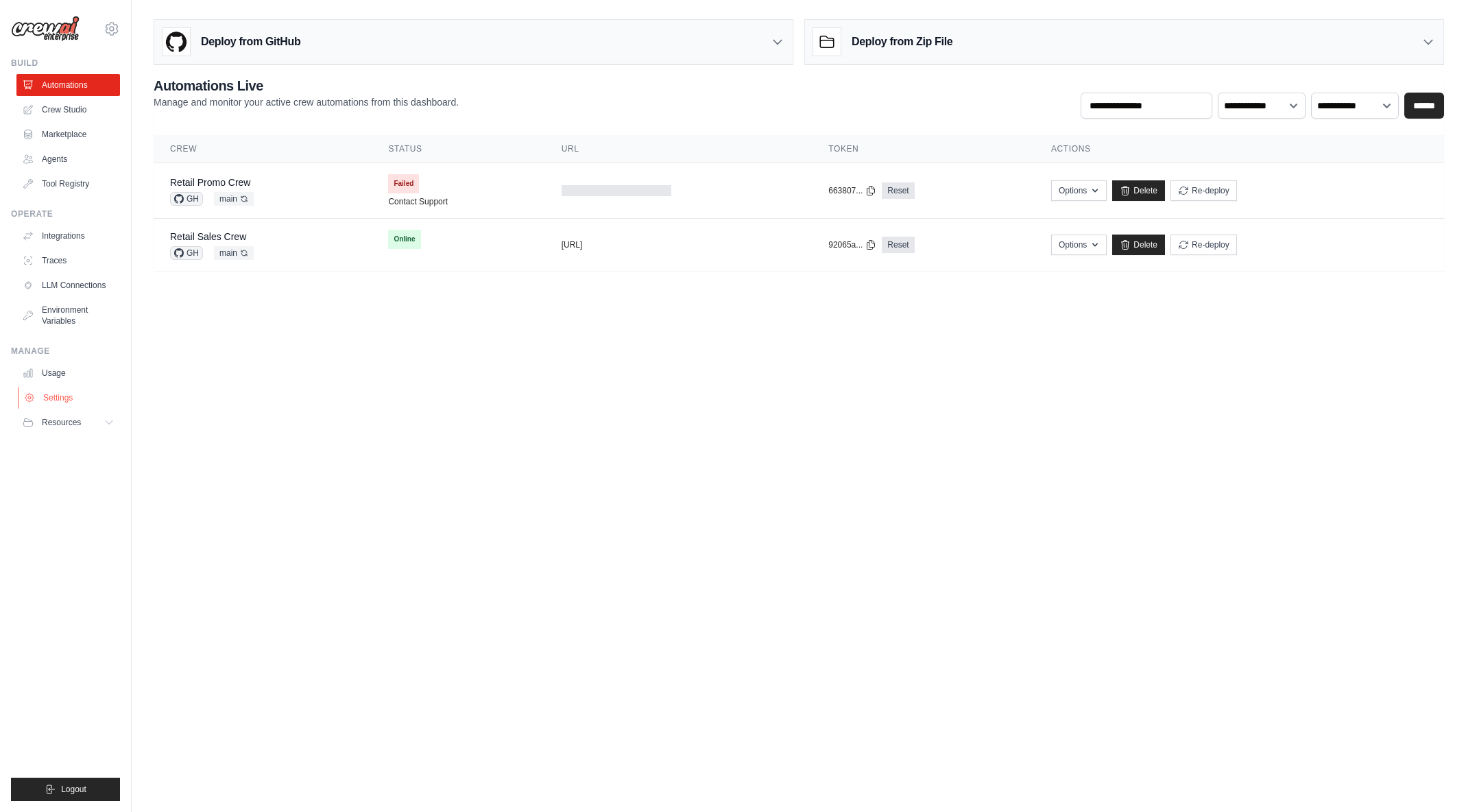
click at [48, 395] on link "Settings" at bounding box center [70, 397] width 103 height 22
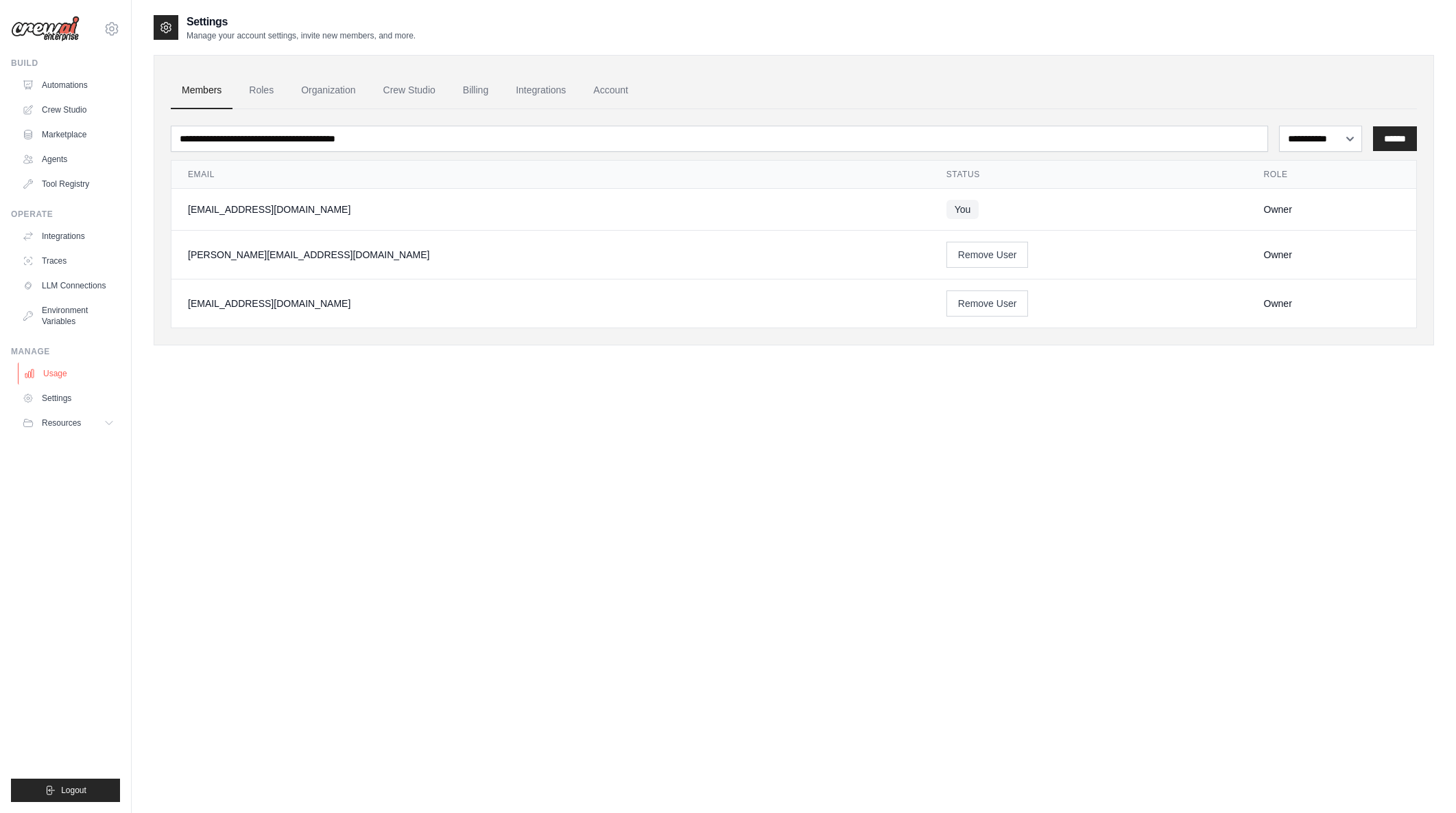
click at [54, 374] on link "Usage" at bounding box center [70, 373] width 103 height 22
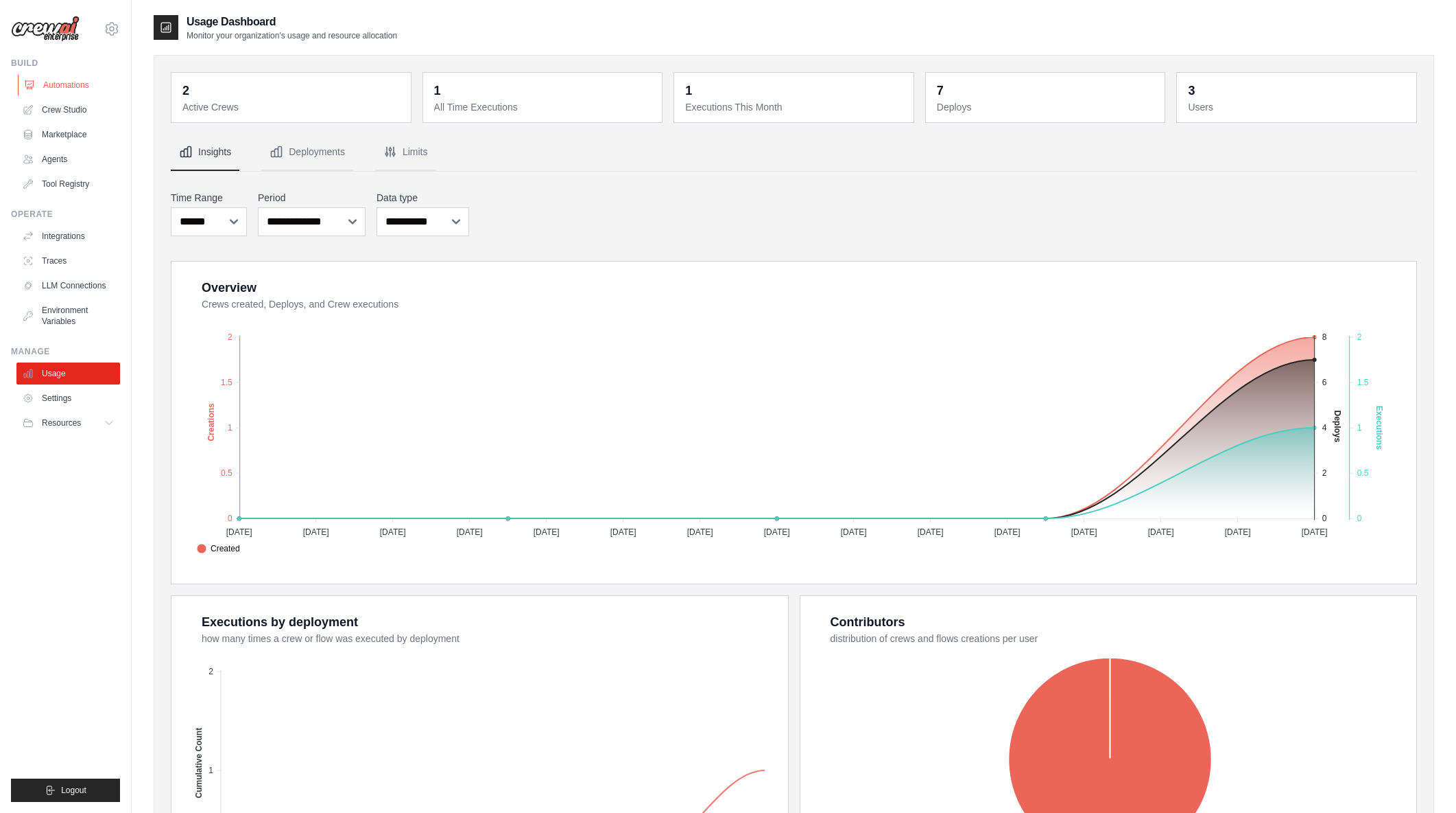
click at [54, 85] on link "Automations" at bounding box center [70, 84] width 103 height 22
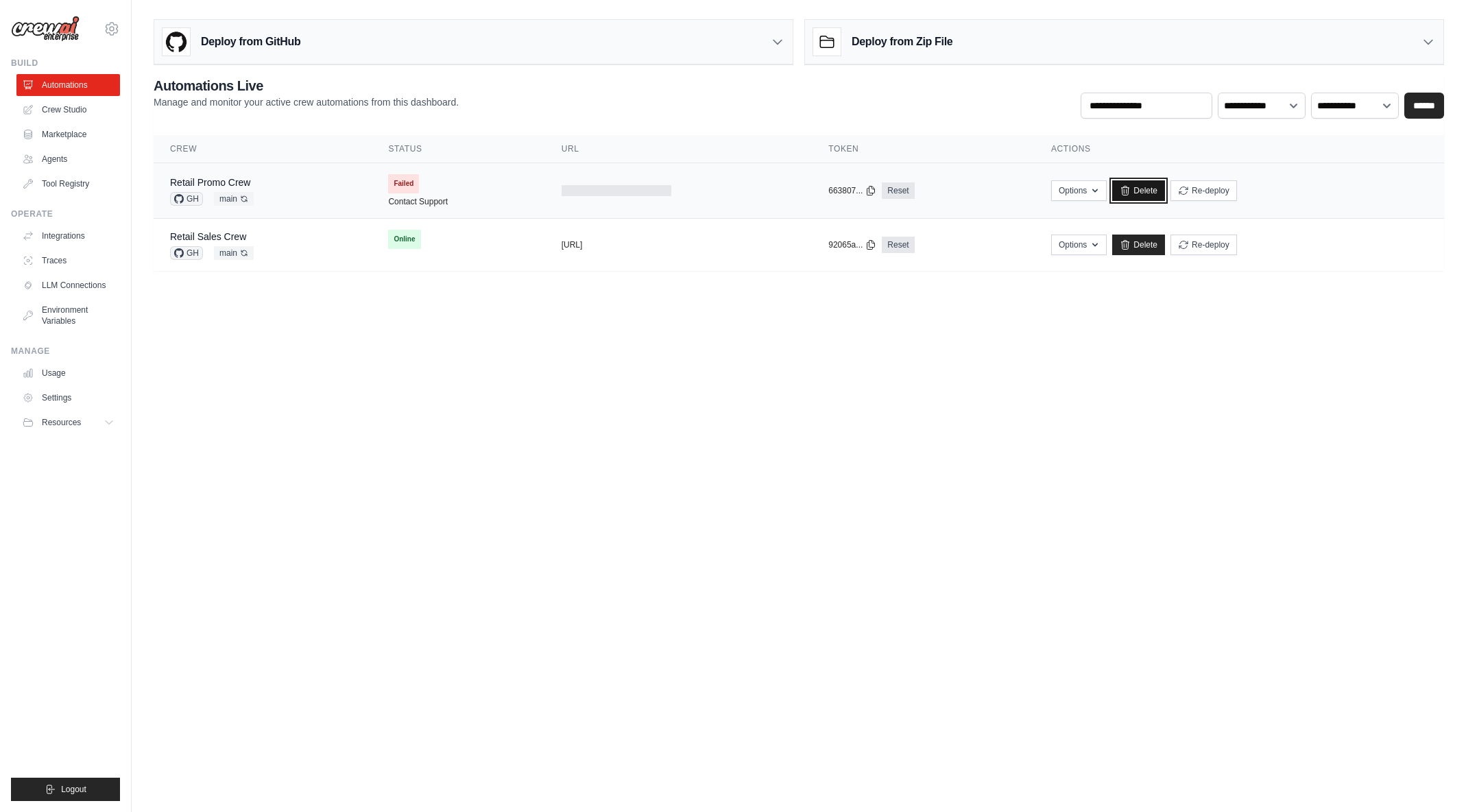
click at [1160, 189] on link "Delete" at bounding box center [1138, 191] width 53 height 21
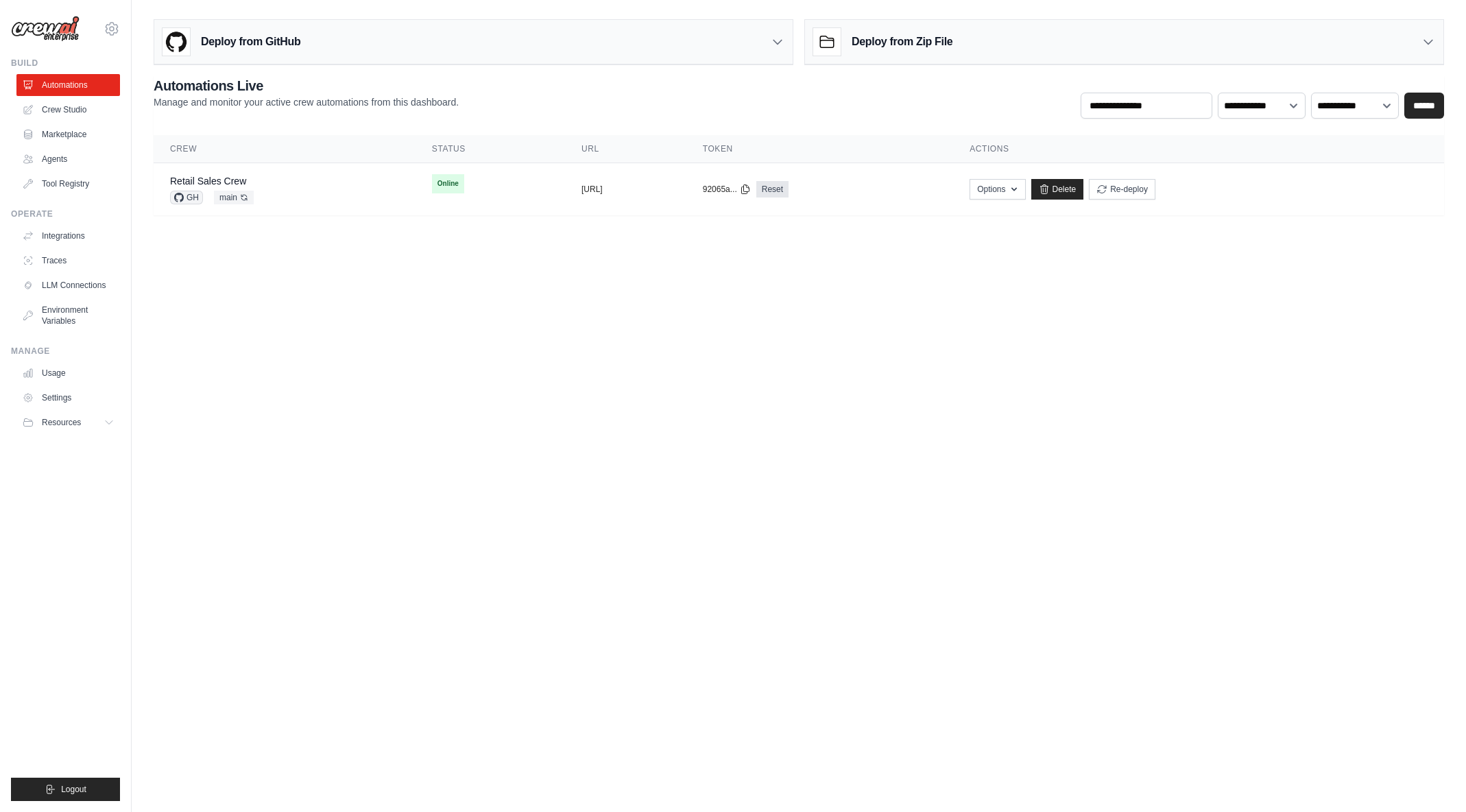
click at [260, 50] on div "Deploy from GitHub" at bounding box center [231, 41] width 138 height 28
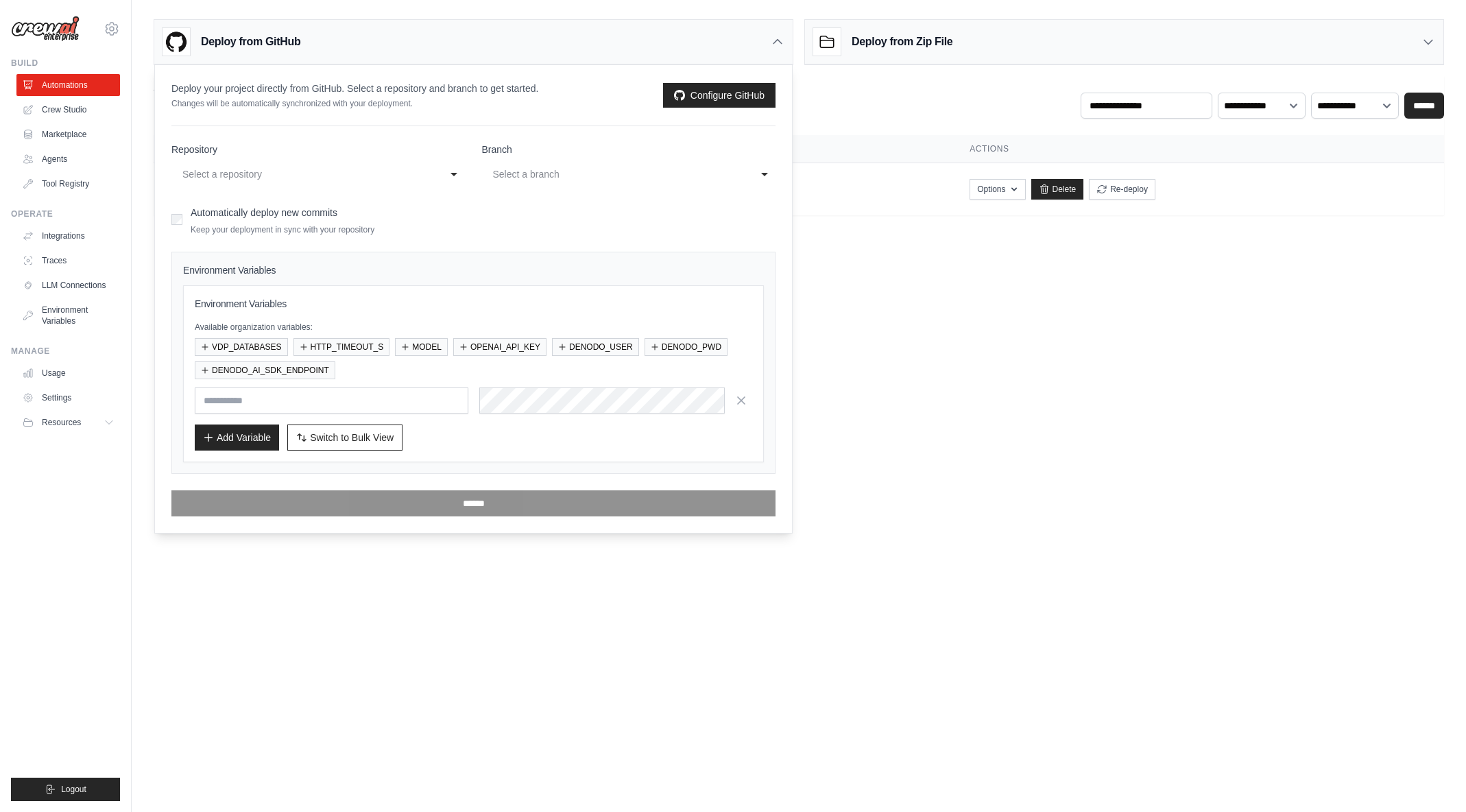
click at [262, 177] on div "Select a repository" at bounding box center [305, 174] width 245 height 16
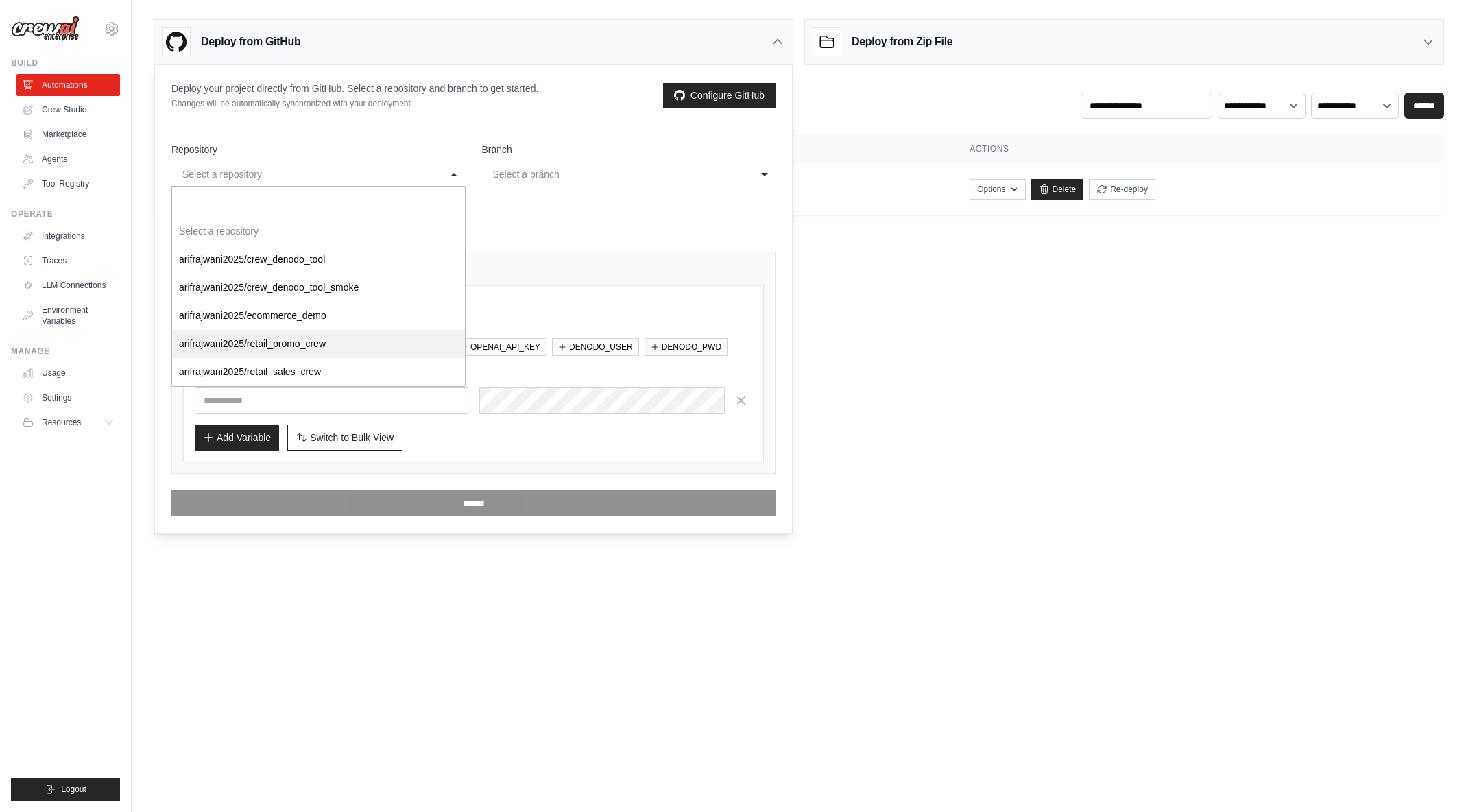
select select "**********"
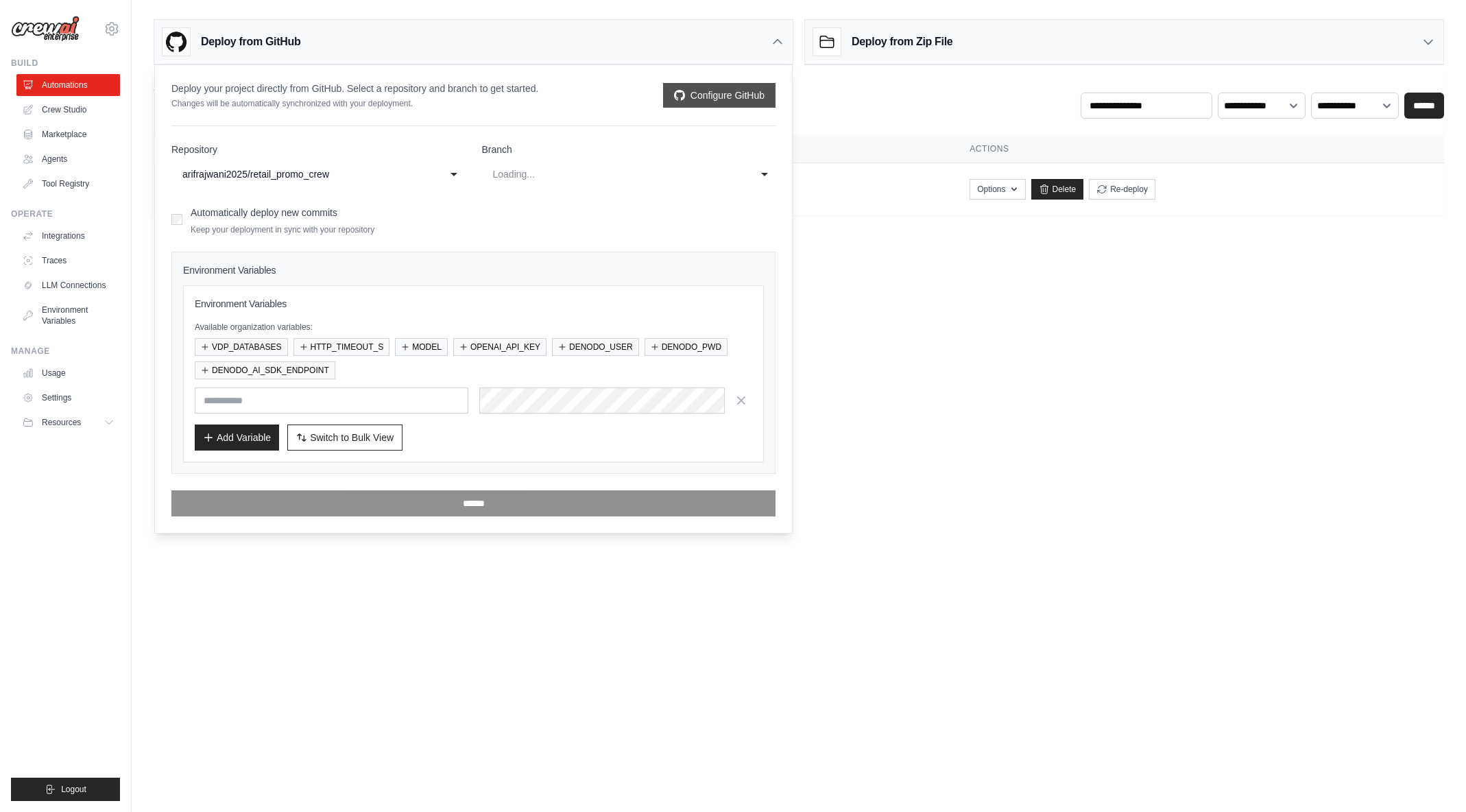
select select "****"
click at [237, 344] on button "VDP_DATABASES" at bounding box center [242, 346] width 94 height 18
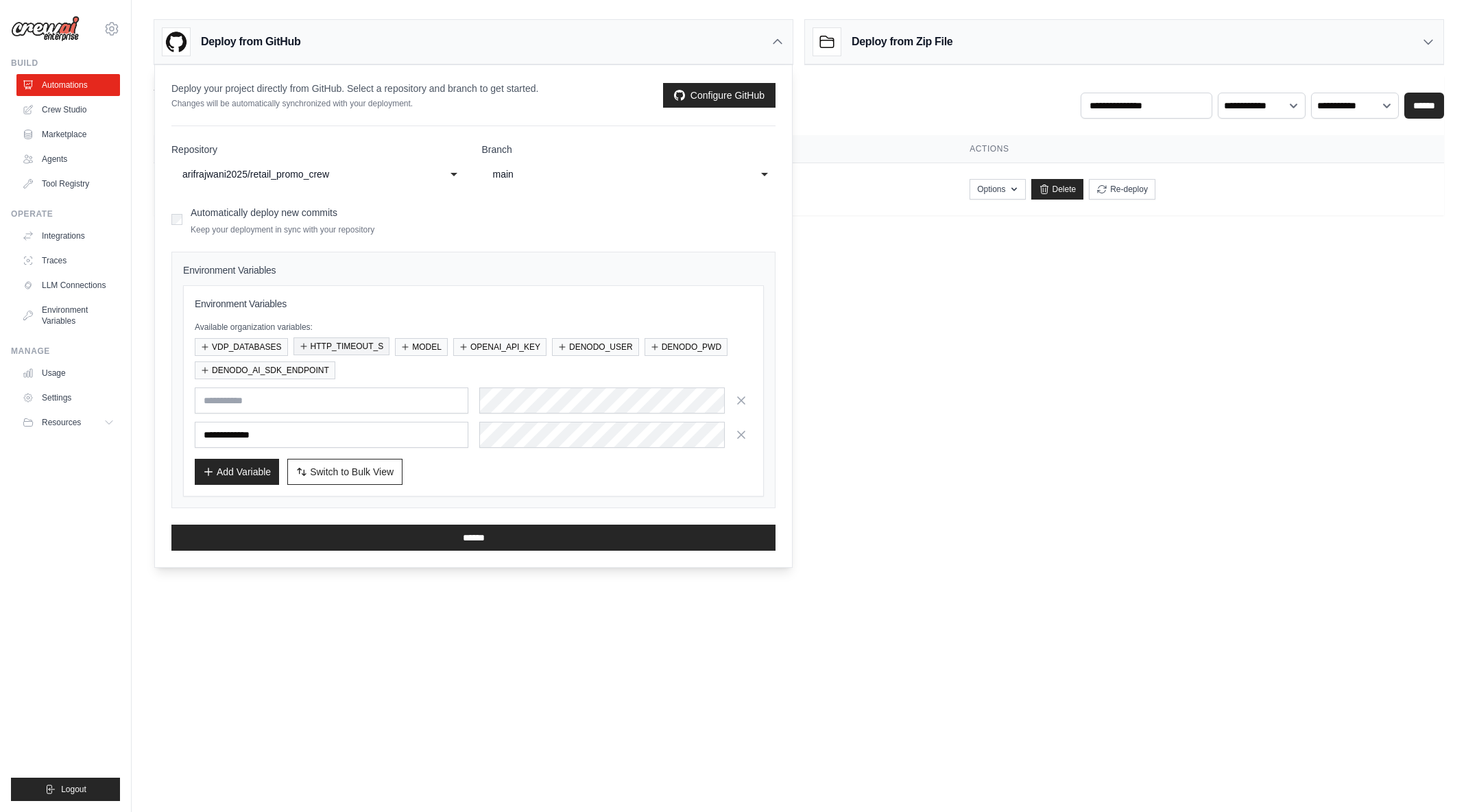
click at [328, 343] on button "HTTP_TIMEOUT_S" at bounding box center [341, 346] width 97 height 18
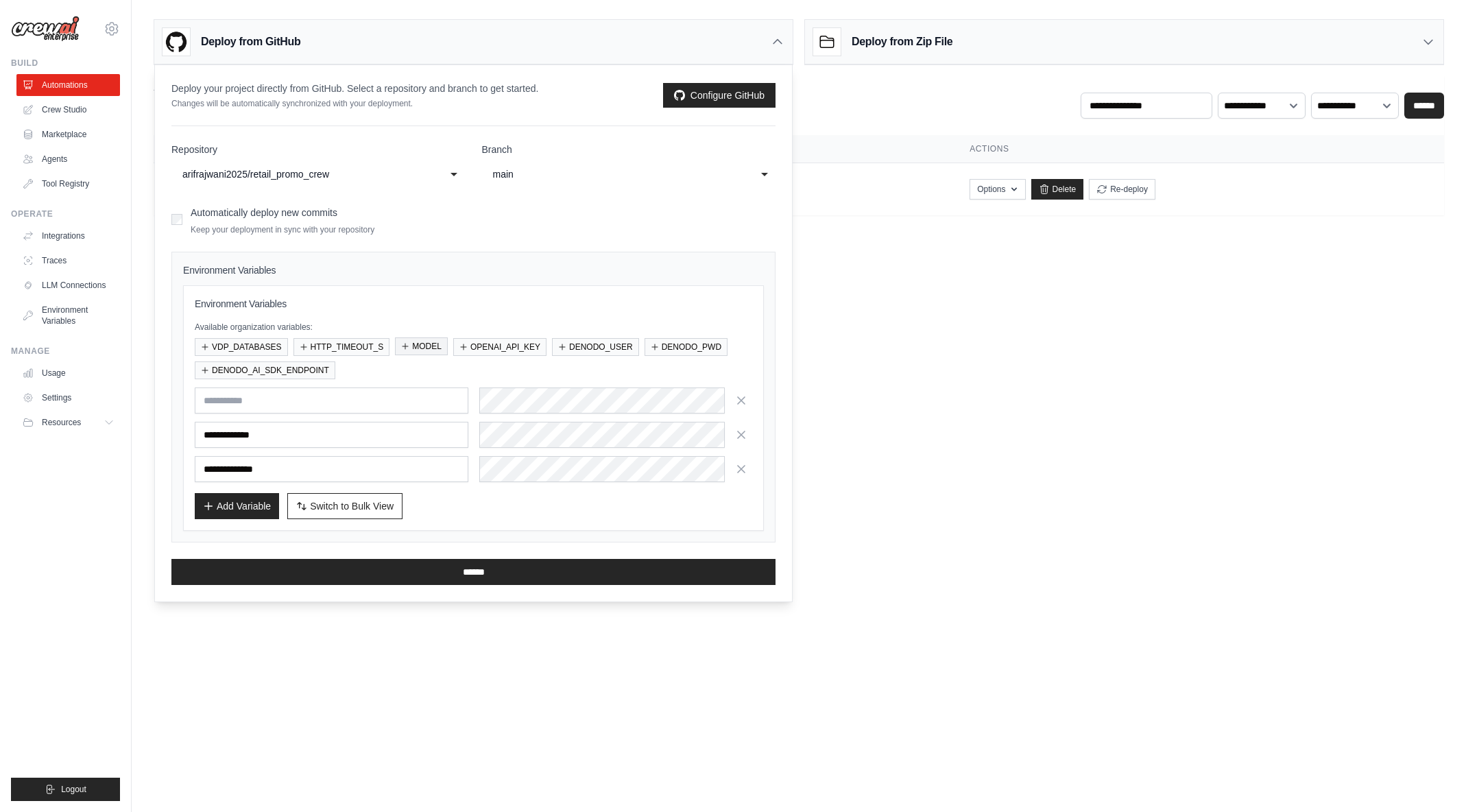
click at [426, 344] on button "MODEL" at bounding box center [420, 346] width 53 height 18
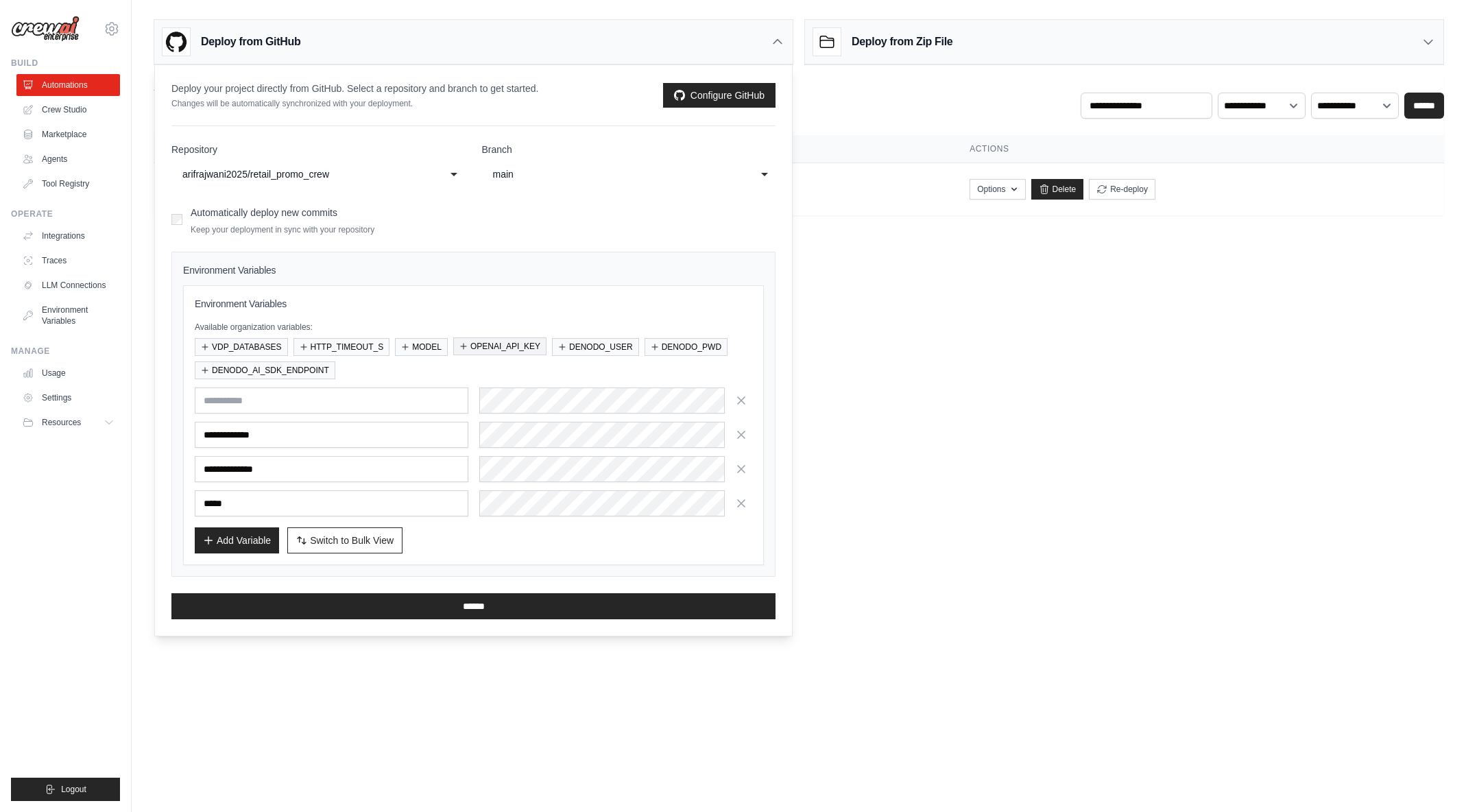
click at [490, 343] on button "OPENAI_API_KEY" at bounding box center [500, 346] width 94 height 18
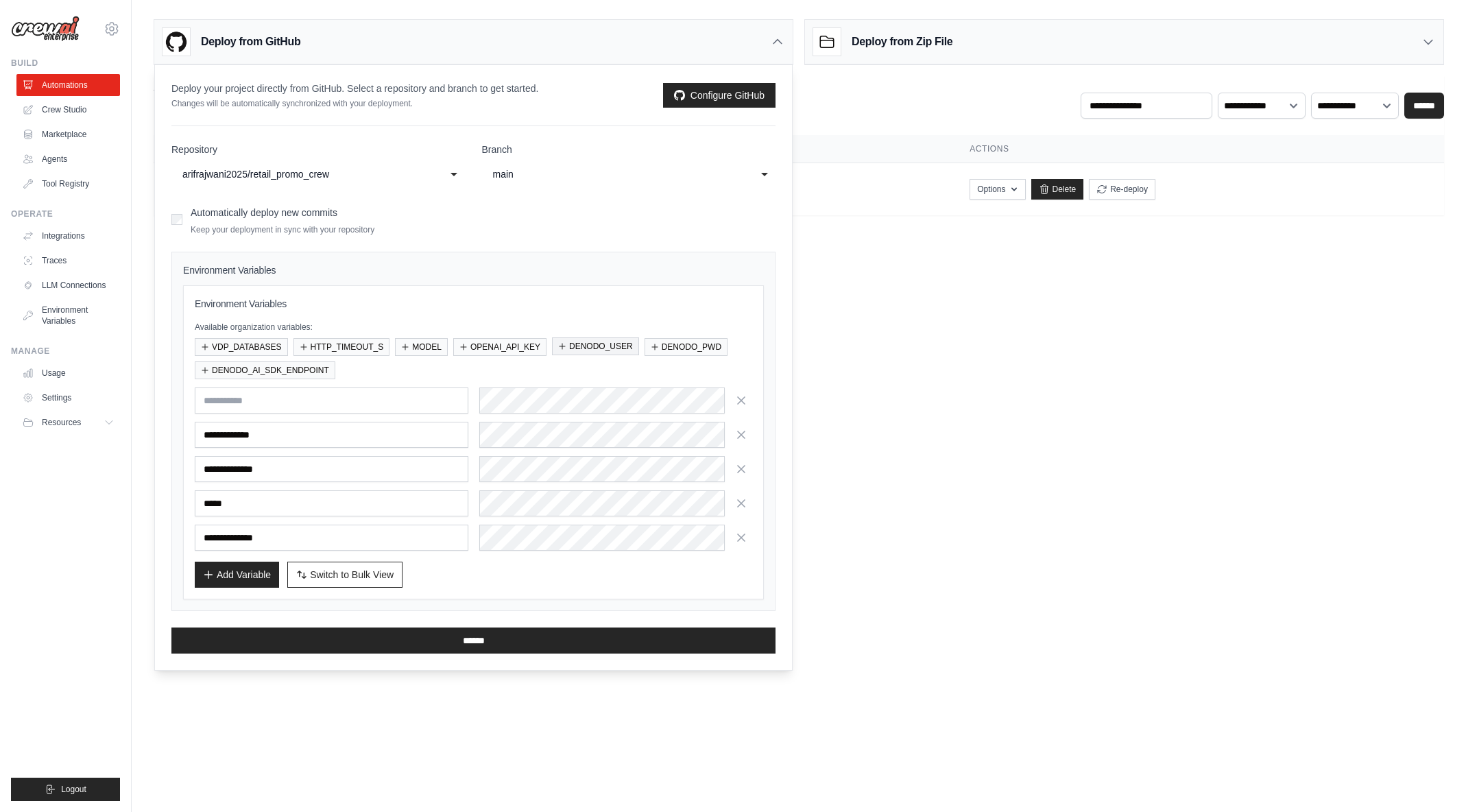
click at [576, 346] on button "DENODO_USER" at bounding box center [595, 346] width 87 height 18
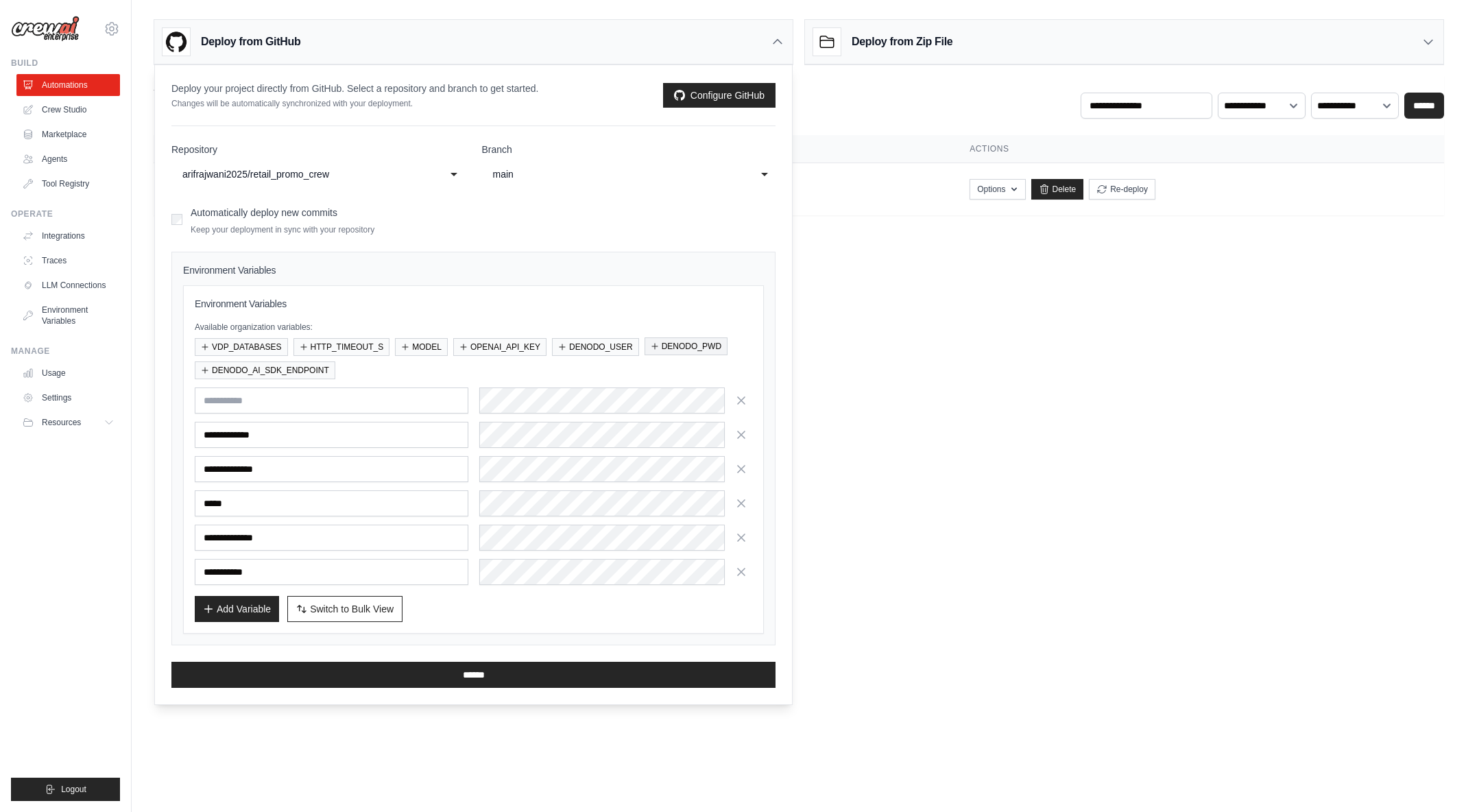
click at [692, 350] on button "DENODO_PWD" at bounding box center [685, 346] width 83 height 18
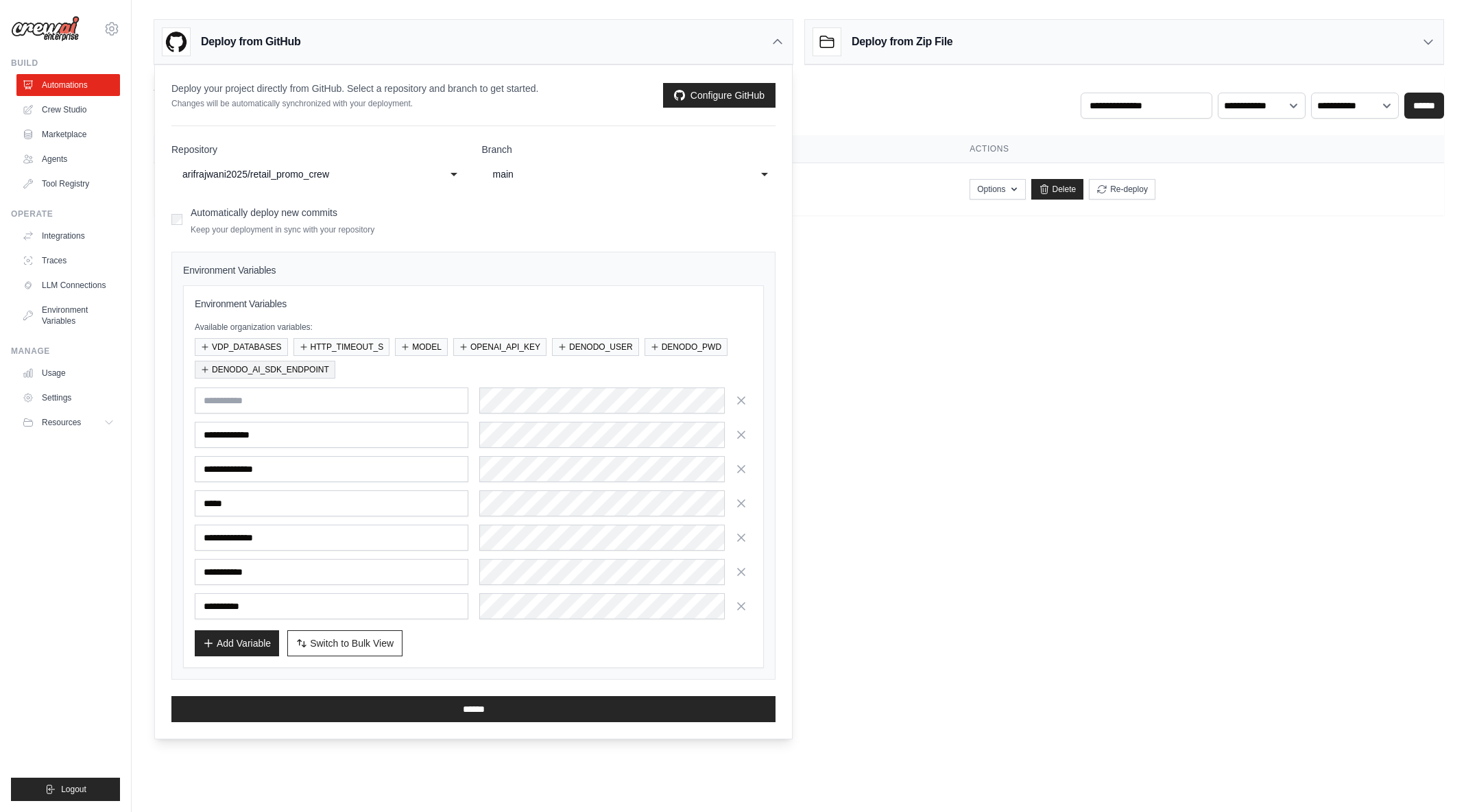
click at [273, 374] on button "DENODO_AI_SDK_ENDPOINT" at bounding box center [265, 369] width 140 height 18
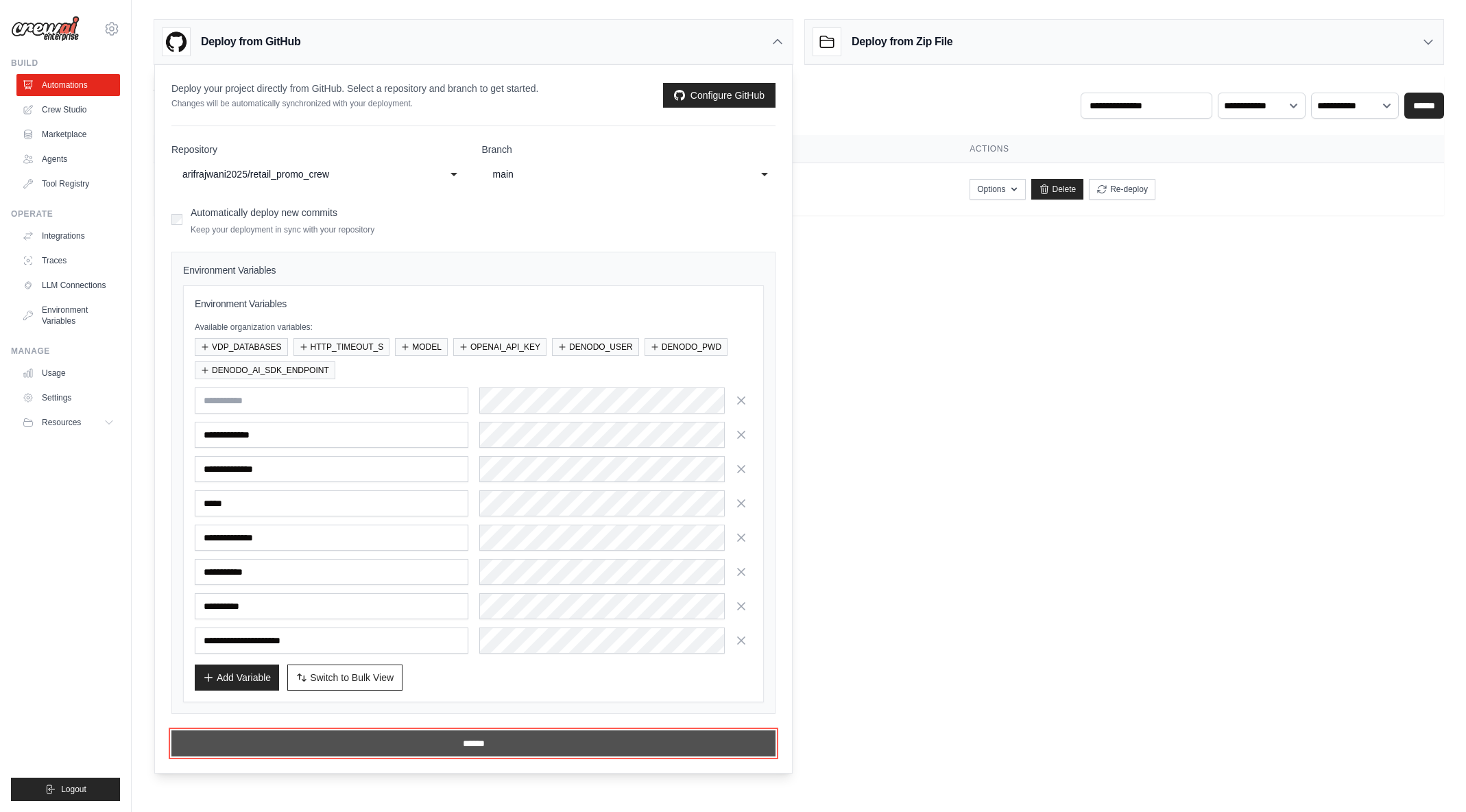
click at [480, 750] on input "******" at bounding box center [473, 742] width 604 height 26
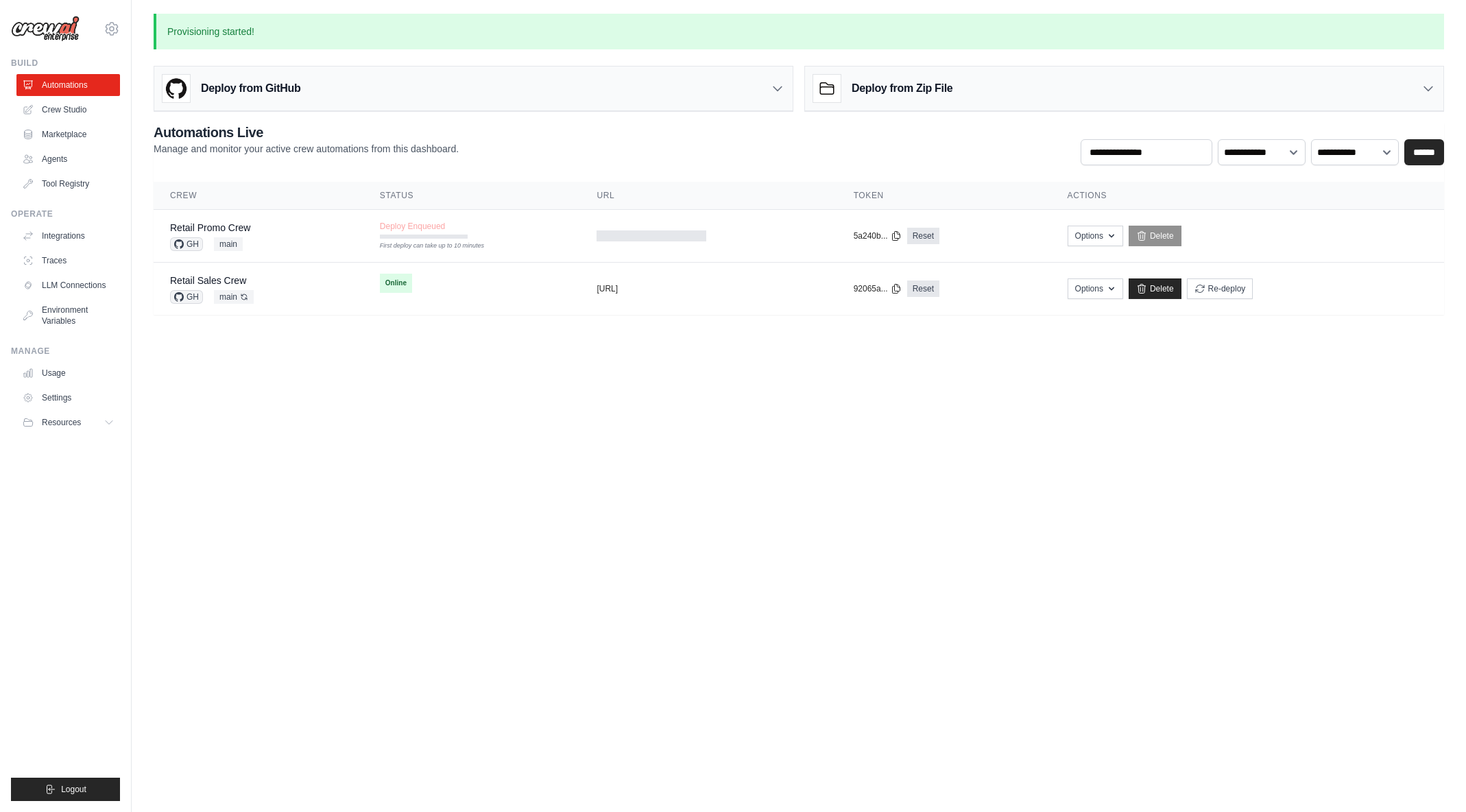
click at [455, 584] on body "arajwani@denodo.com Arif's Personal Organization Denodo Technologies ✓ Settings…" at bounding box center [733, 406] width 1466 height 812
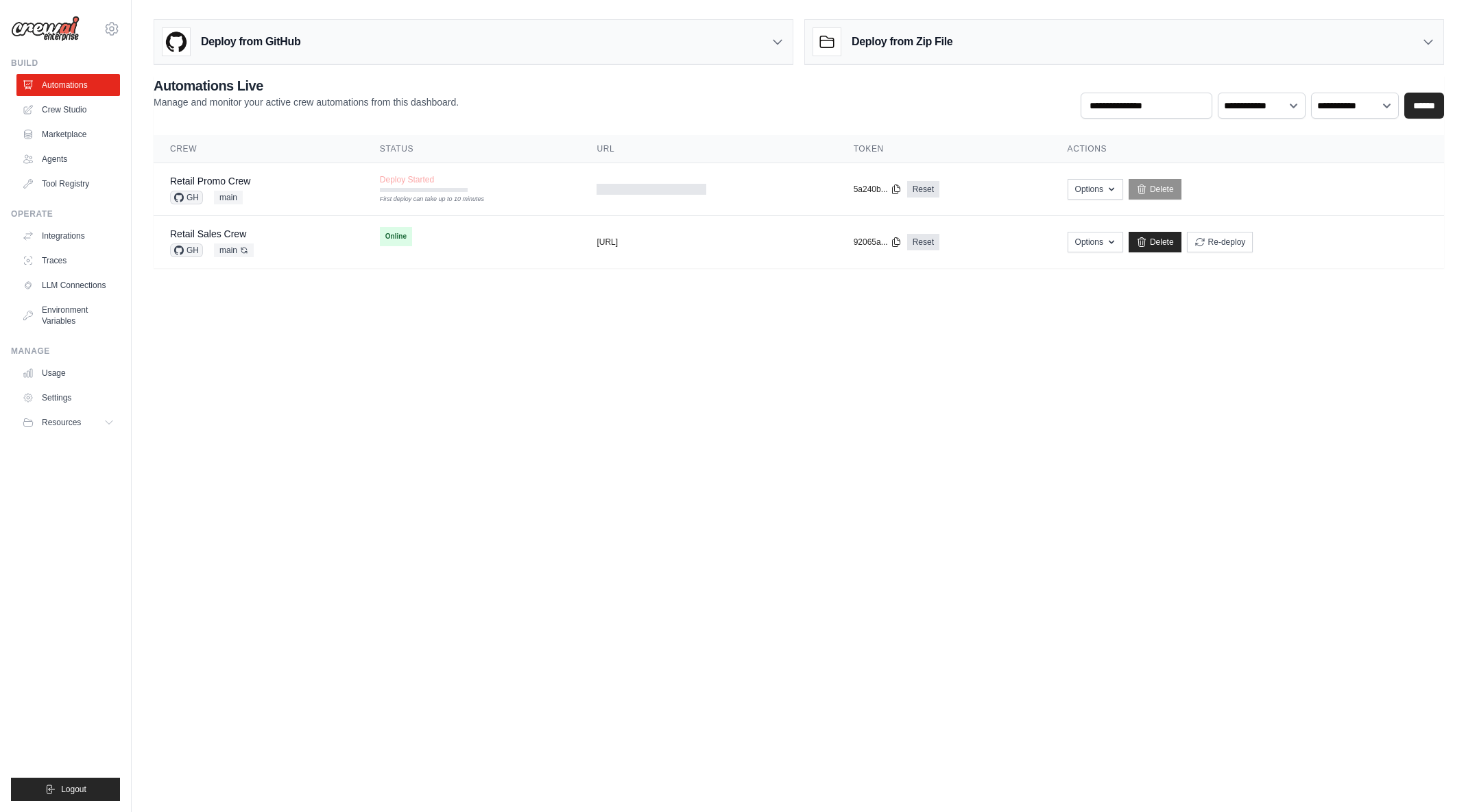
click at [412, 348] on body "[EMAIL_ADDRESS][DOMAIN_NAME] [PERSON_NAME]'s Personal Organization Denodo Techn…" at bounding box center [733, 406] width 1466 height 812
